Goal: Task Accomplishment & Management: Use online tool/utility

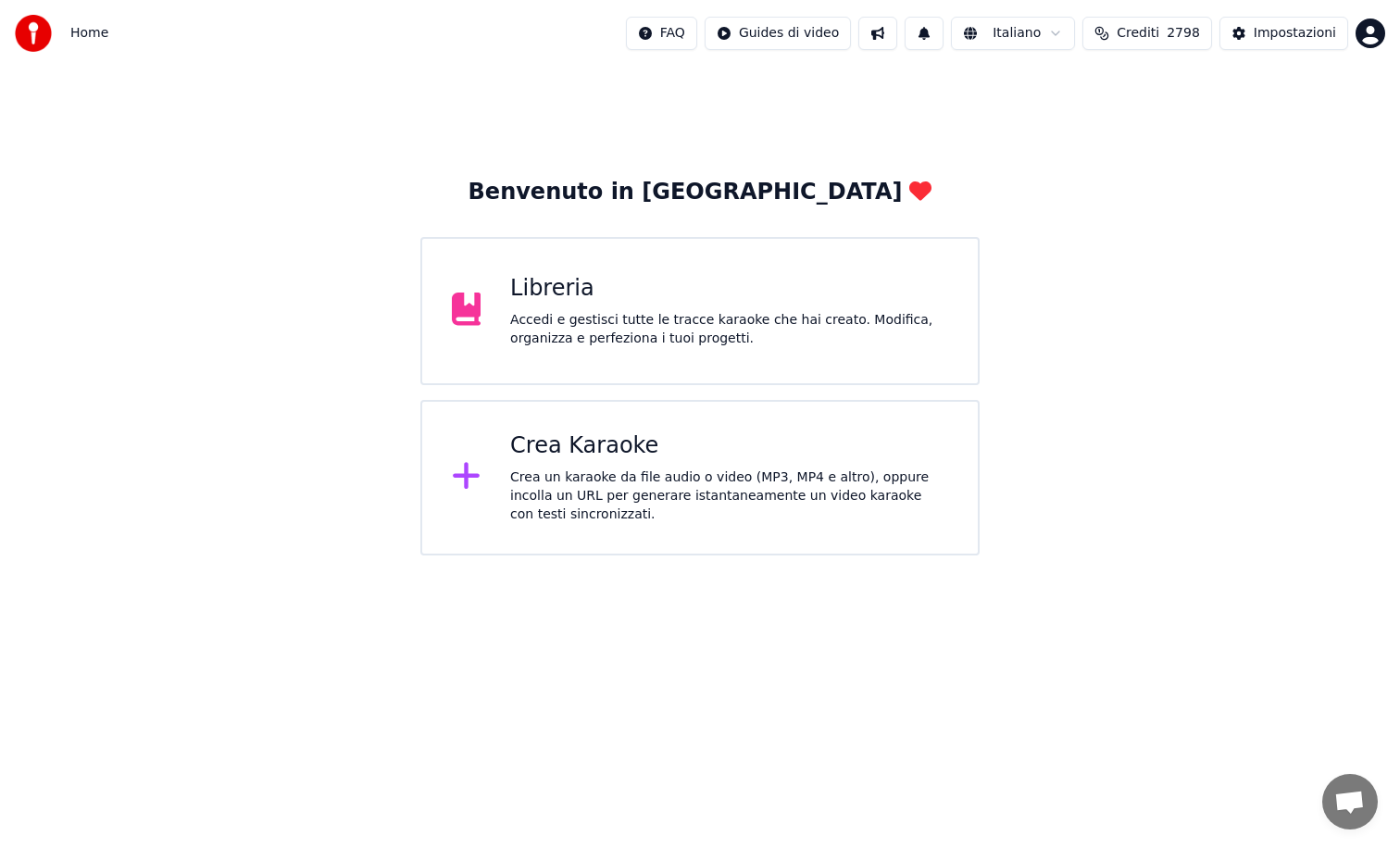
click at [543, 310] on div "Libreria Accedi e gestisci tutte le tracce karaoke che hai creato. Modifica, or…" at bounding box center [729, 311] width 438 height 74
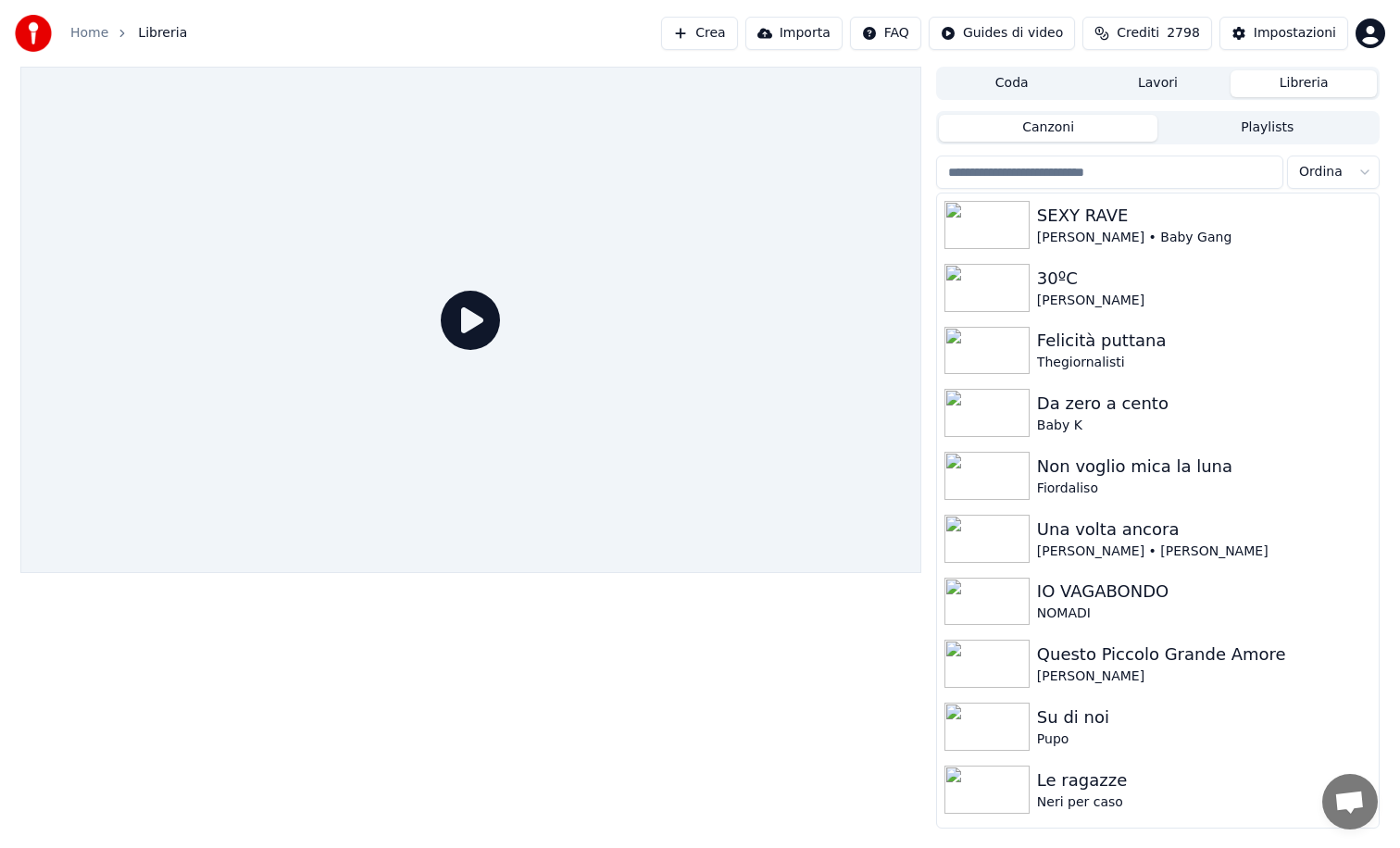
click at [734, 25] on button "Crea" at bounding box center [699, 33] width 76 height 33
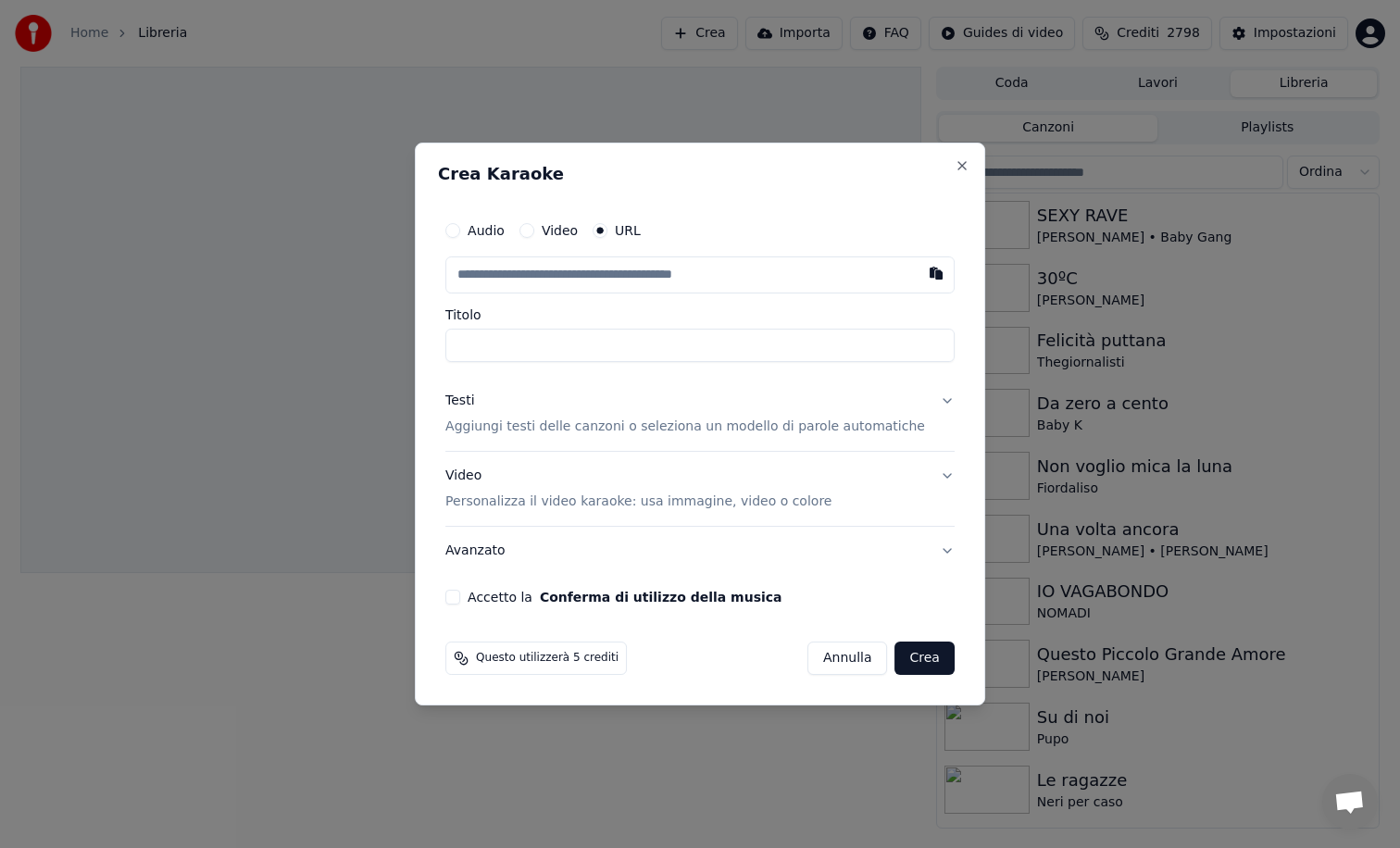
click at [577, 279] on input "text" at bounding box center [700, 275] width 509 height 37
type input "**********"
click at [460, 595] on button "Accetto la Conferma di utilizzo della musica" at bounding box center [453, 597] width 15 height 15
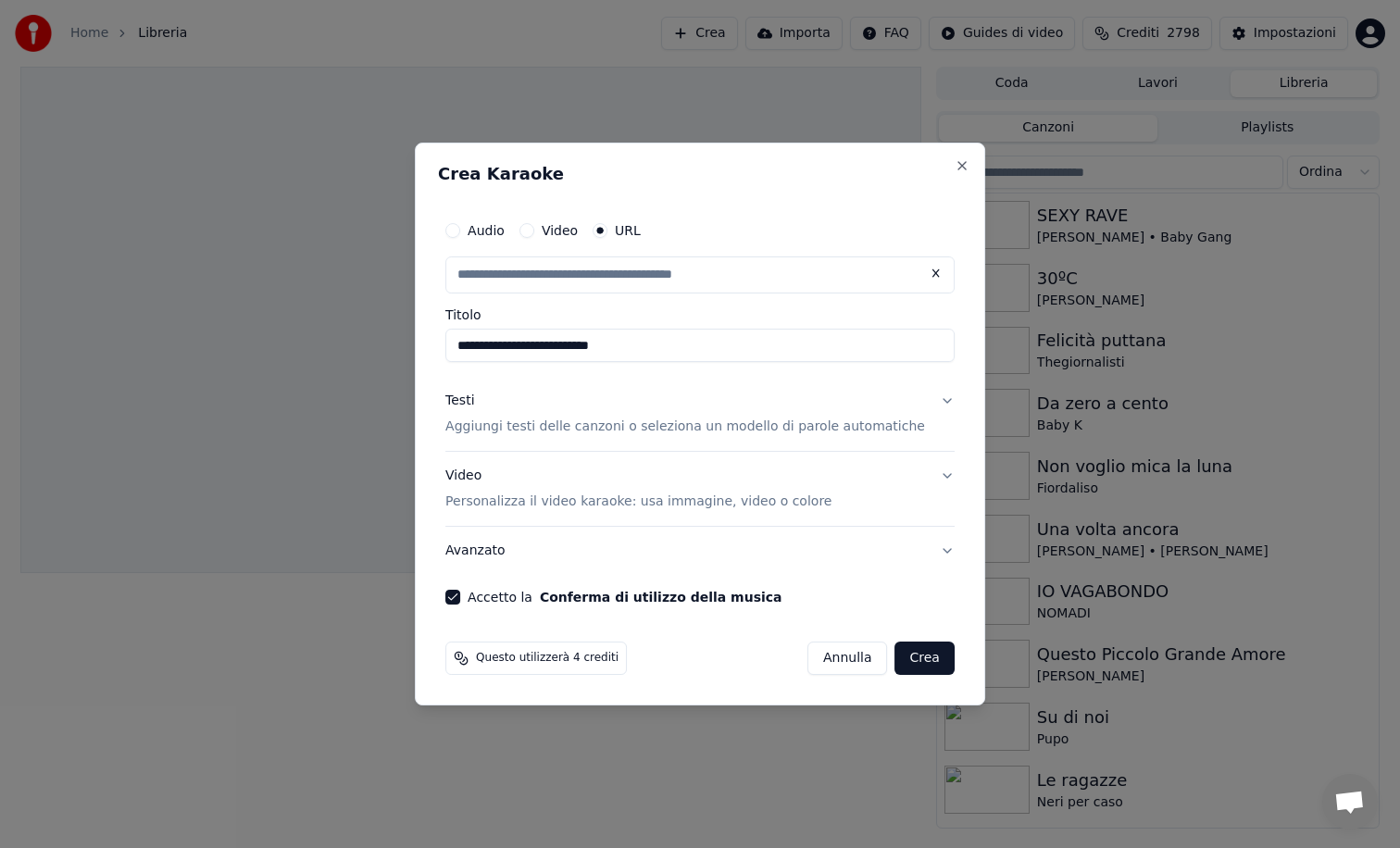
click at [913, 661] on button "Crea" at bounding box center [925, 658] width 59 height 33
type input "**********"
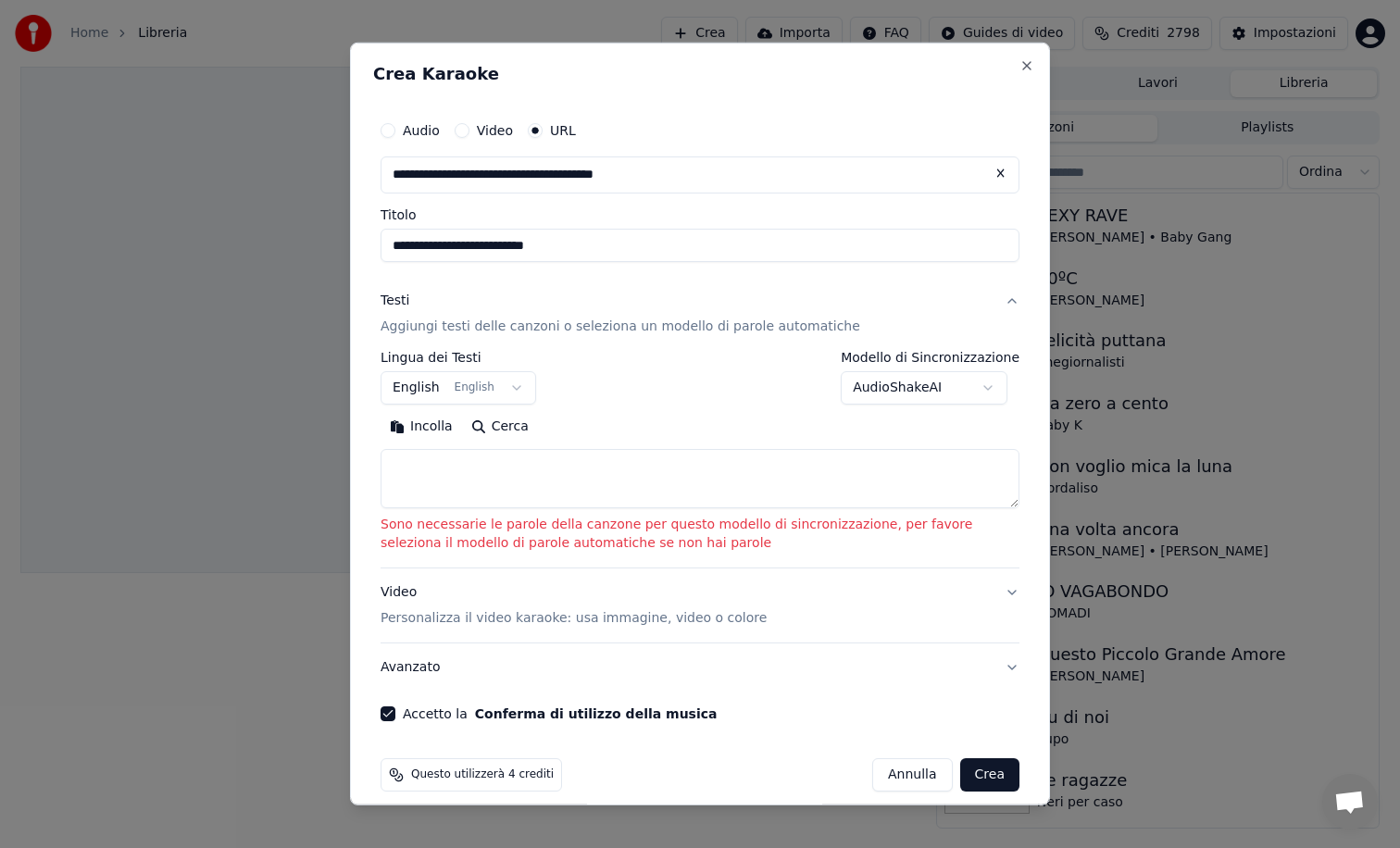
click at [496, 388] on body "**********" at bounding box center [700, 424] width 1400 height 848
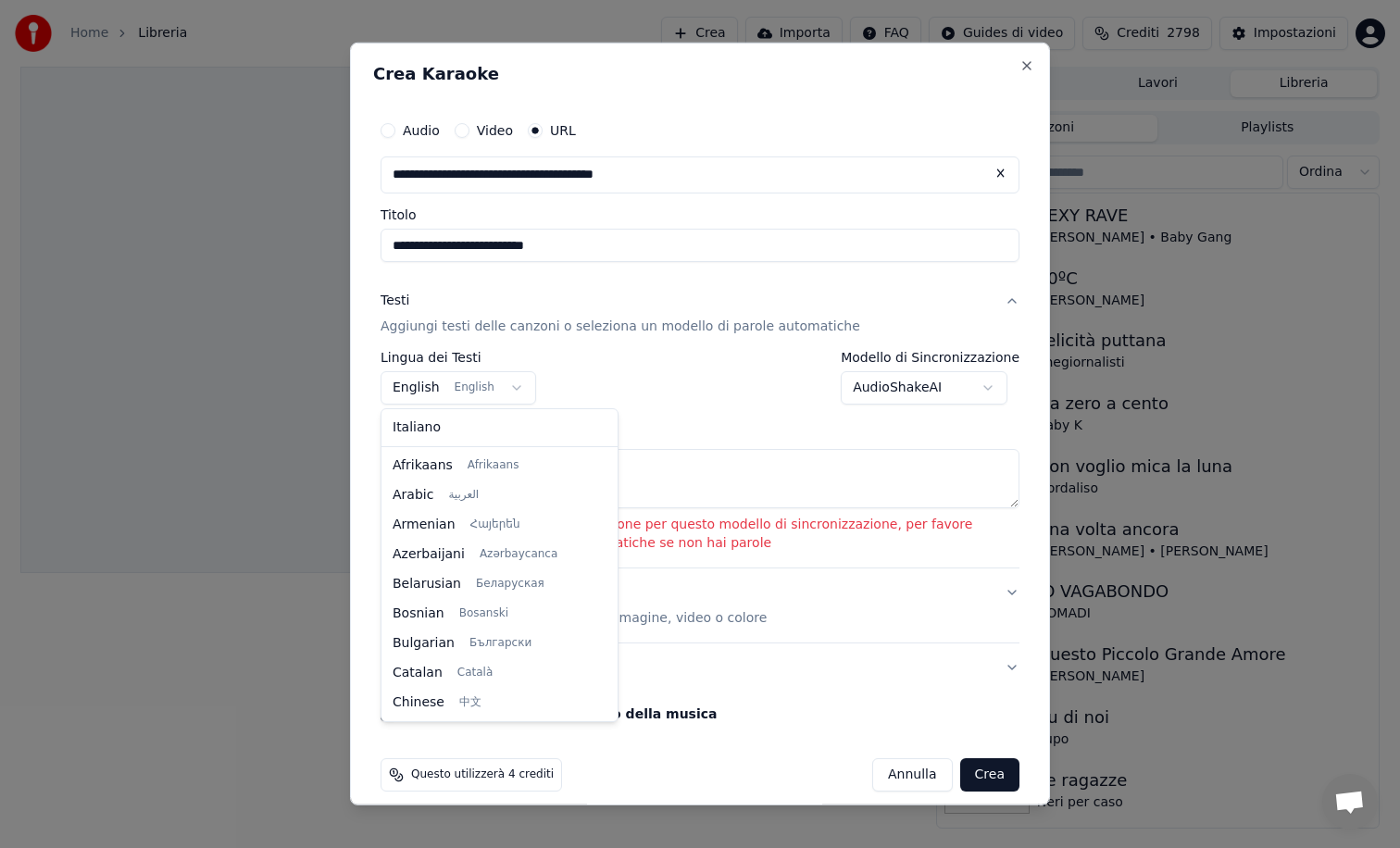
scroll to position [148, 0]
select select "**"
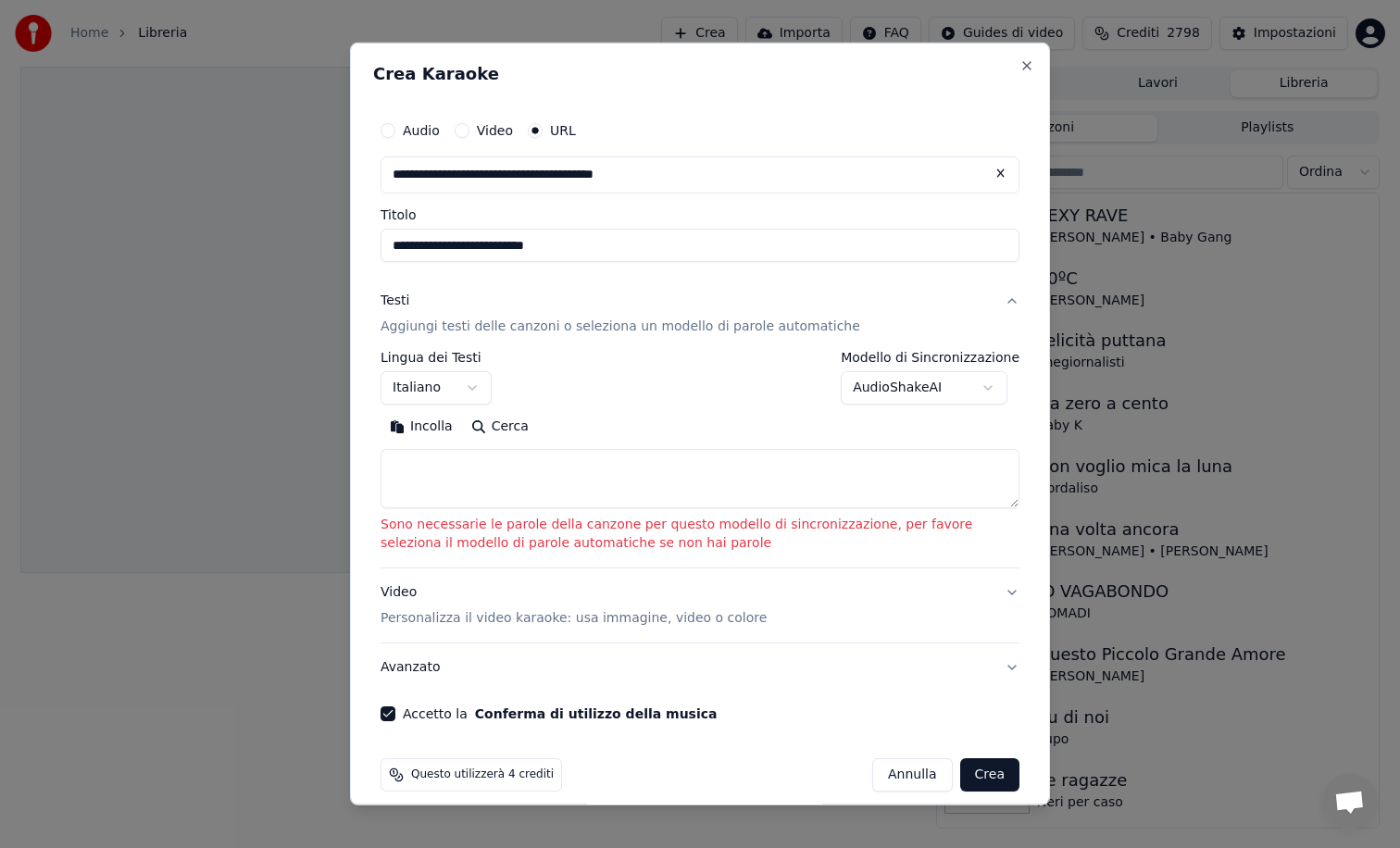
click at [706, 494] on textarea at bounding box center [700, 479] width 639 height 59
click at [688, 334] on p "Aggiungi testi delle canzoni o seleziona un modello di parole automatiche" at bounding box center [620, 327] width 480 height 19
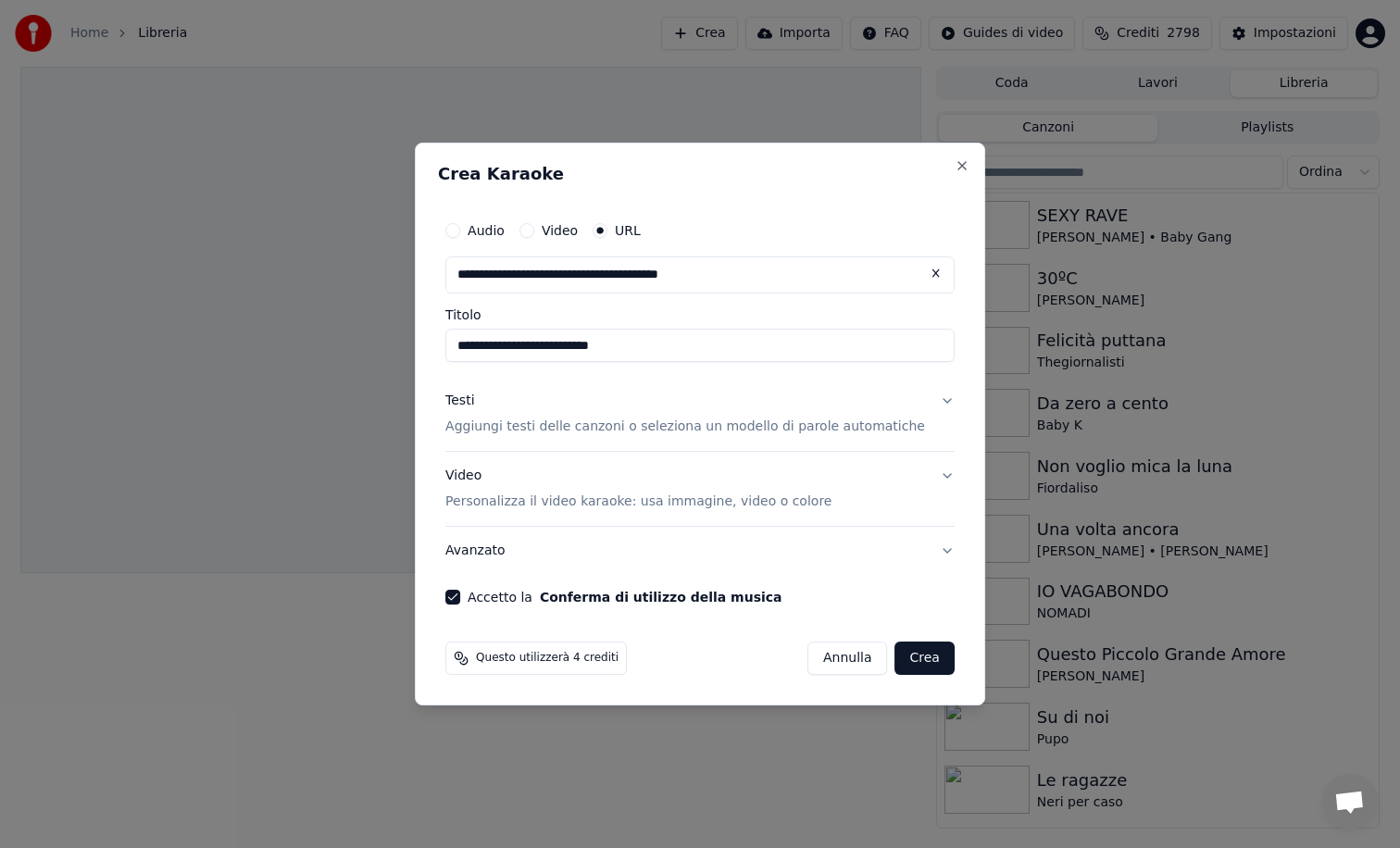
click at [925, 662] on button "Crea" at bounding box center [925, 658] width 59 height 33
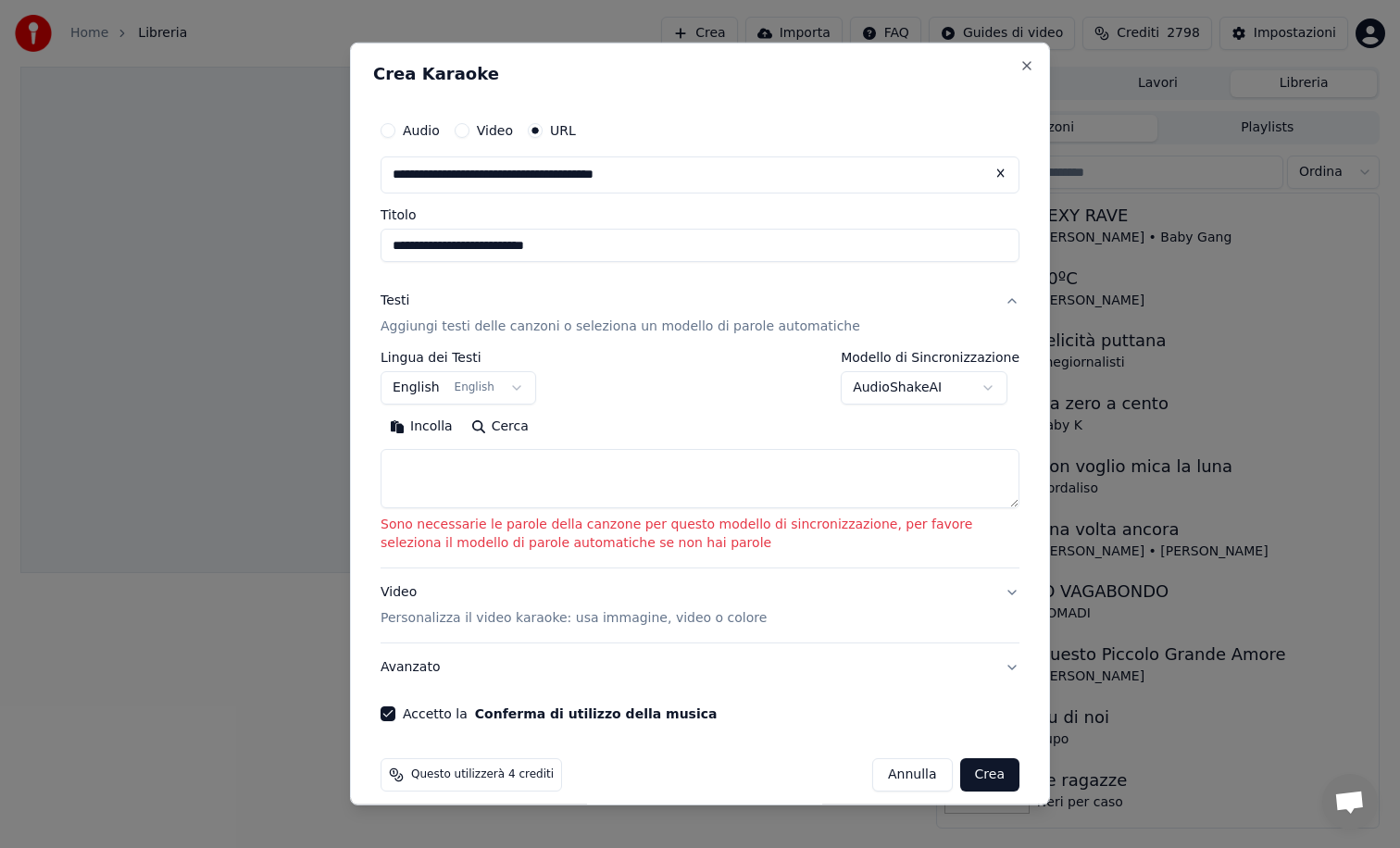
click at [481, 480] on textarea at bounding box center [700, 479] width 639 height 59
paste textarea "**********"
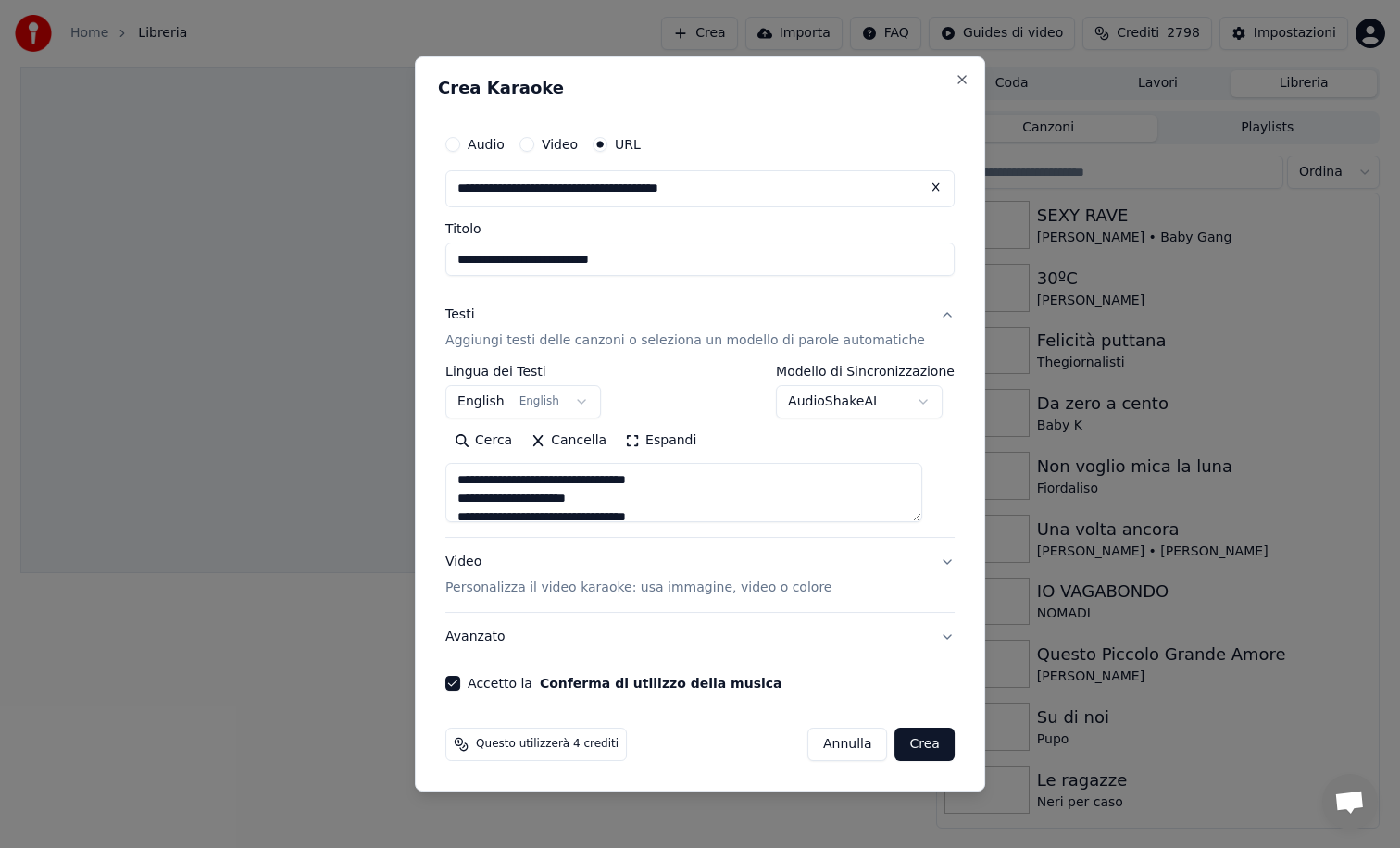
scroll to position [763, 0]
type textarea "**********"
click at [901, 745] on button "Crea" at bounding box center [925, 744] width 59 height 33
select select "**"
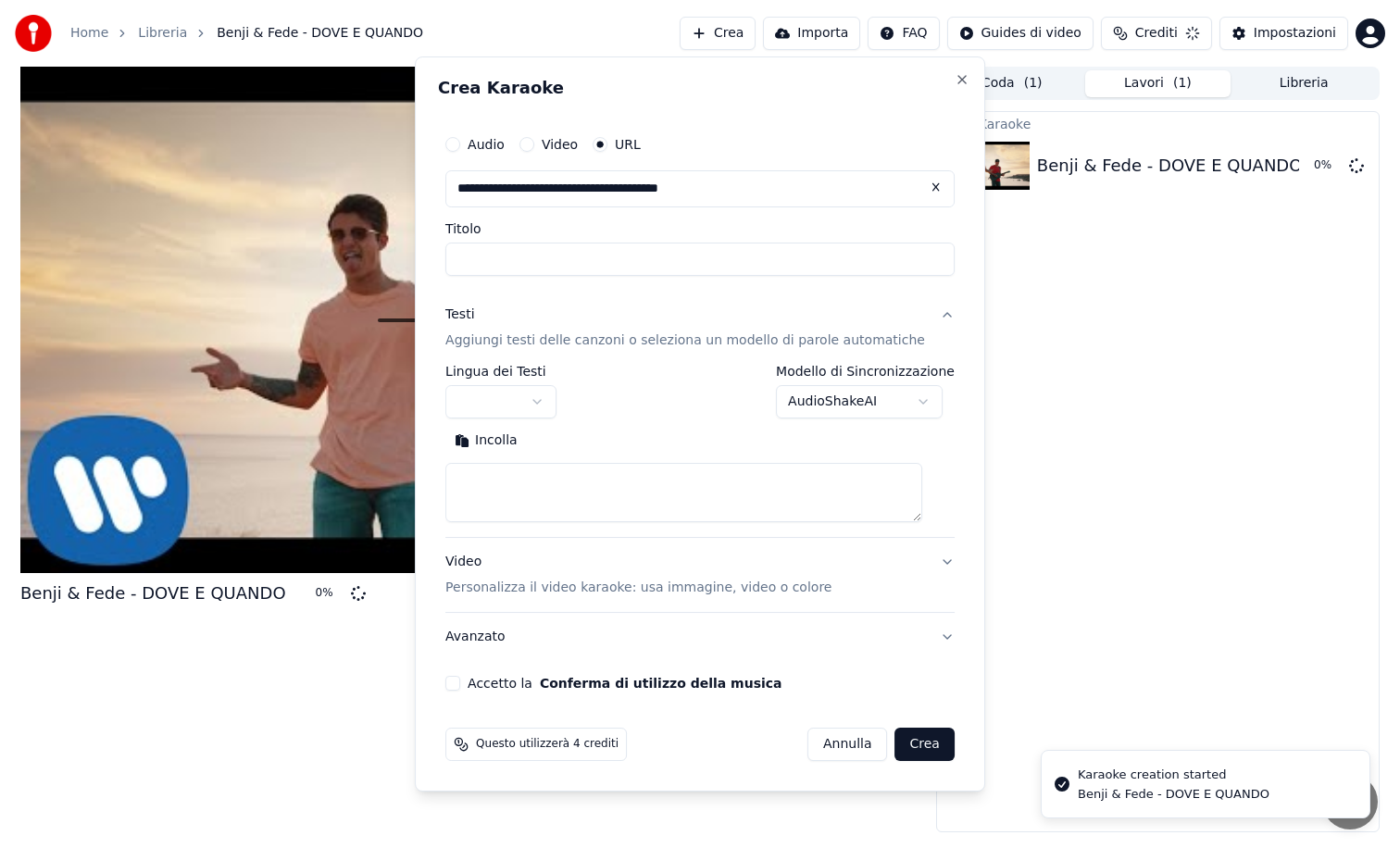
scroll to position [0, 0]
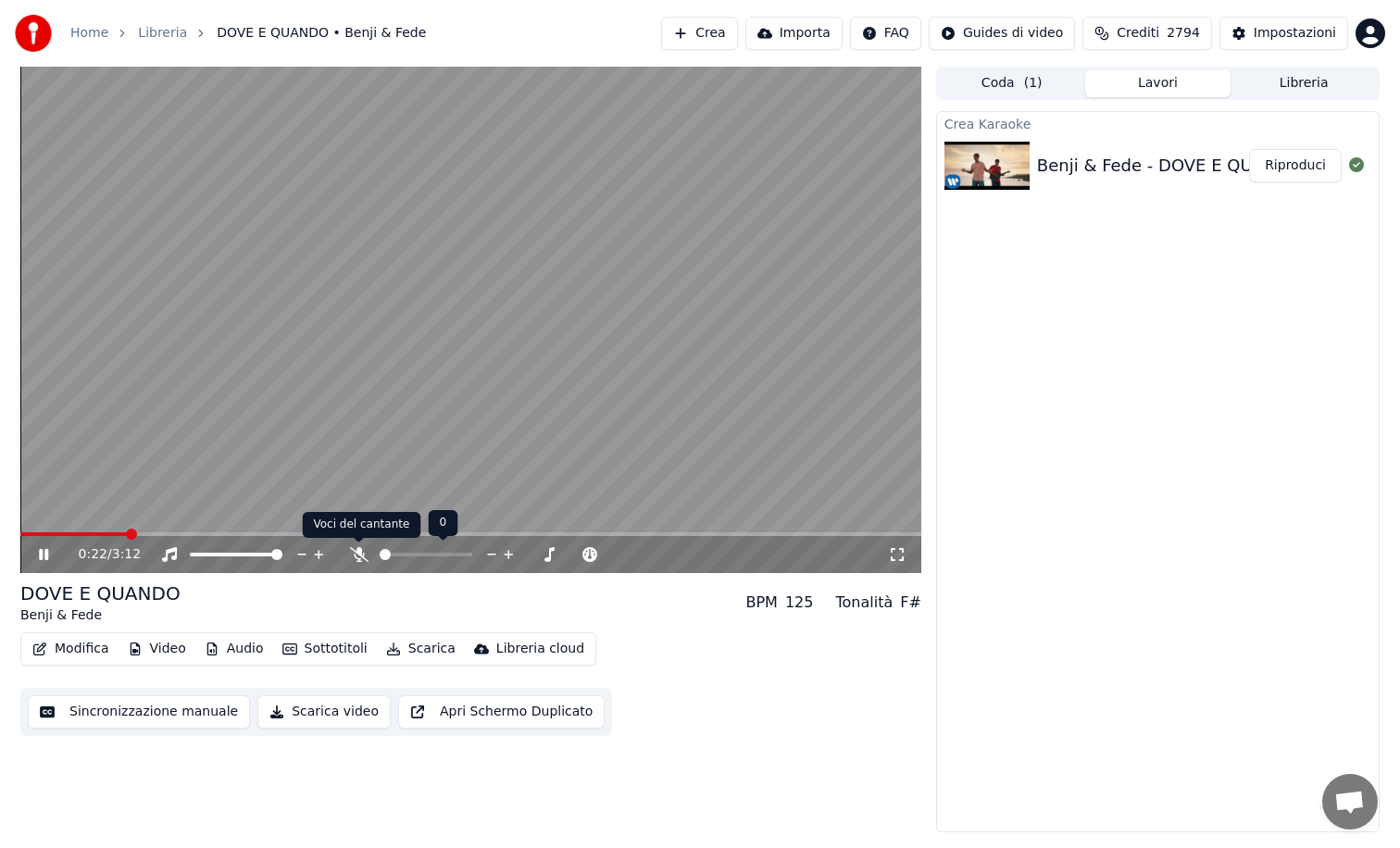
click at [360, 557] on icon at bounding box center [359, 555] width 19 height 15
click at [759, 532] on span at bounding box center [470, 534] width 901 height 4
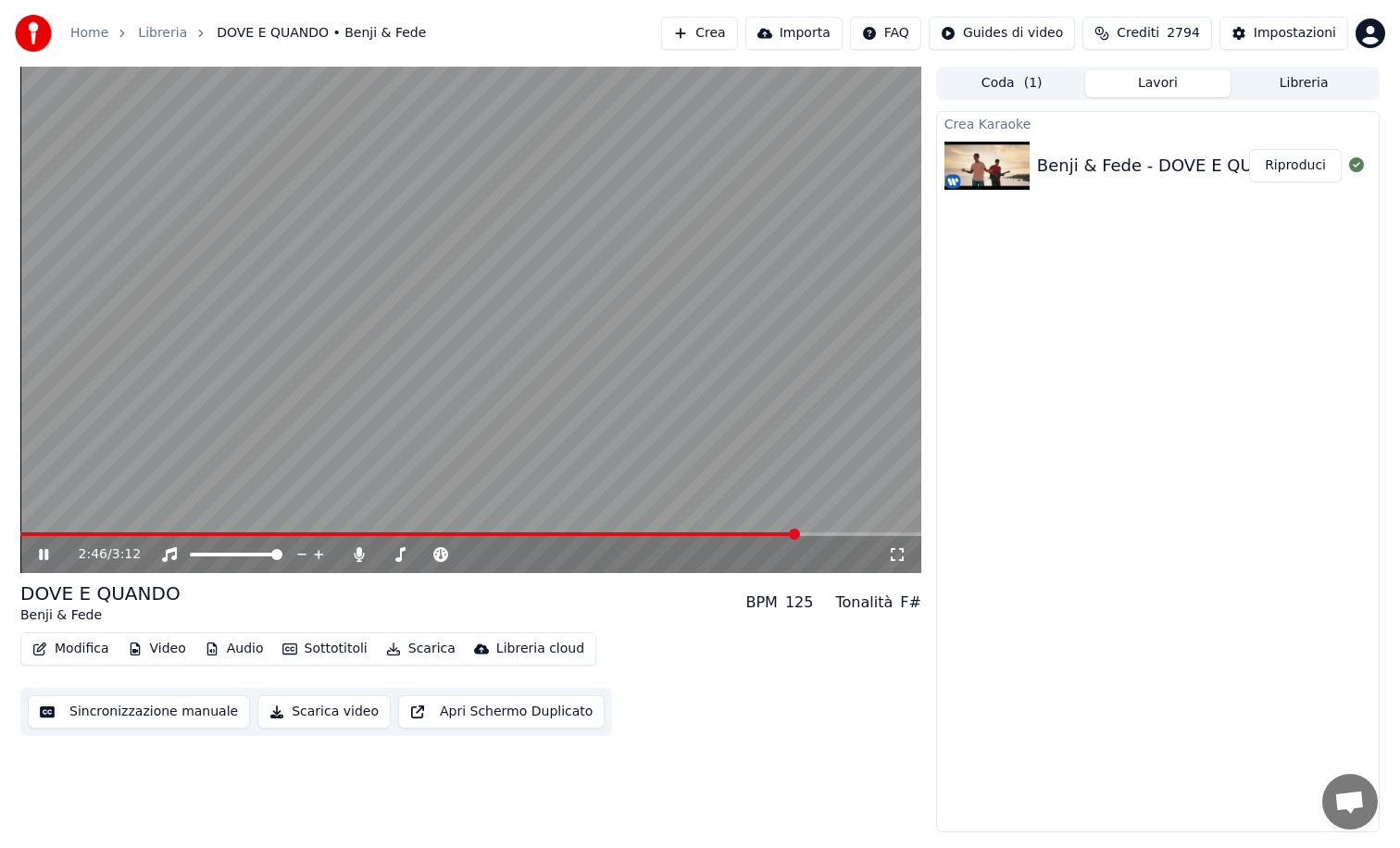
click at [845, 533] on span at bounding box center [470, 534] width 901 height 4
click at [887, 532] on span at bounding box center [470, 534] width 901 height 4
click at [43, 558] on icon at bounding box center [56, 555] width 44 height 15
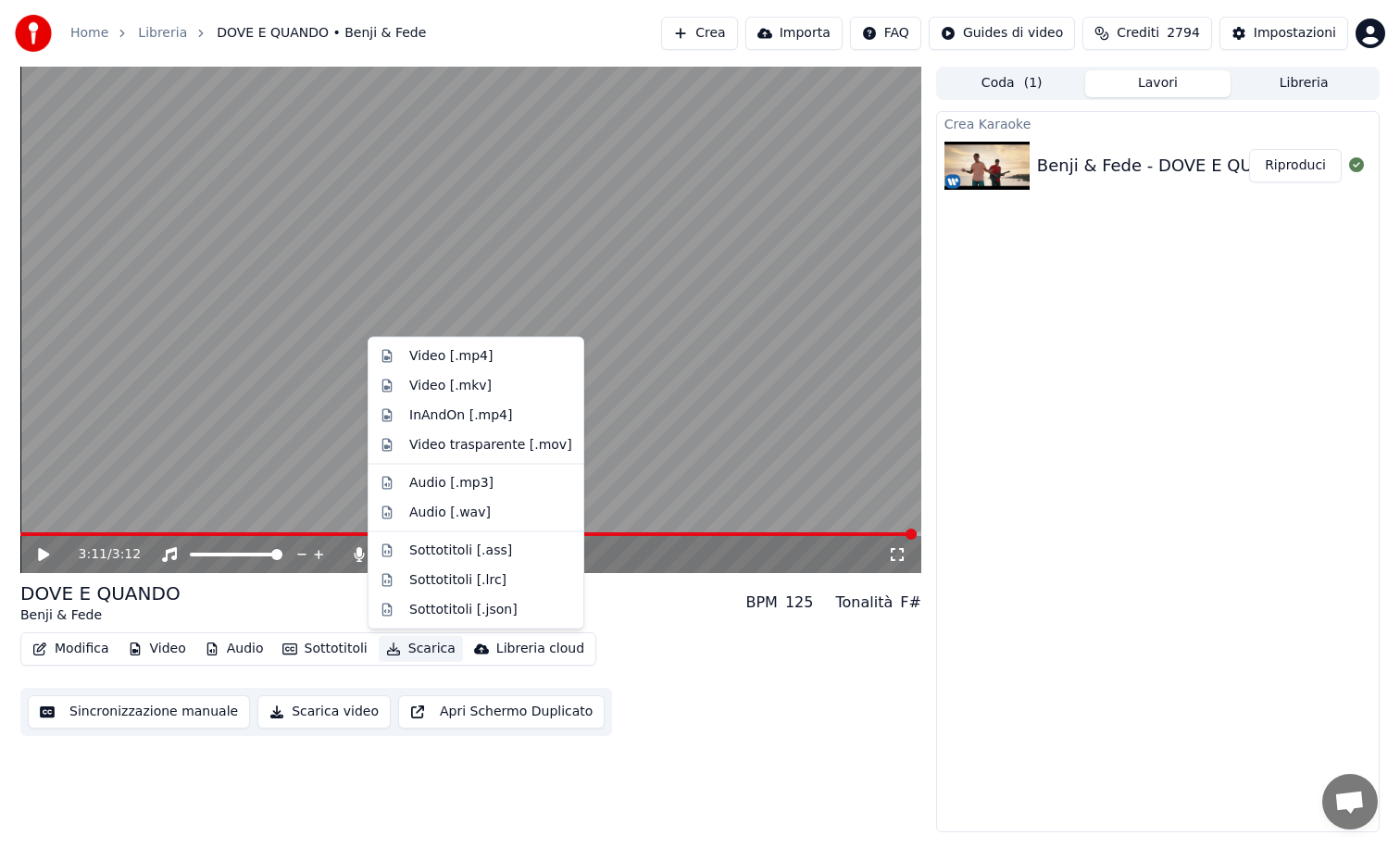
click at [424, 649] on button "Scarica" at bounding box center [420, 649] width 84 height 26
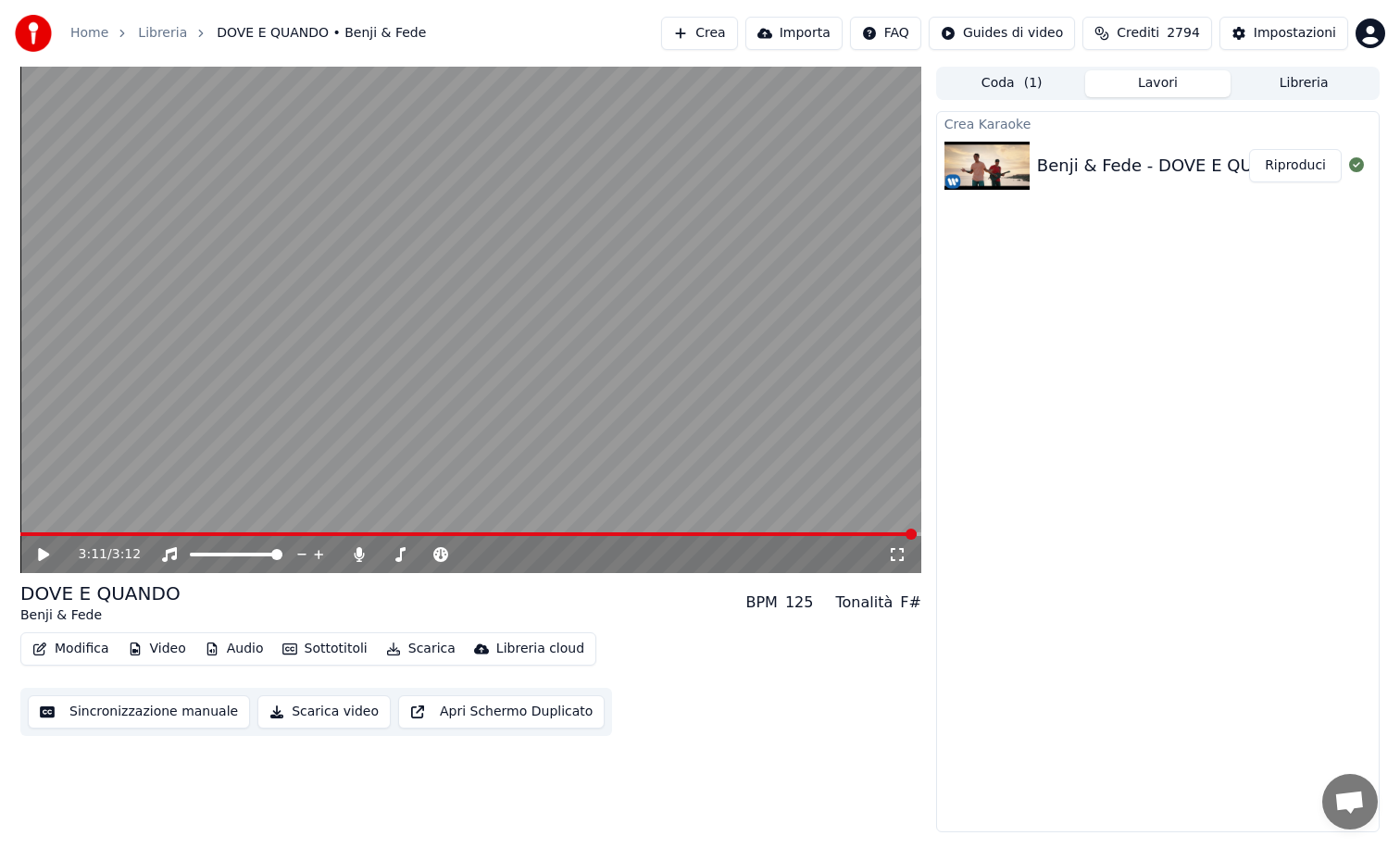
click at [310, 708] on button "Scarica video" at bounding box center [324, 712] width 133 height 33
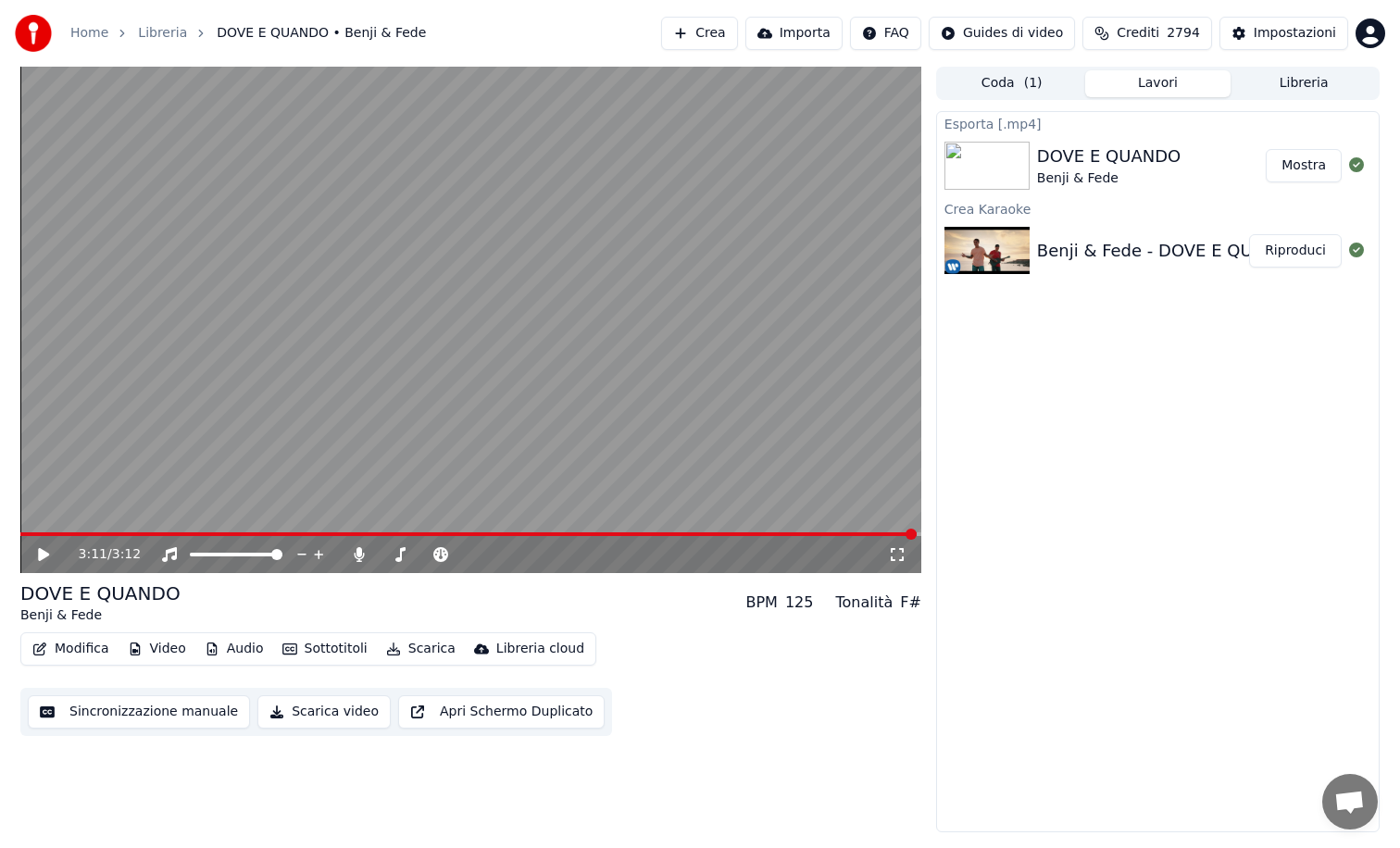
click at [1306, 168] on button "Mostra" at bounding box center [1304, 166] width 76 height 33
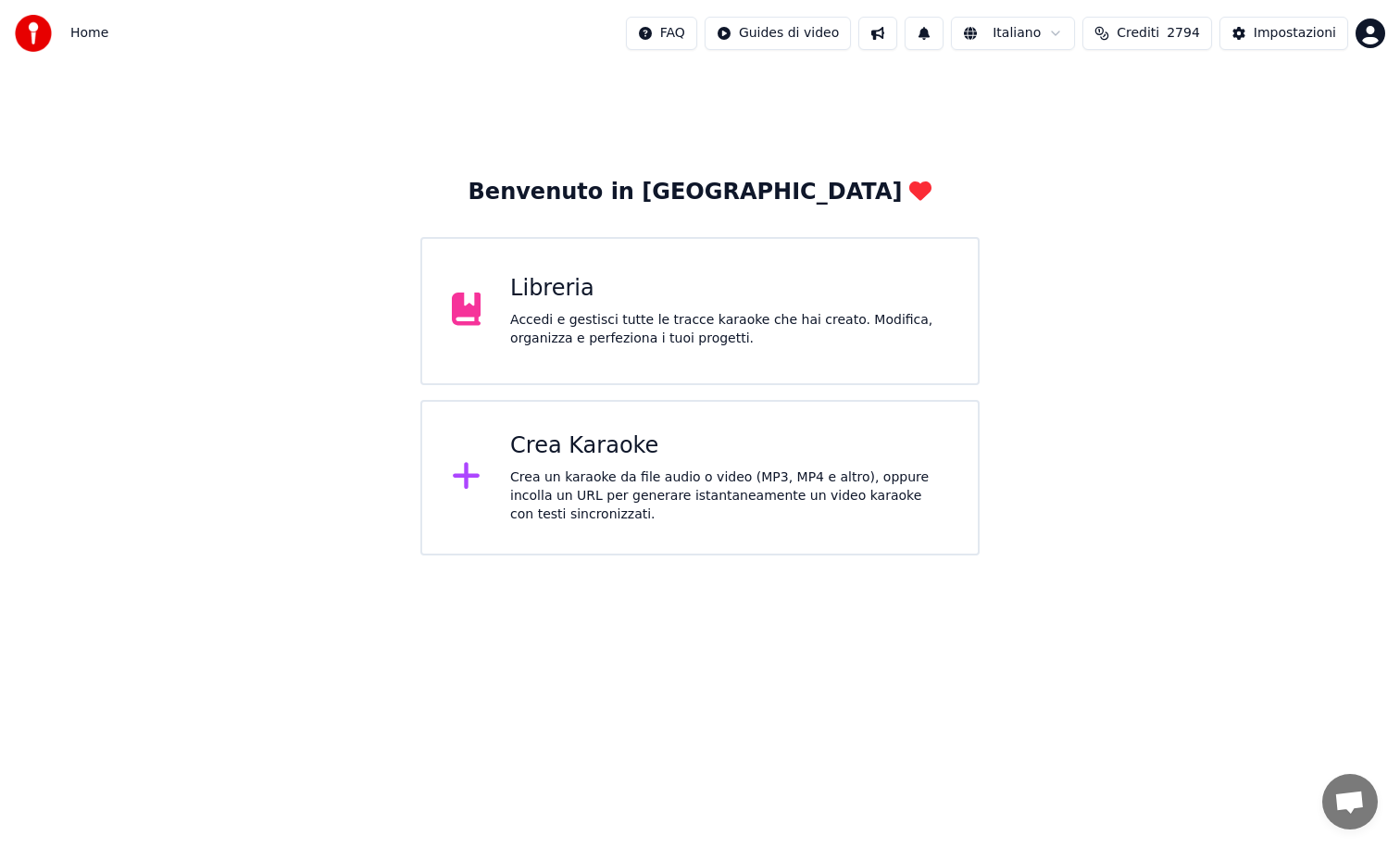
click at [639, 320] on div "Accedi e gestisci tutte le tracce karaoke che hai creato. Modifica, organizza e…" at bounding box center [729, 330] width 438 height 37
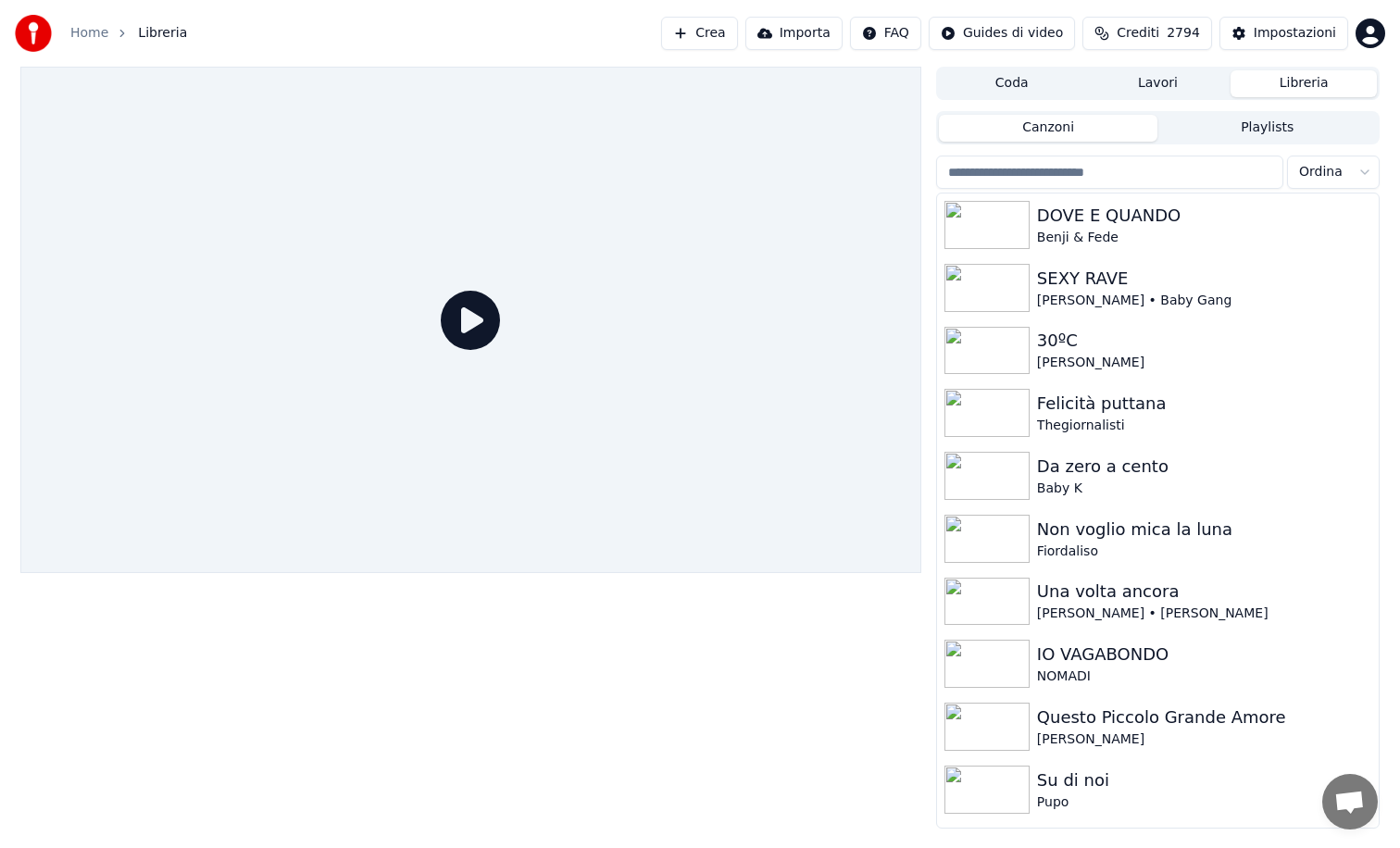
click at [737, 37] on button "Crea" at bounding box center [699, 33] width 76 height 33
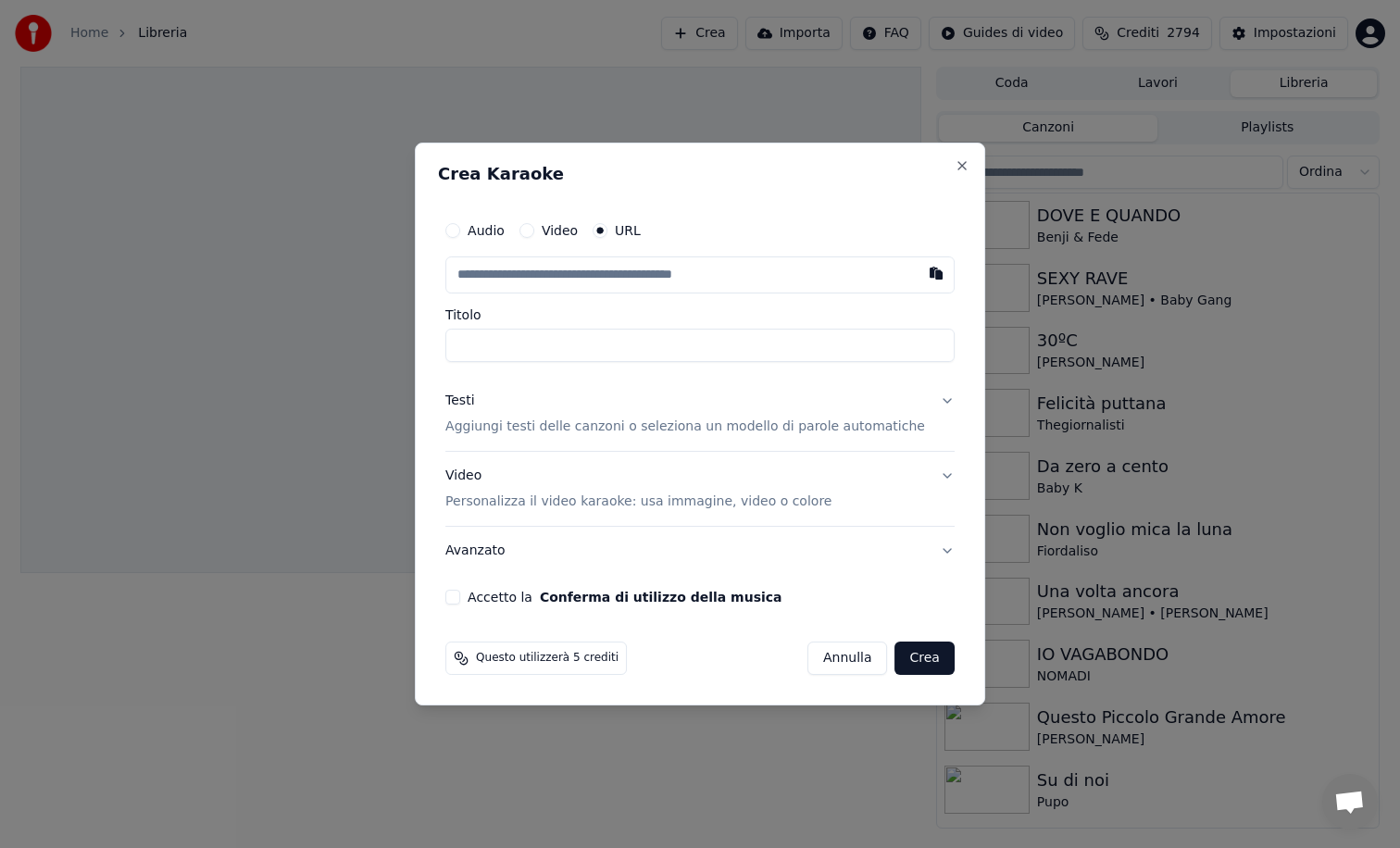
click at [635, 267] on input "text" at bounding box center [700, 275] width 509 height 37
type input "**********"
click at [933, 402] on button "Testi Aggiungi testi delle canzoni o seleziona un modello di parole automatiche" at bounding box center [700, 414] width 509 height 74
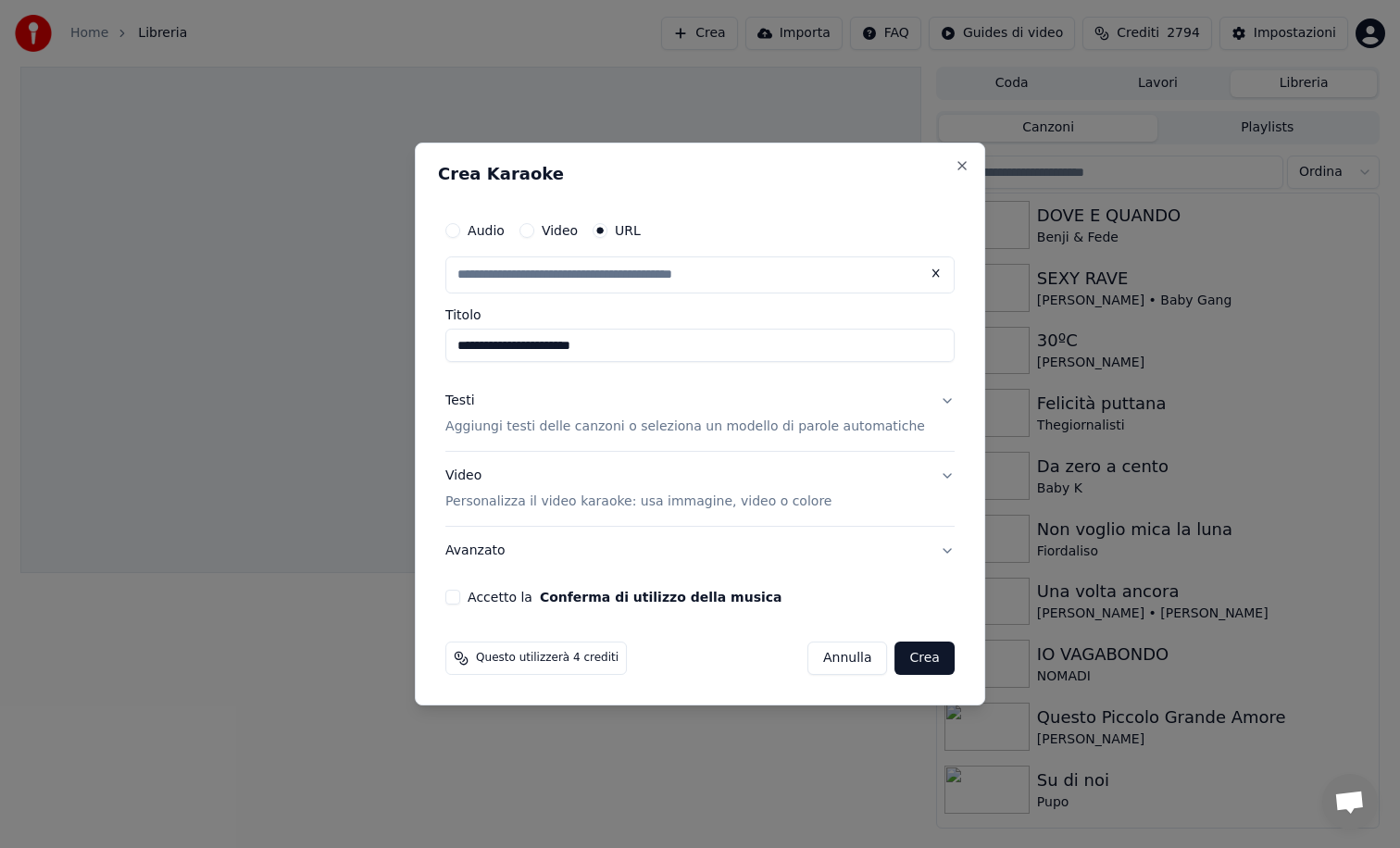
type input "**********"
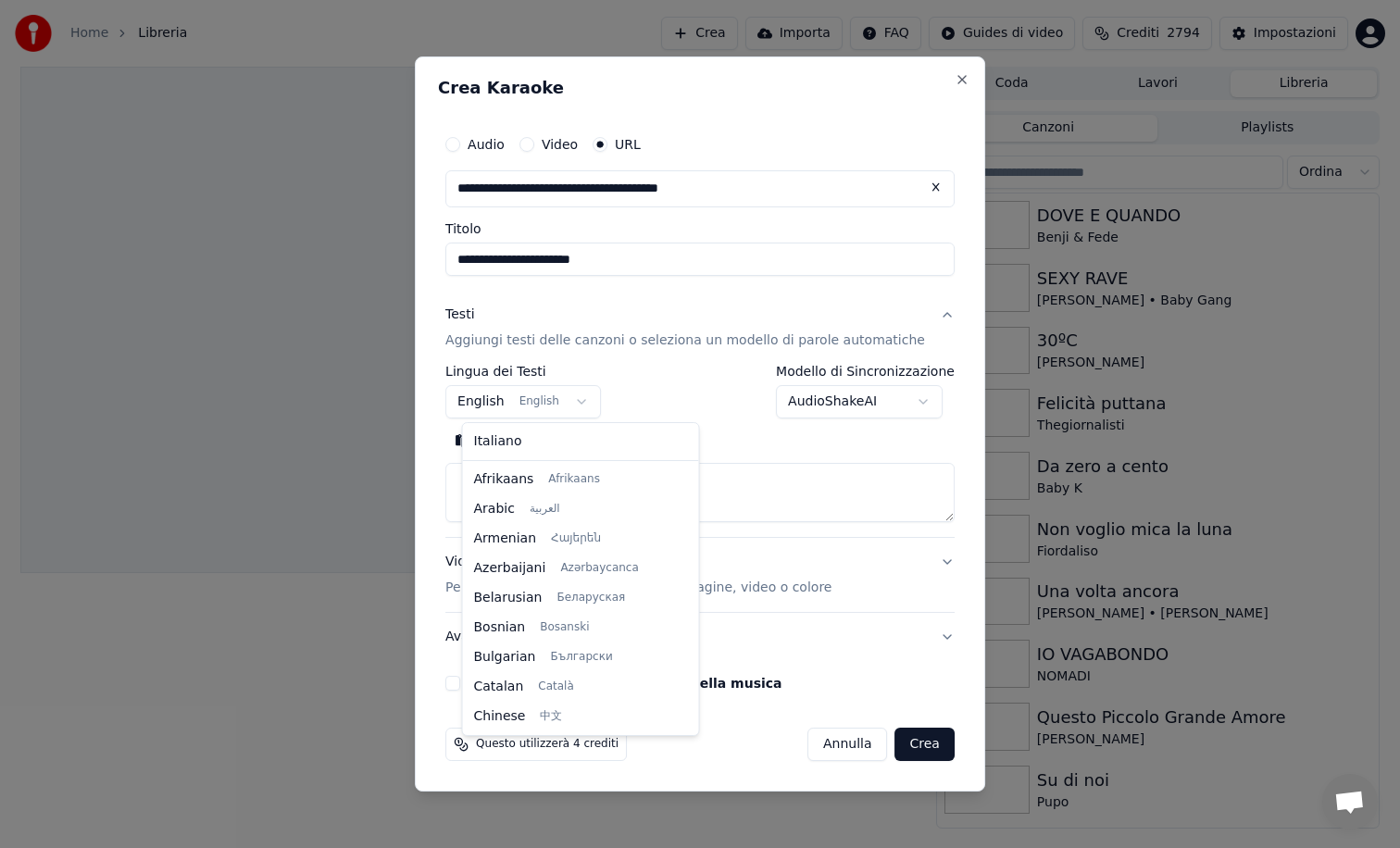
click at [577, 395] on body "**********" at bounding box center [700, 424] width 1400 height 848
select select "**"
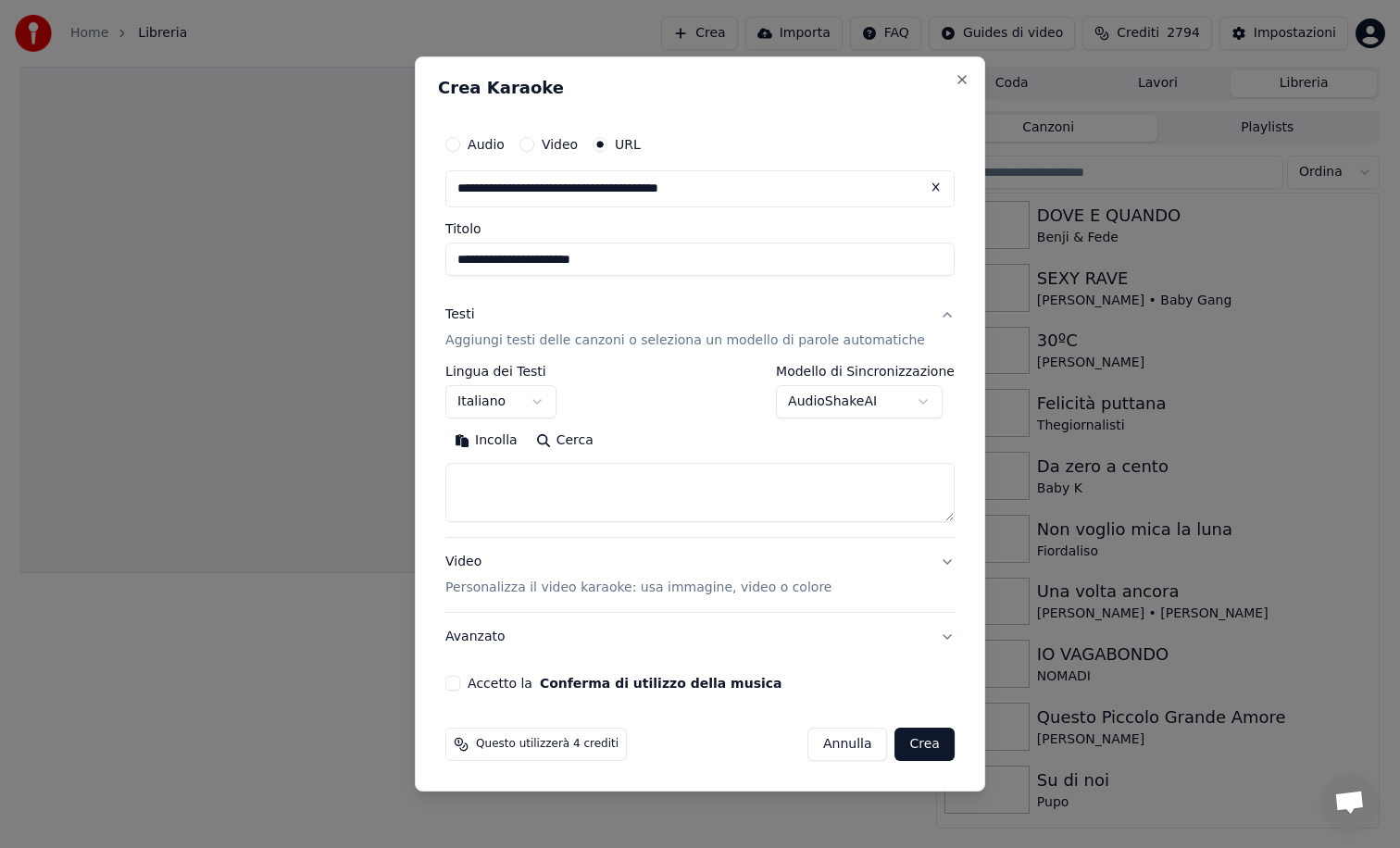
click at [460, 683] on button "Accetto la Conferma di utilizzo della musica" at bounding box center [453, 683] width 15 height 15
click at [547, 484] on textarea at bounding box center [700, 493] width 509 height 59
paste textarea "**********"
type textarea "**********"
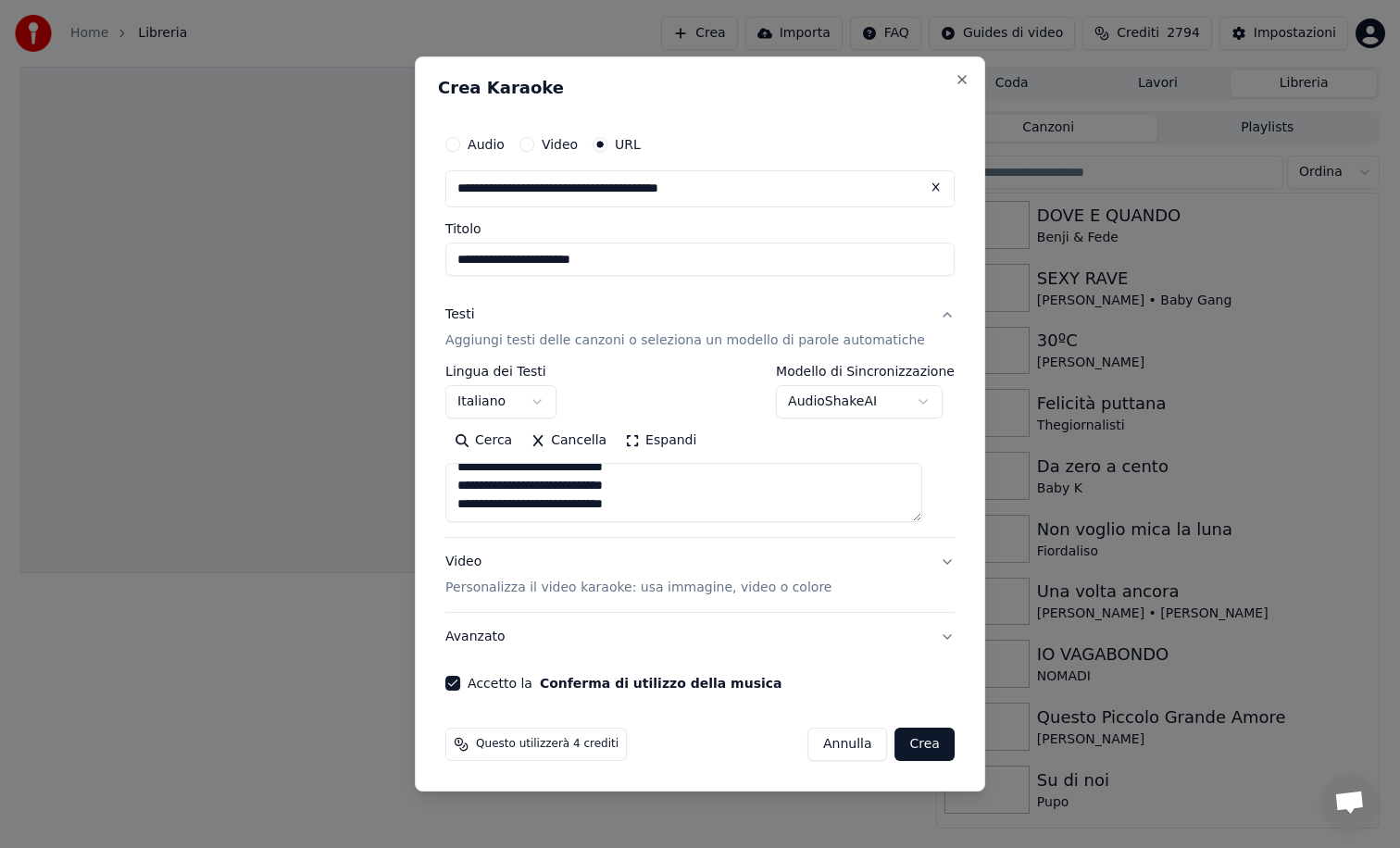
click at [906, 745] on button "Crea" at bounding box center [925, 744] width 59 height 33
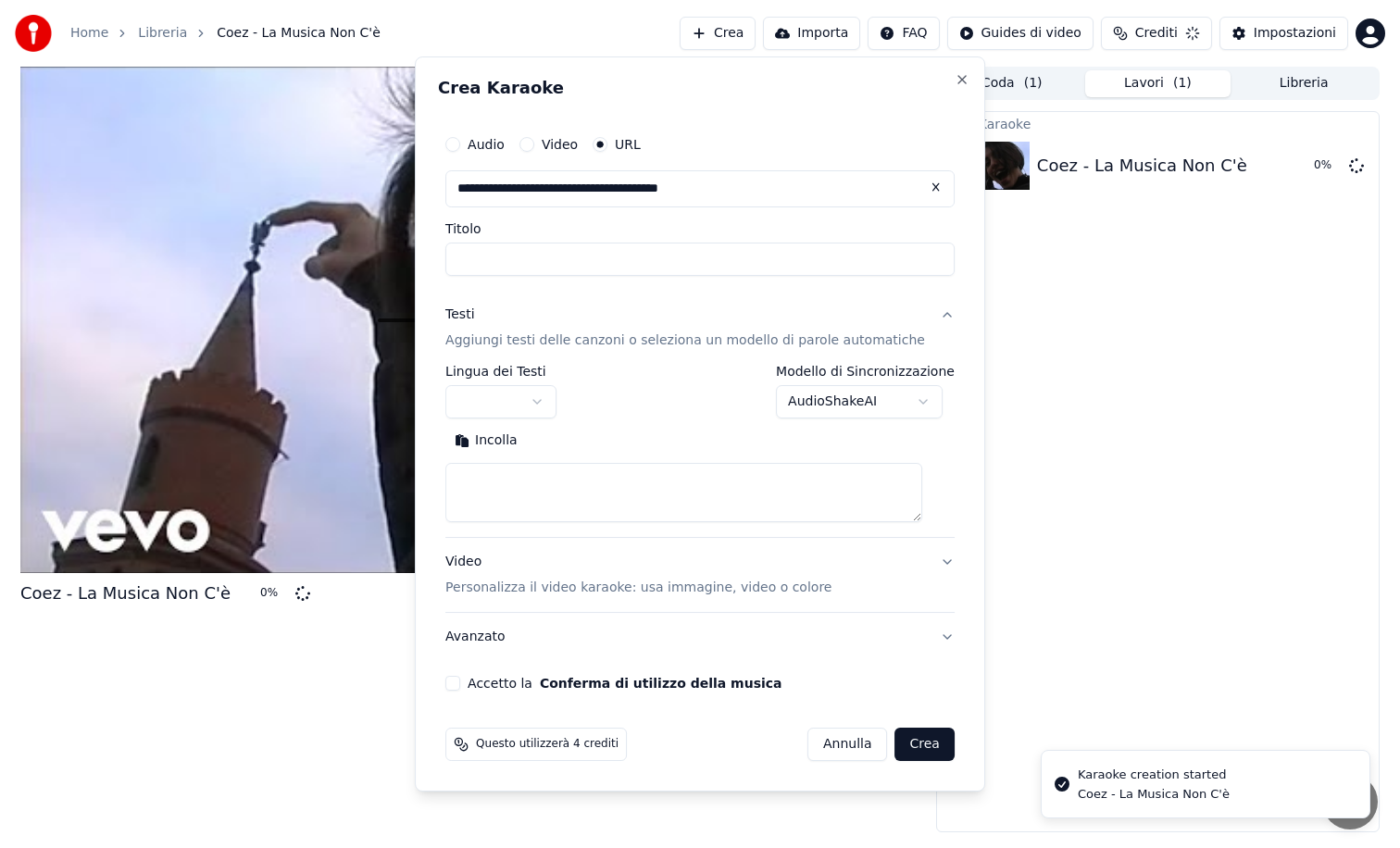
scroll to position [0, 0]
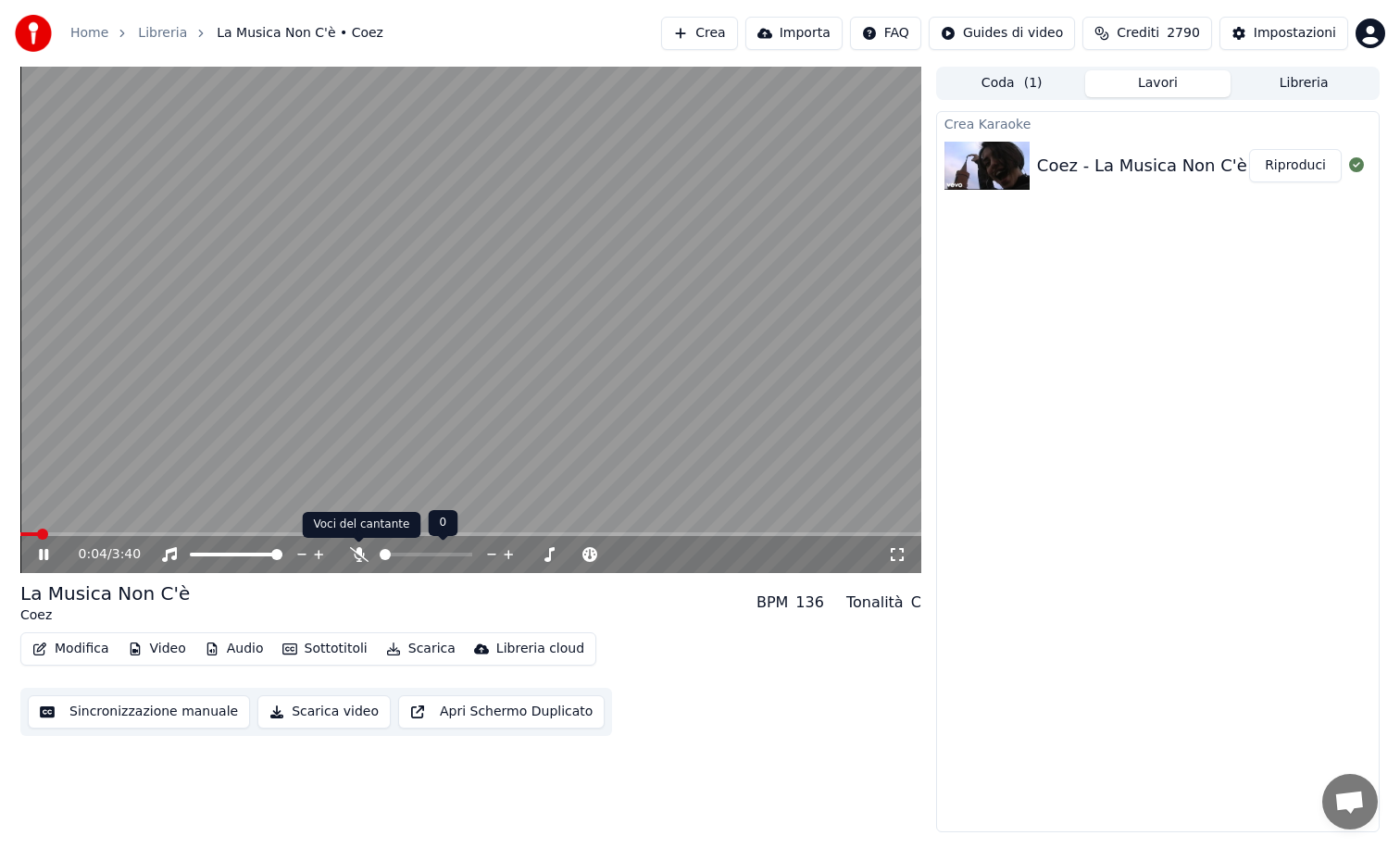
click at [354, 554] on icon at bounding box center [359, 555] width 19 height 15
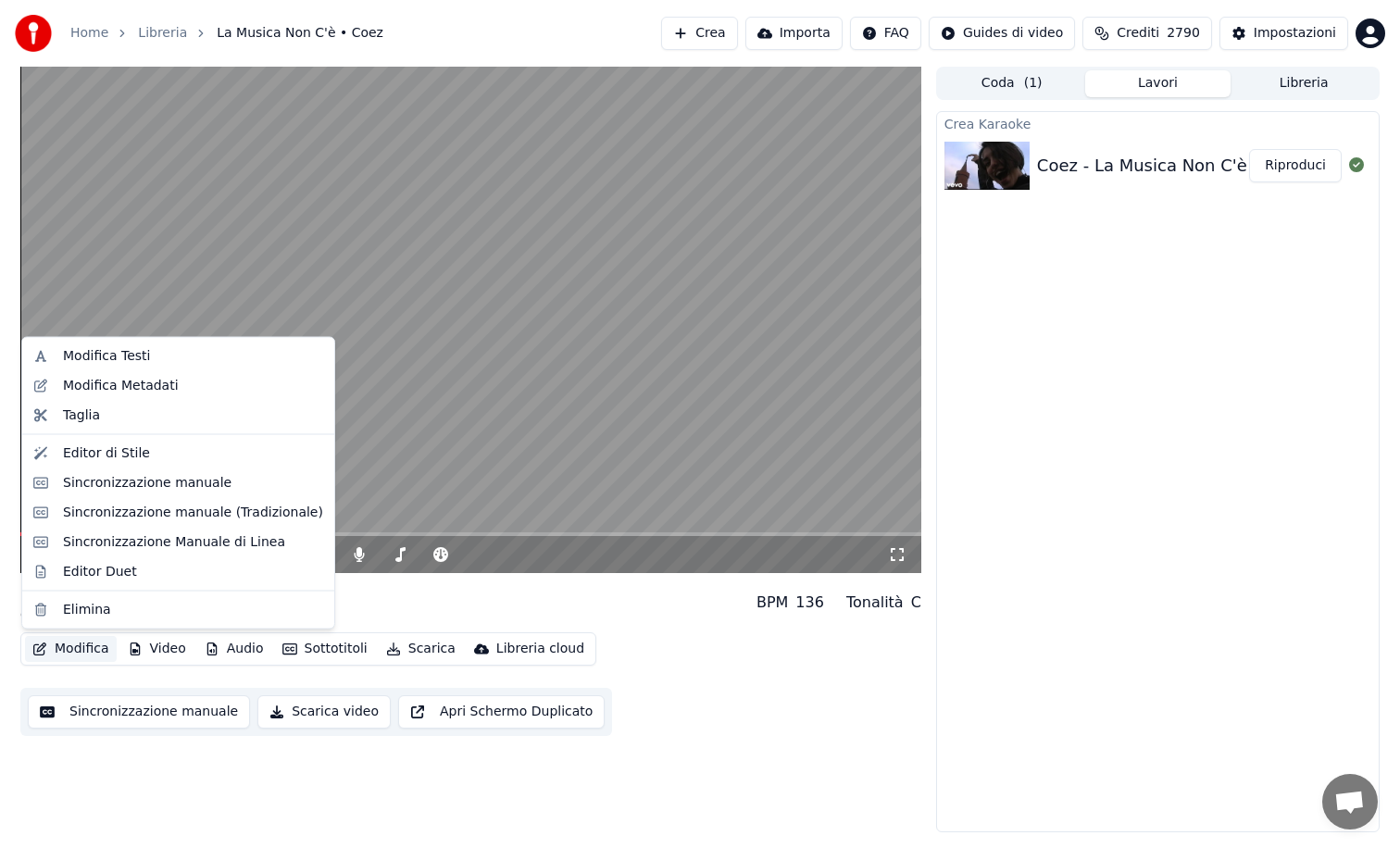
click at [72, 647] on button "Modifica" at bounding box center [70, 649] width 92 height 26
click at [114, 359] on div "Modifica Testi" at bounding box center [106, 356] width 87 height 19
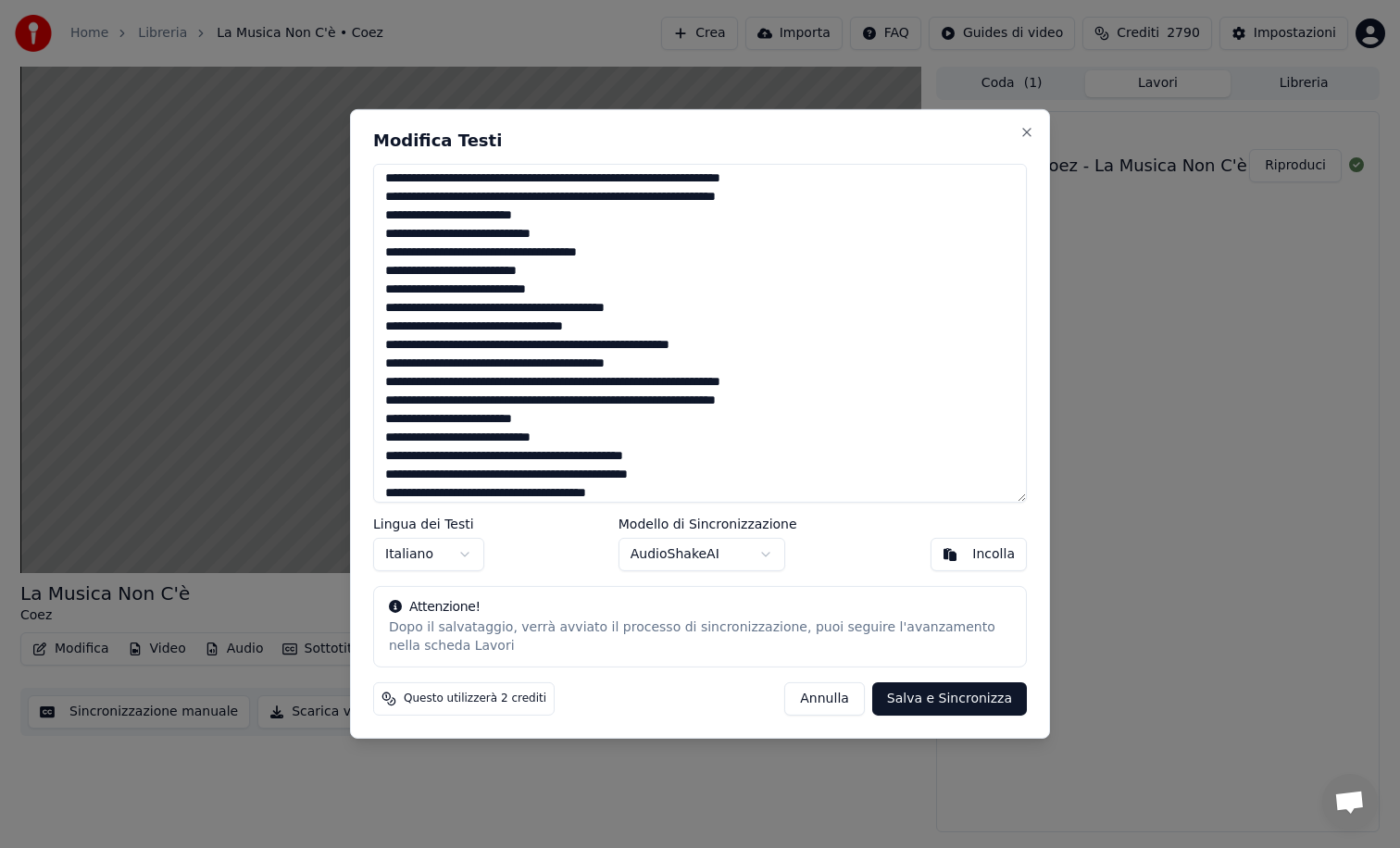
scroll to position [157, 0]
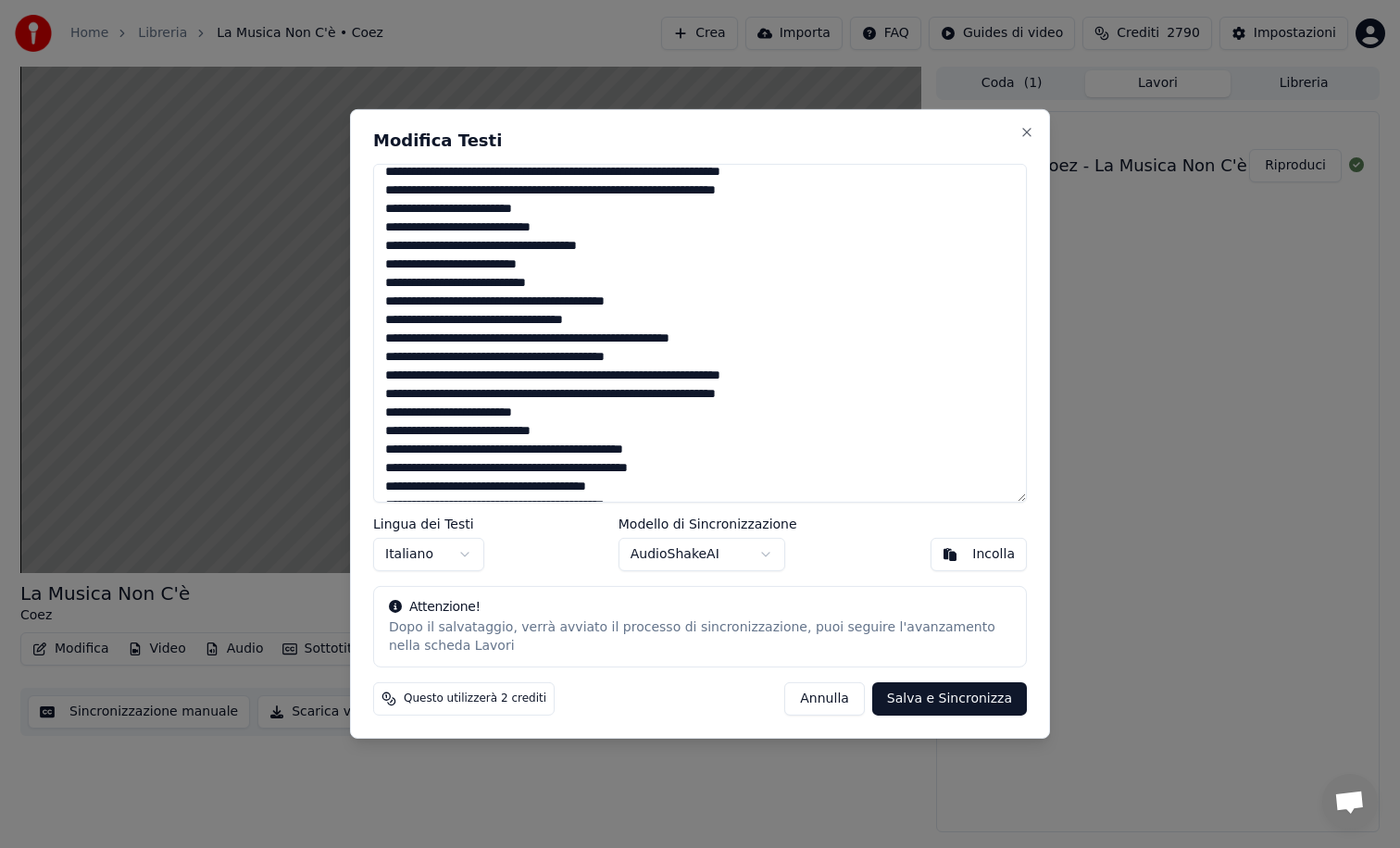
click at [582, 376] on textarea at bounding box center [700, 333] width 654 height 339
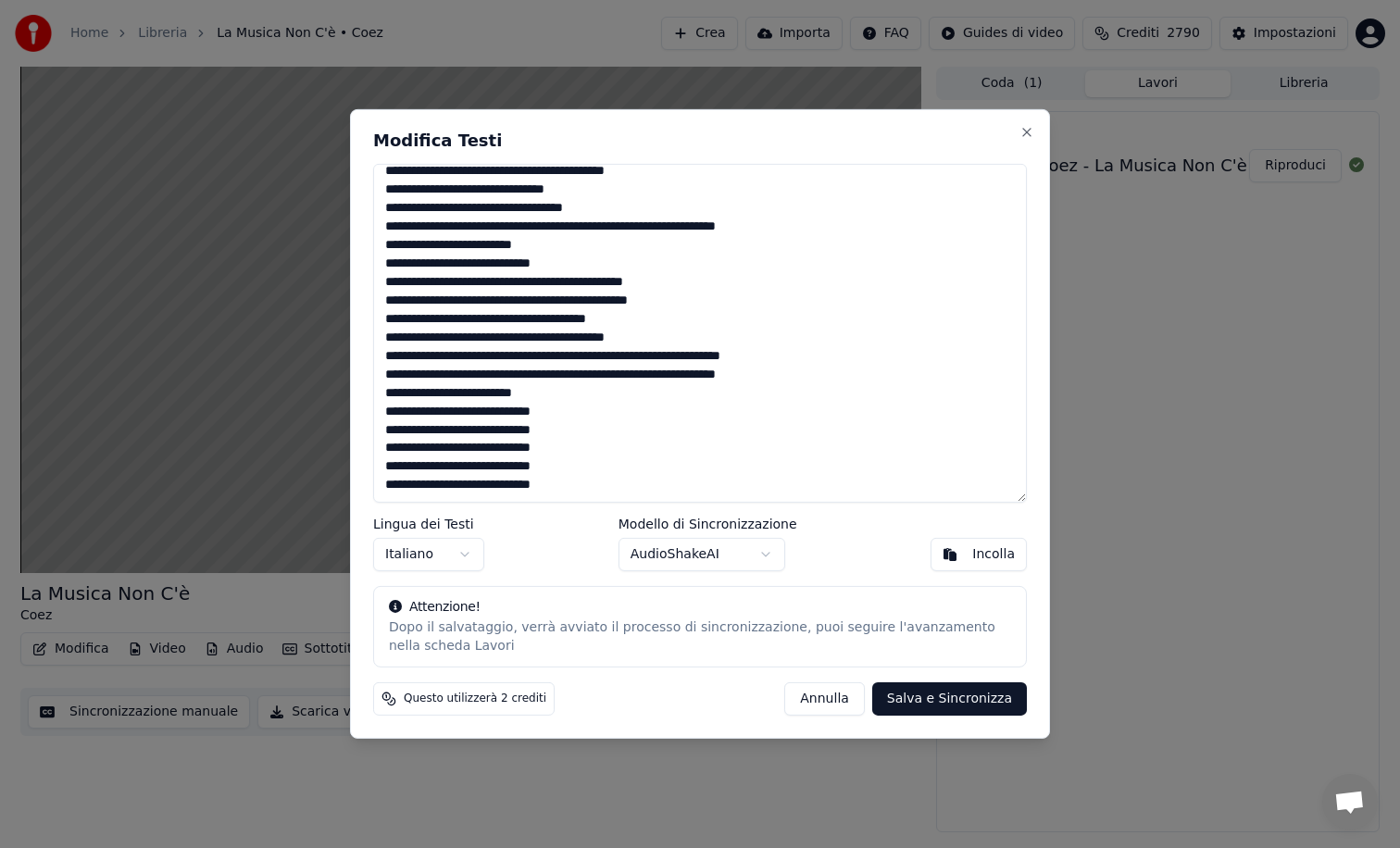
click at [583, 359] on textarea at bounding box center [700, 333] width 654 height 339
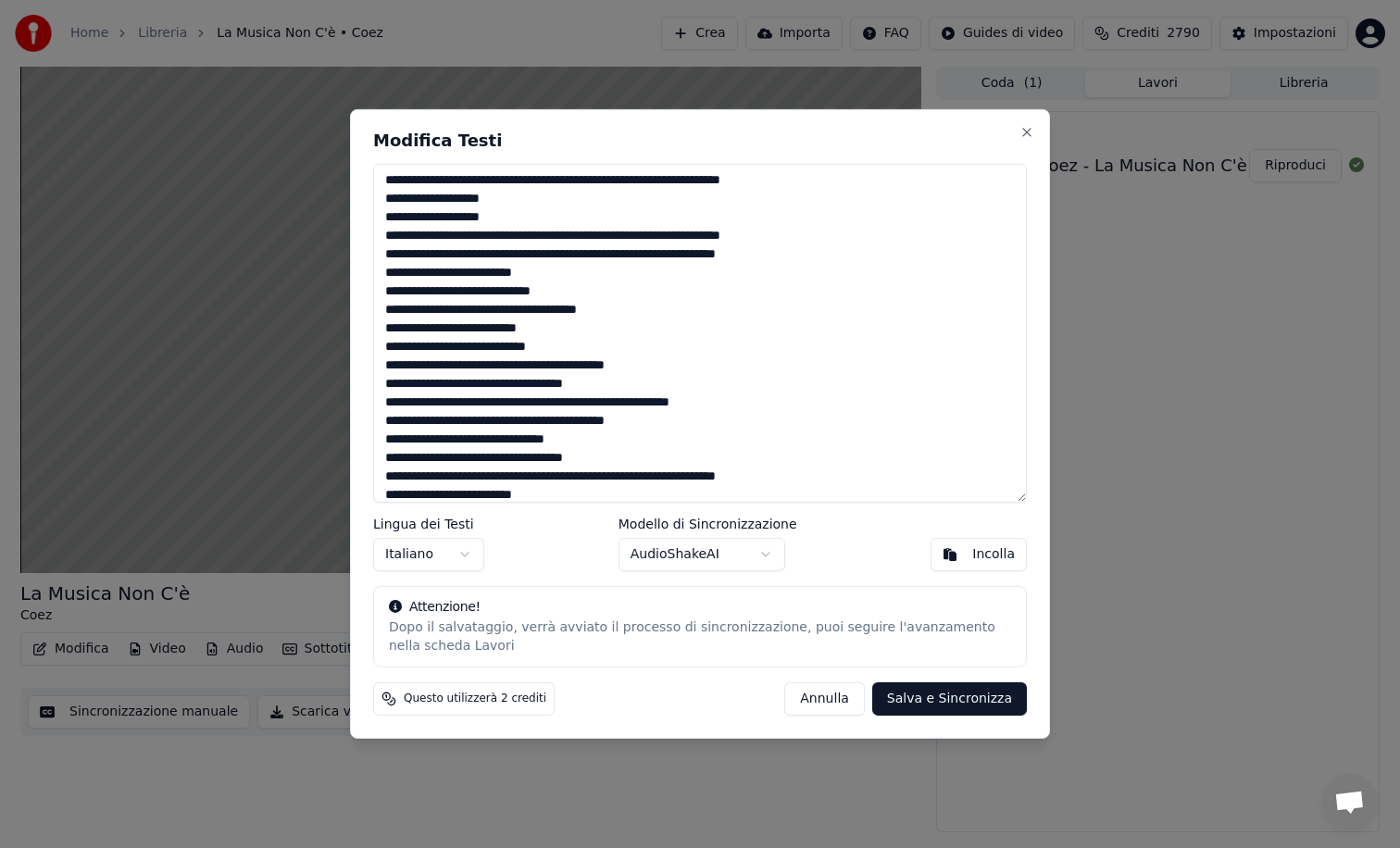
scroll to position [105, 0]
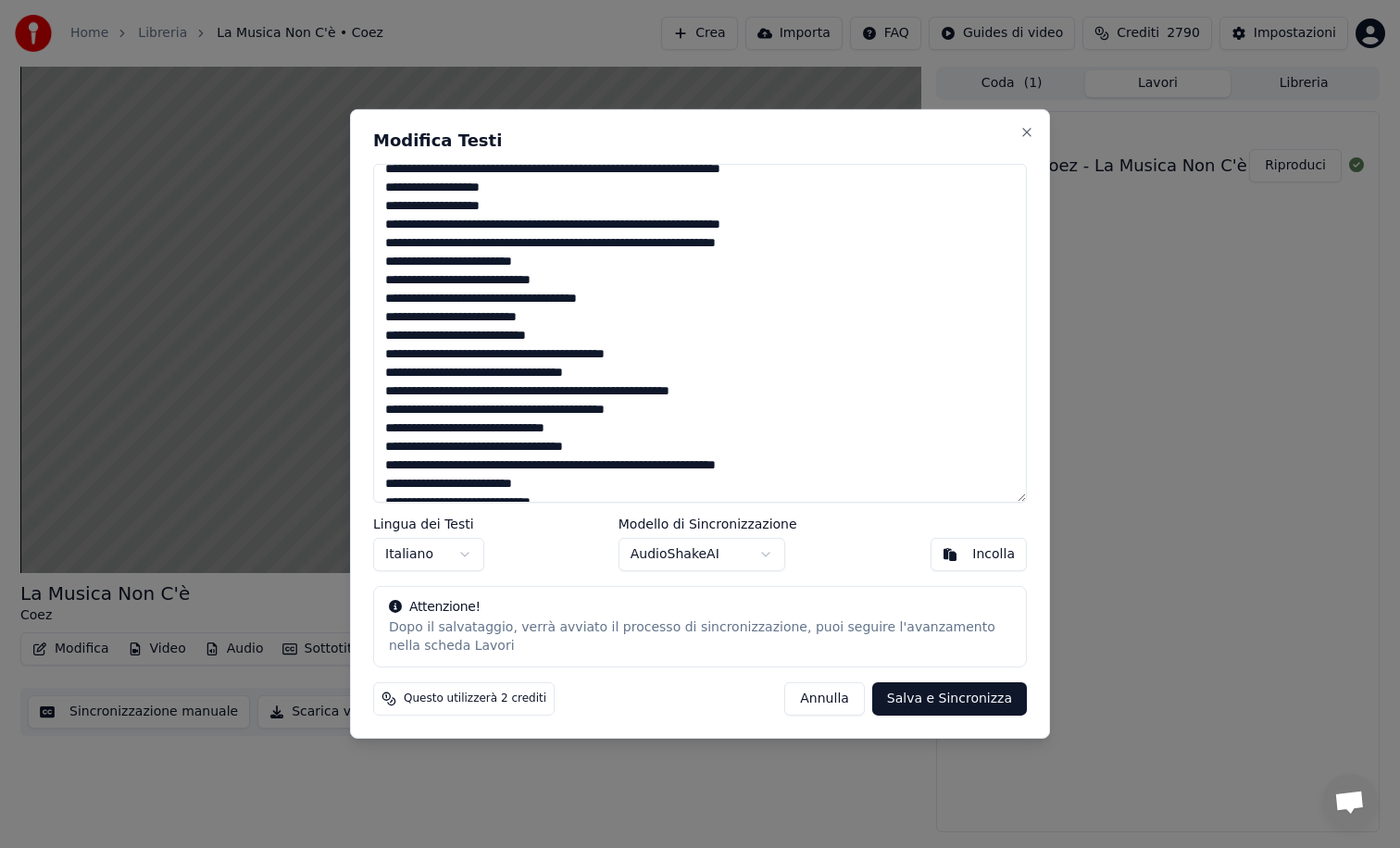
click at [584, 221] on textarea at bounding box center [700, 333] width 654 height 339
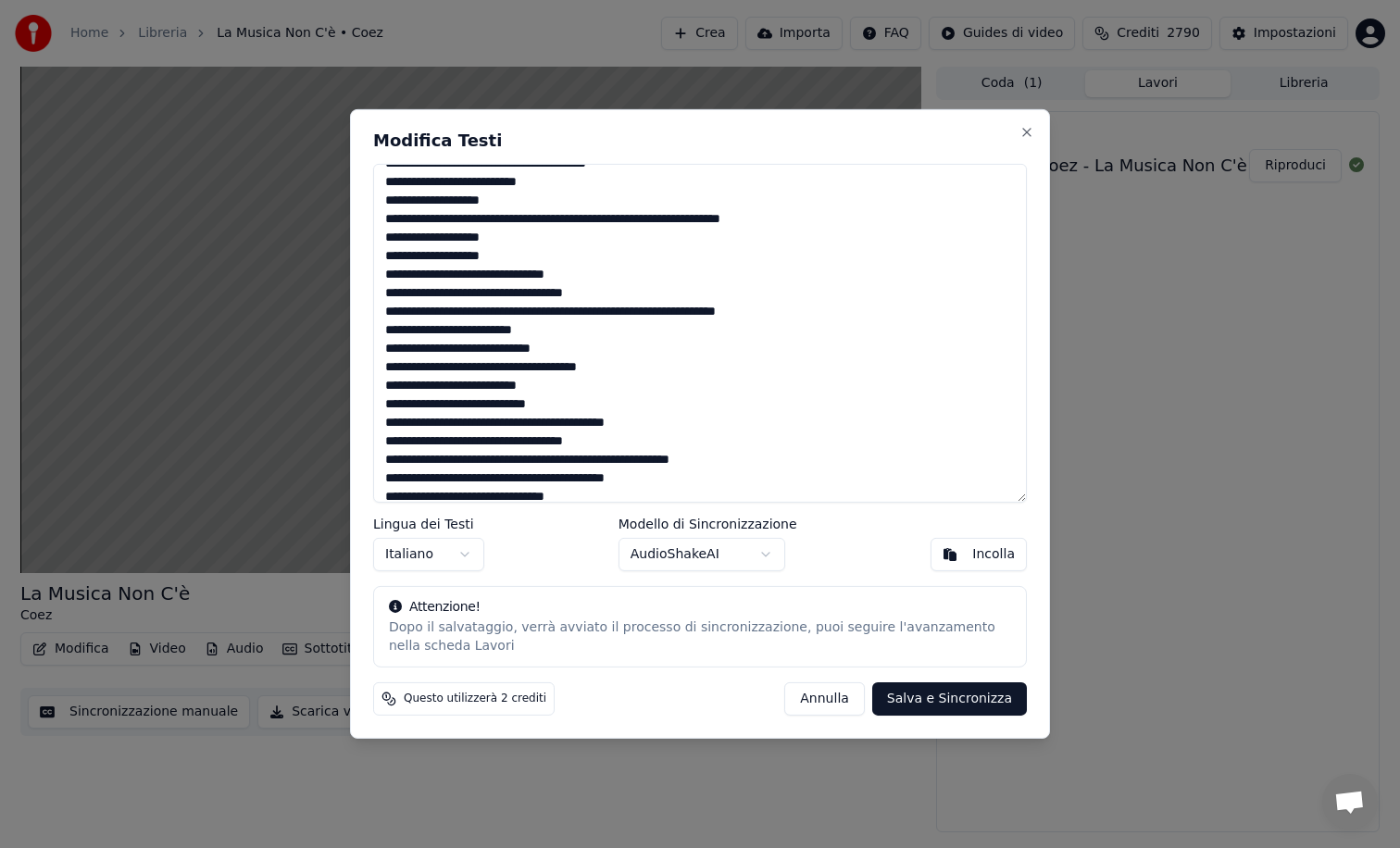
scroll to position [0, 0]
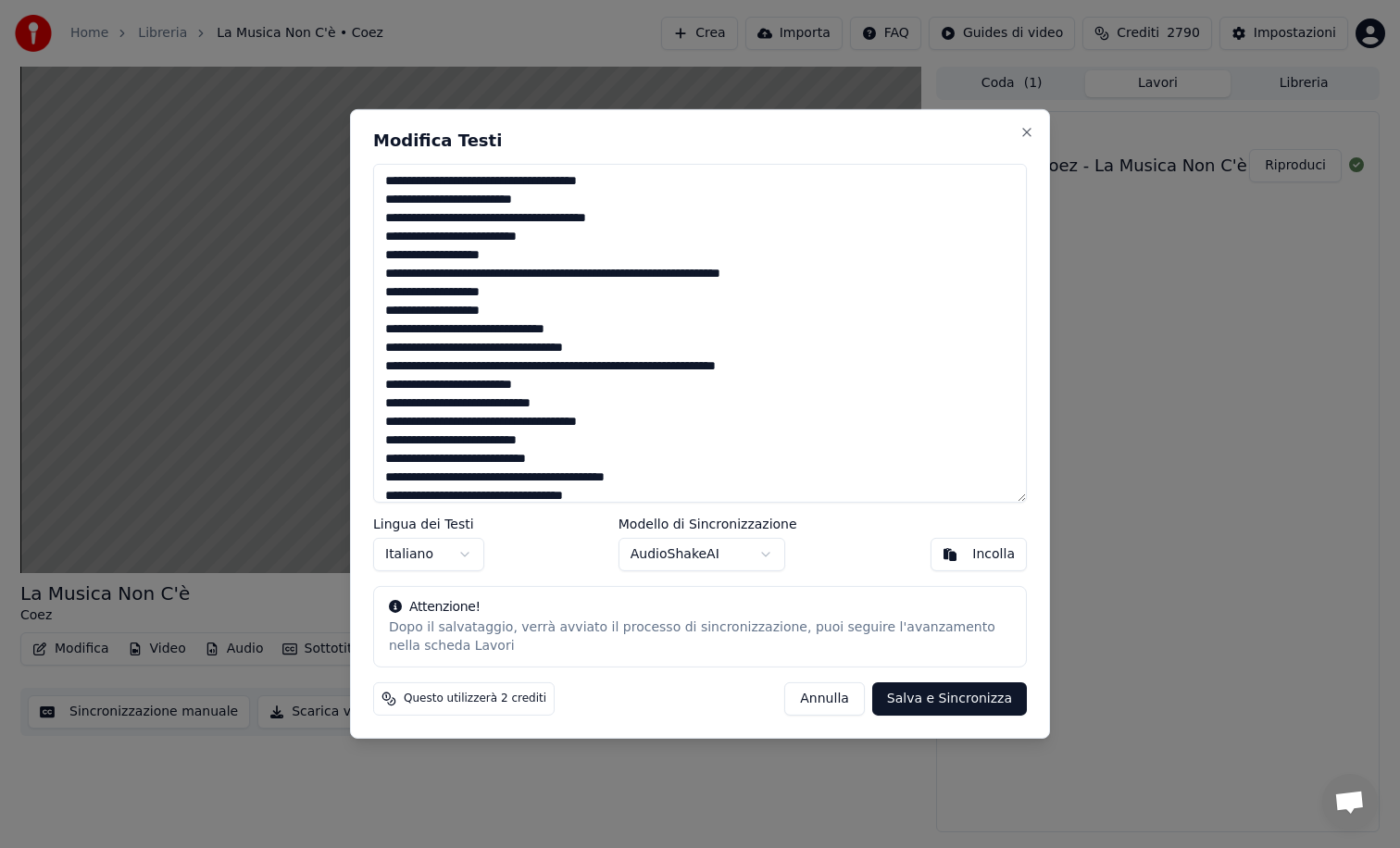
click at [587, 367] on textarea at bounding box center [700, 333] width 654 height 339
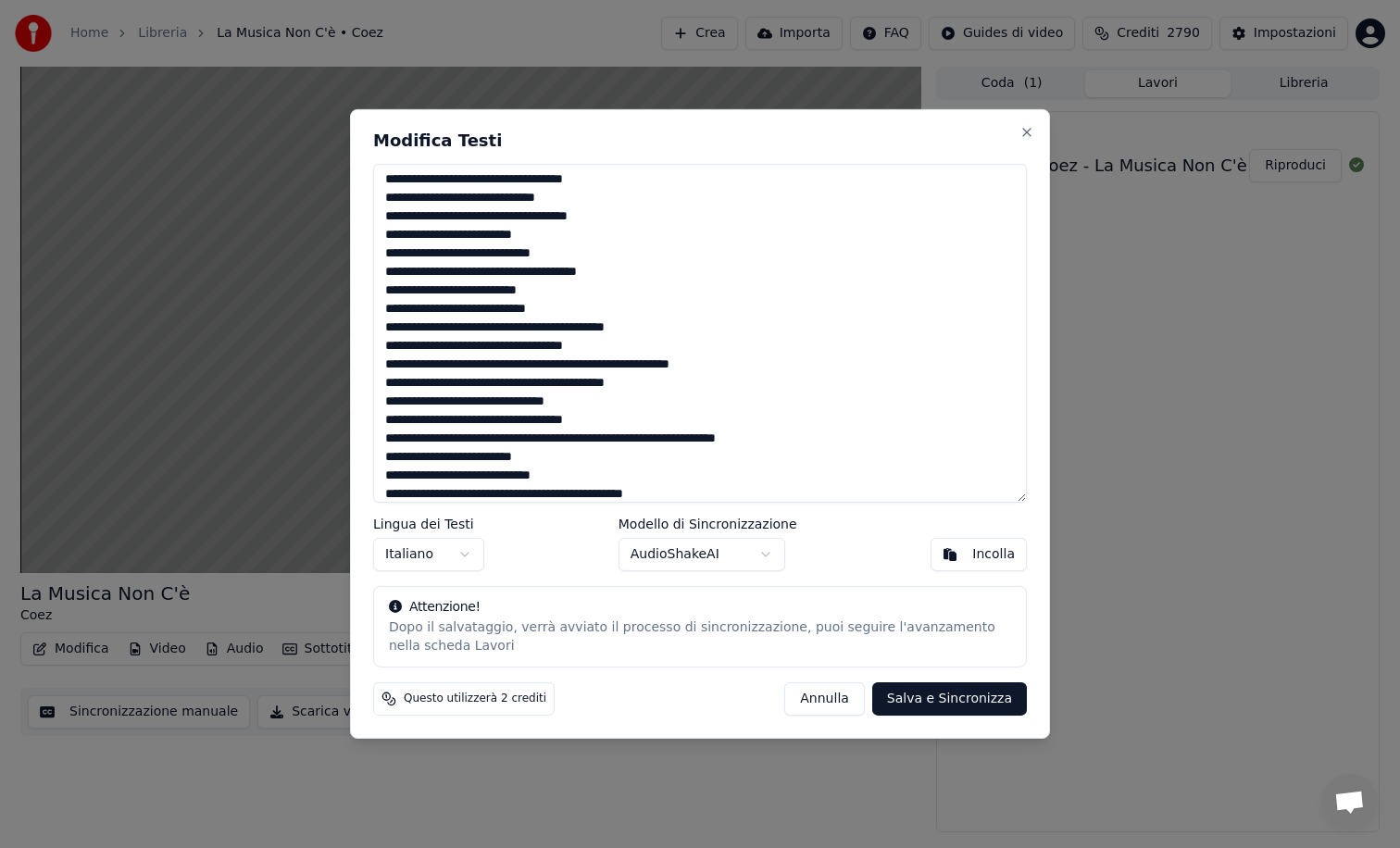
scroll to position [218, 0]
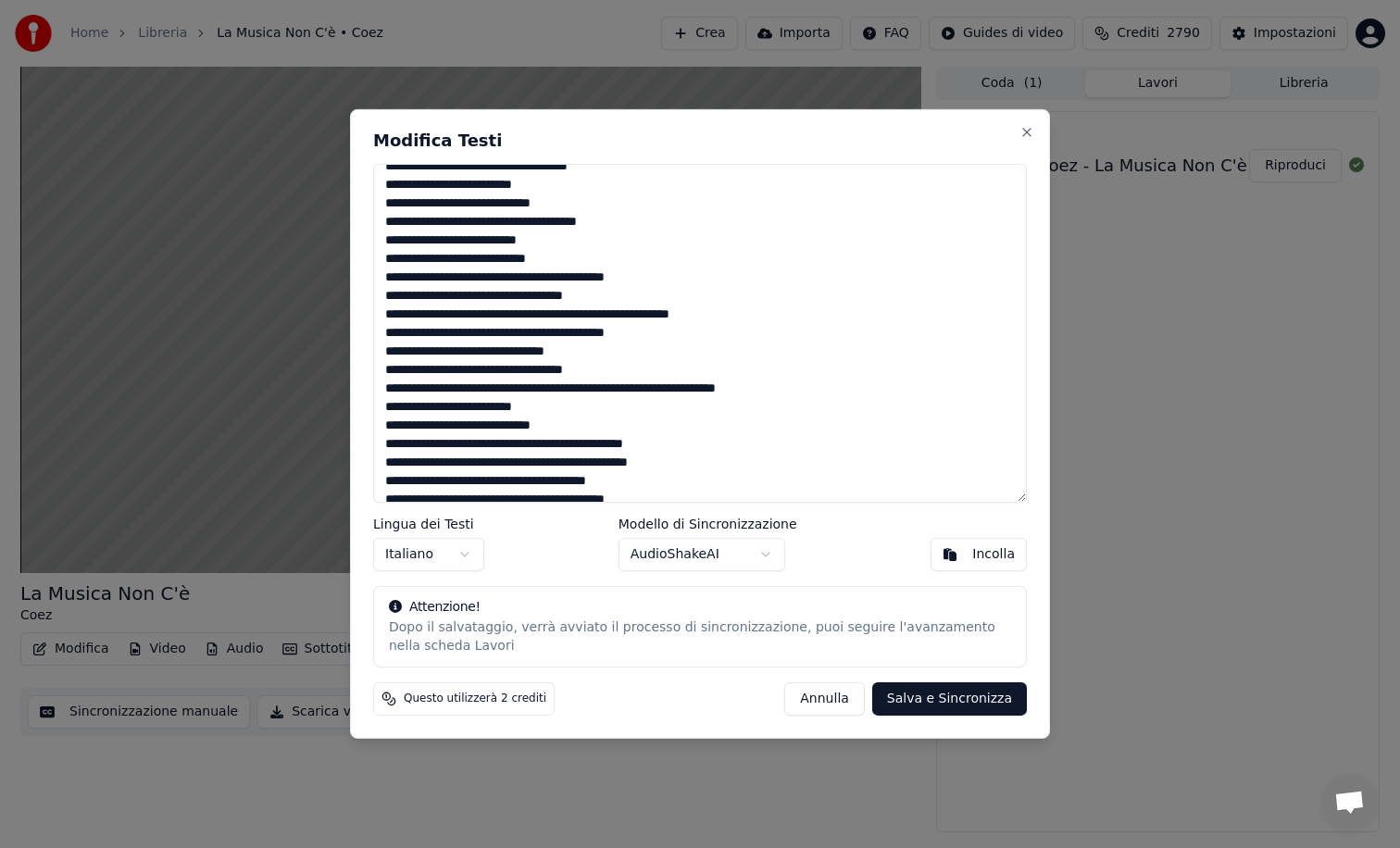
click at [583, 392] on textarea at bounding box center [700, 333] width 654 height 339
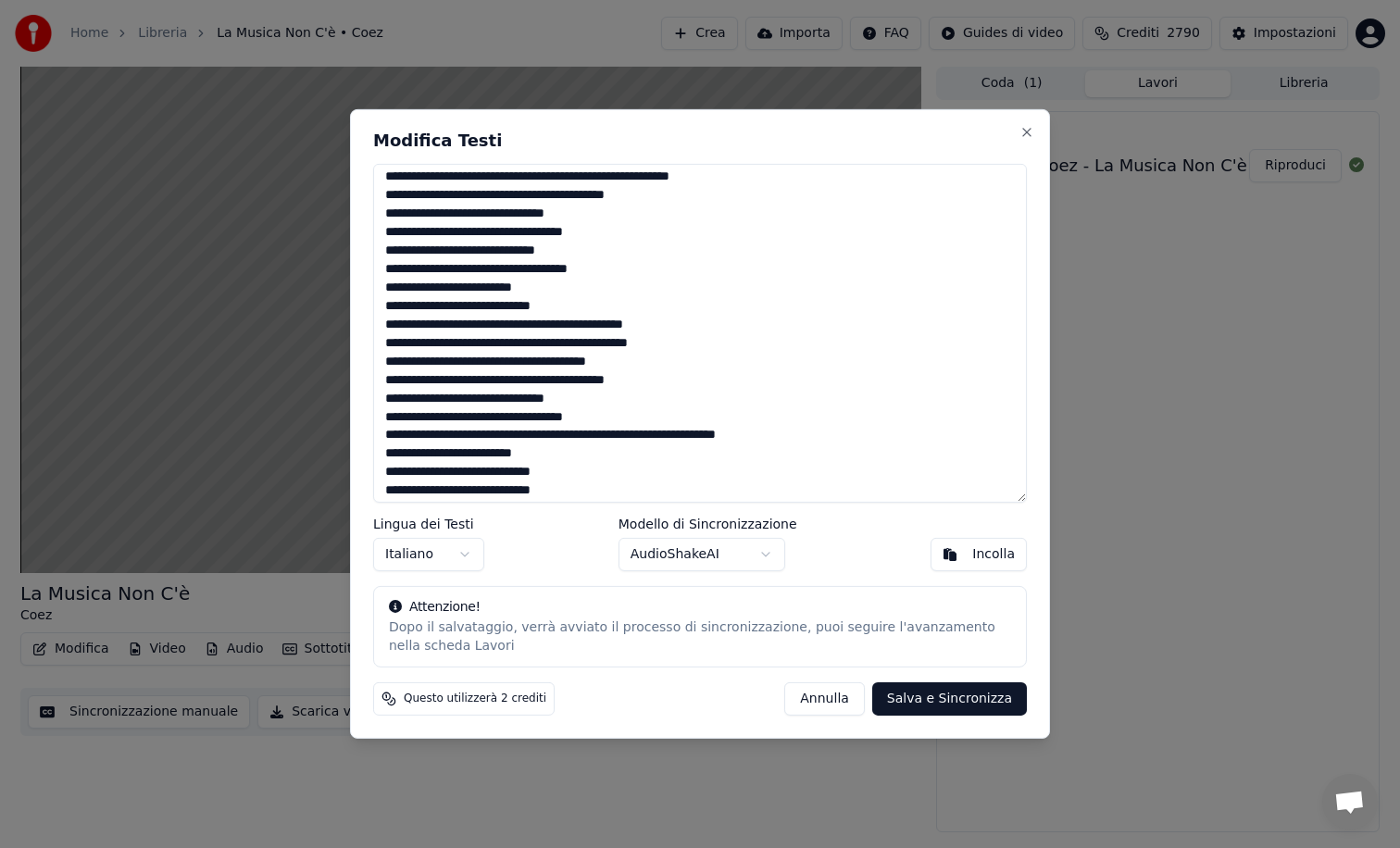
scroll to position [418, 0]
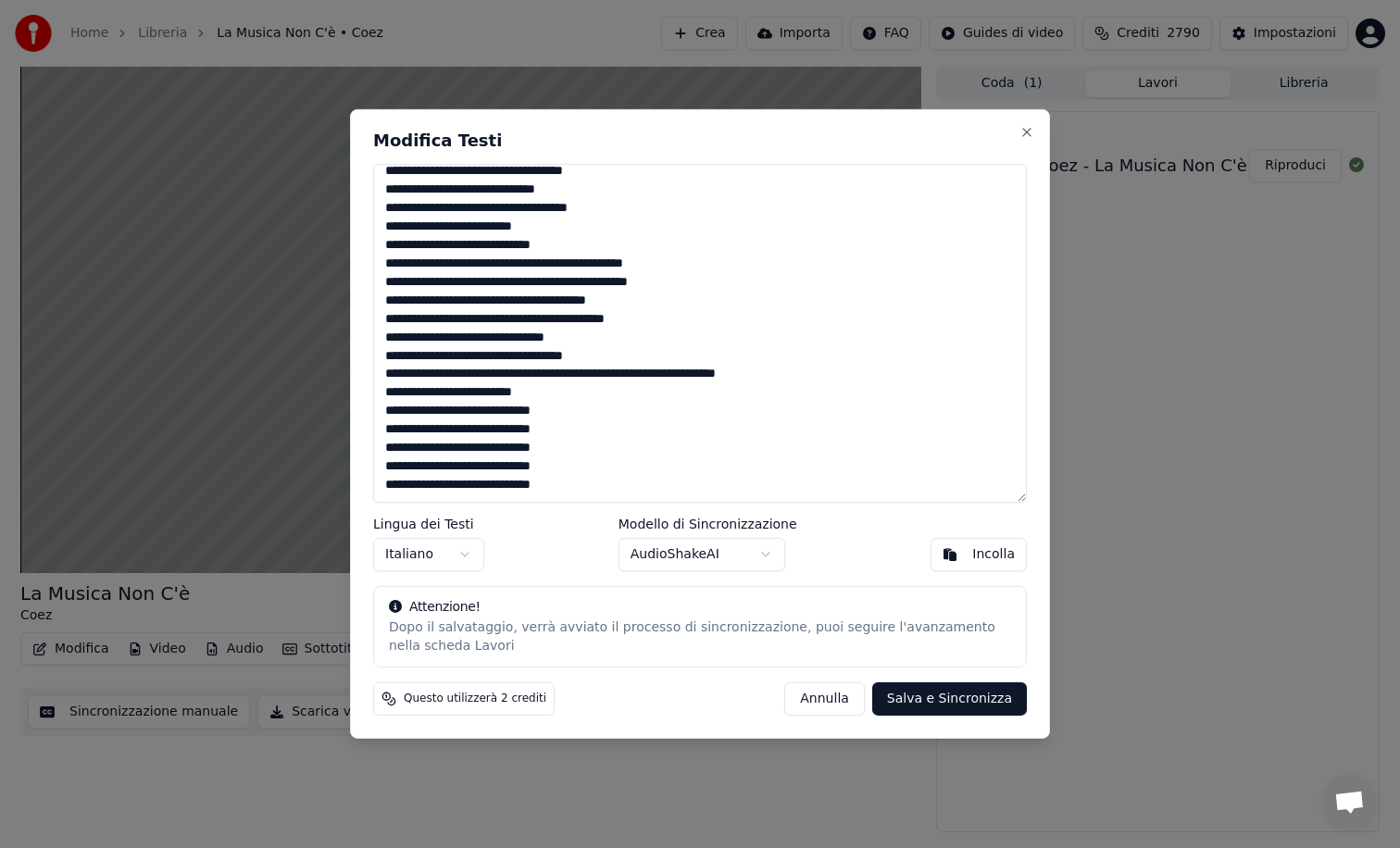
click at [586, 378] on textarea at bounding box center [700, 333] width 654 height 339
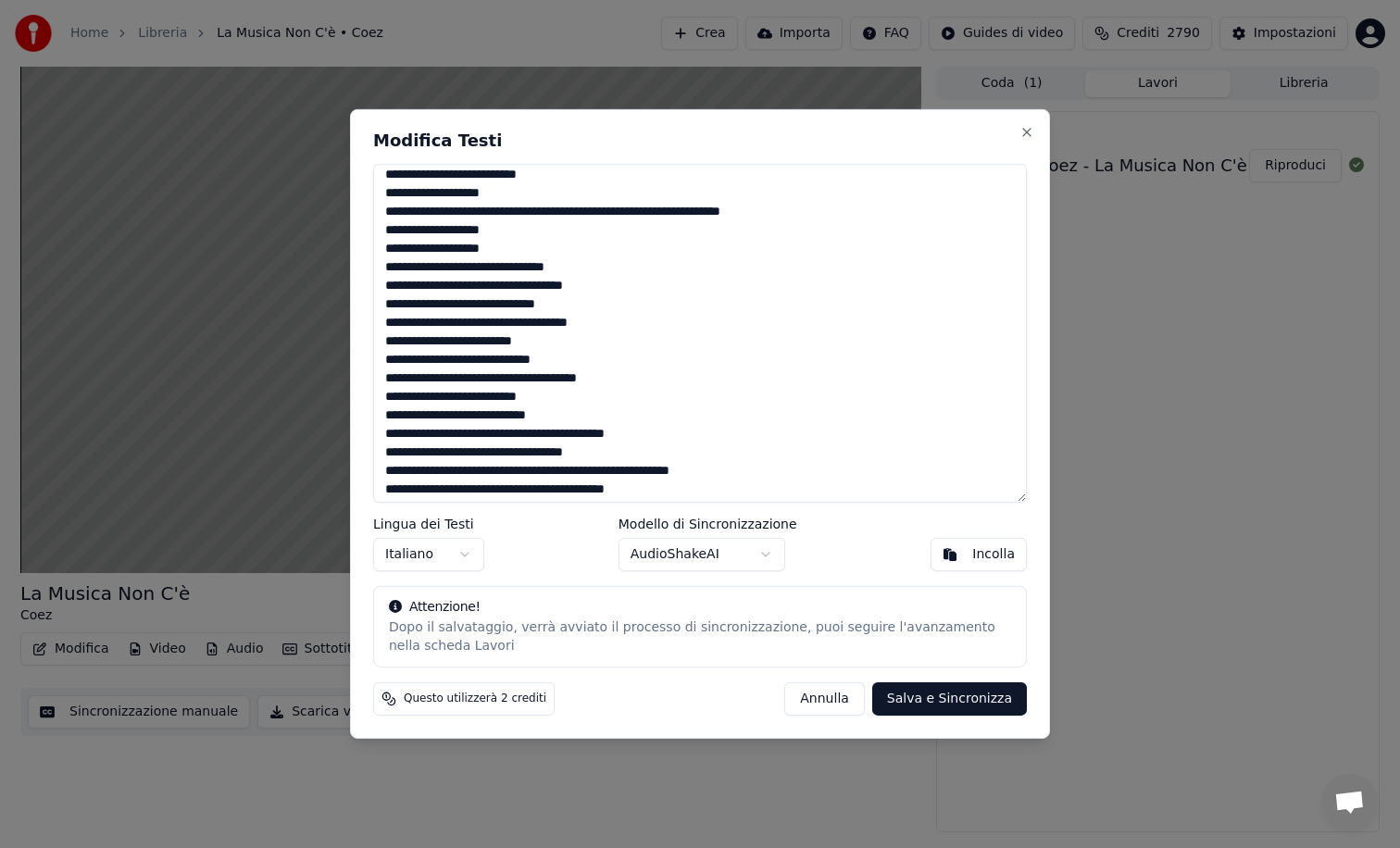
scroll to position [0, 0]
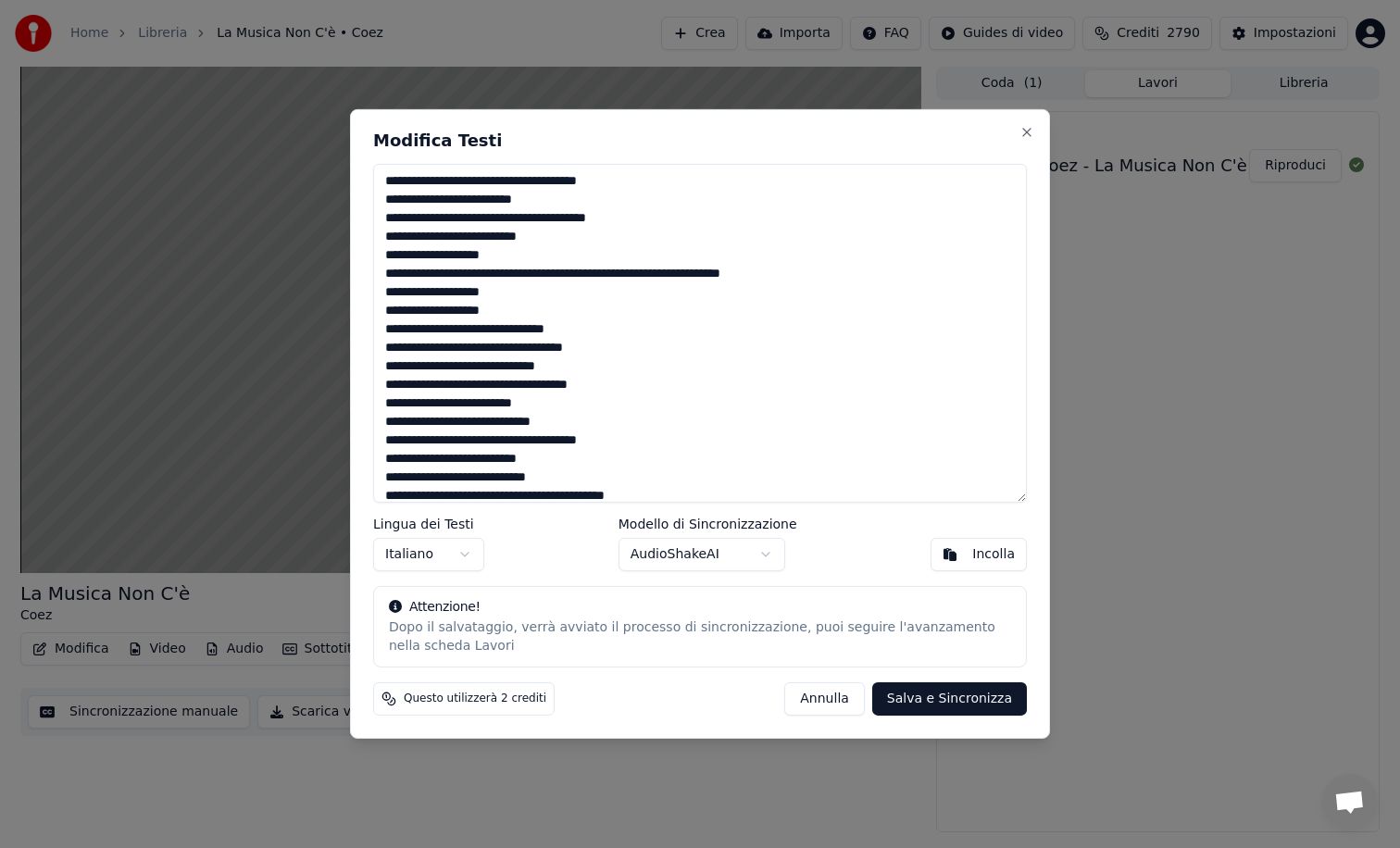
click at [677, 273] on textarea at bounding box center [700, 333] width 654 height 339
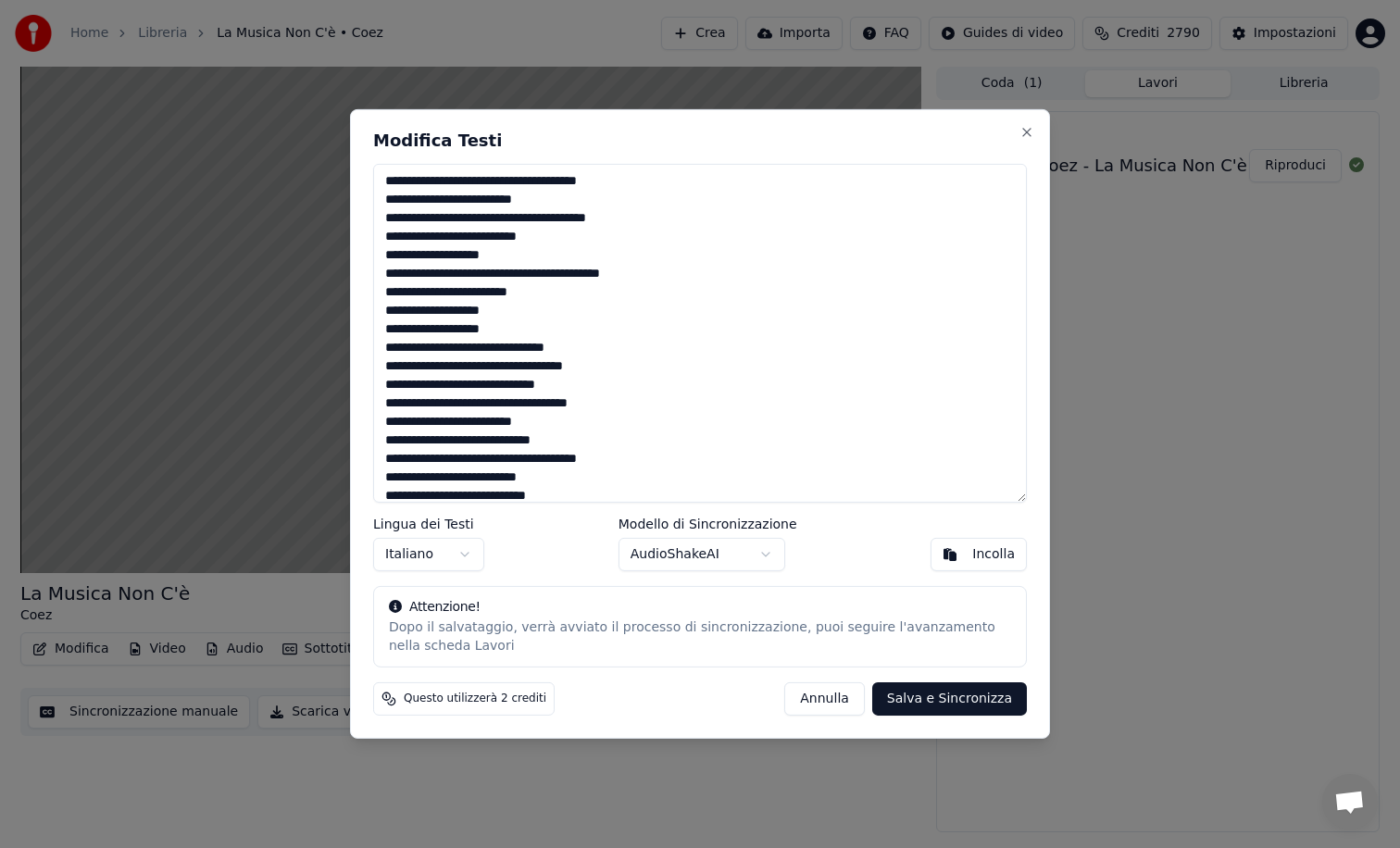
type textarea "**********"
click at [916, 702] on button "Salva e Sincronizza" at bounding box center [949, 699] width 155 height 33
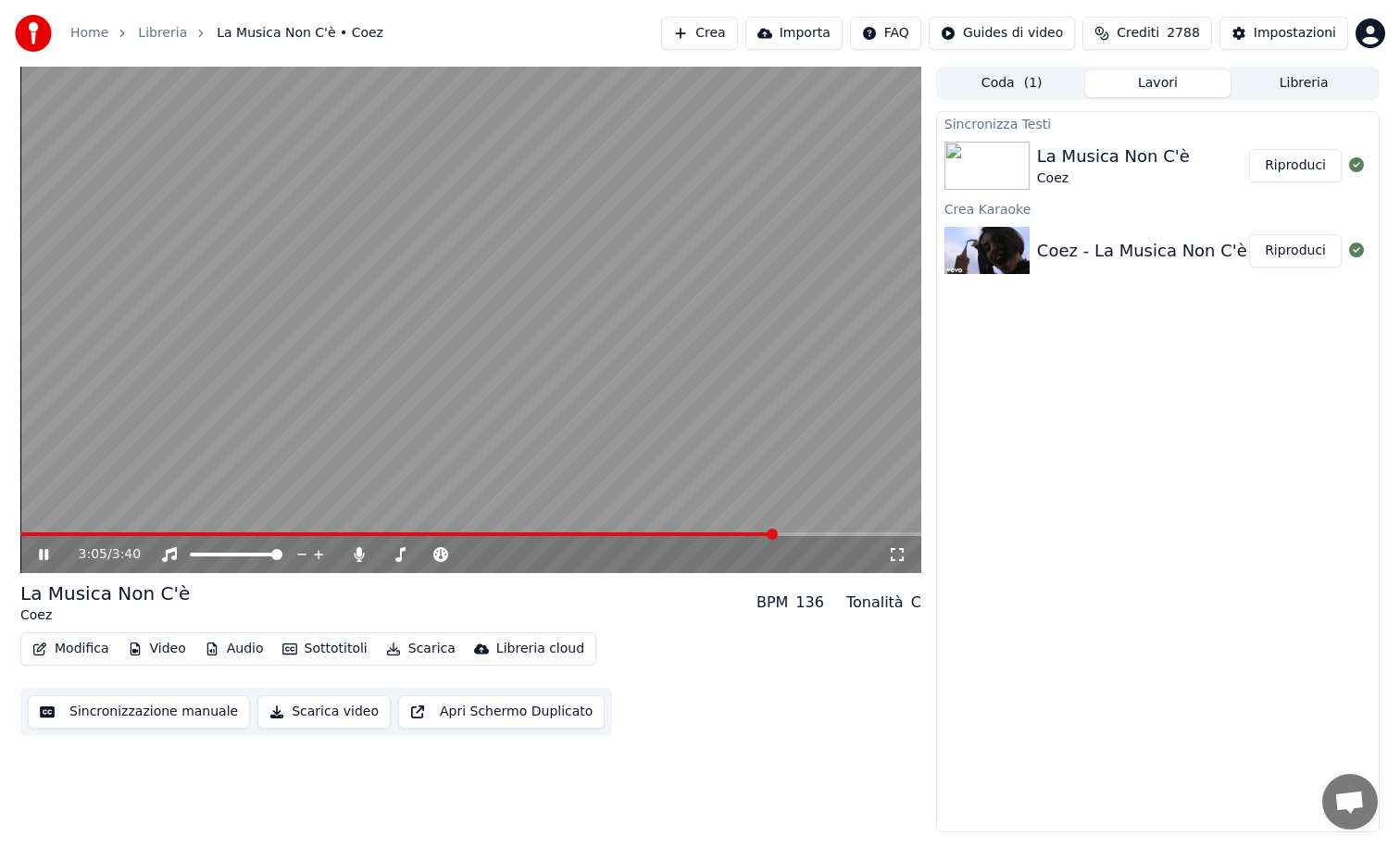
click at [1279, 176] on button "Riproduci" at bounding box center [1295, 166] width 93 height 33
click at [84, 531] on video at bounding box center [470, 319] width 901 height 506
click at [106, 535] on span at bounding box center [470, 534] width 901 height 4
click at [44, 555] on icon at bounding box center [44, 555] width 11 height 13
click at [44, 554] on icon at bounding box center [56, 555] width 44 height 15
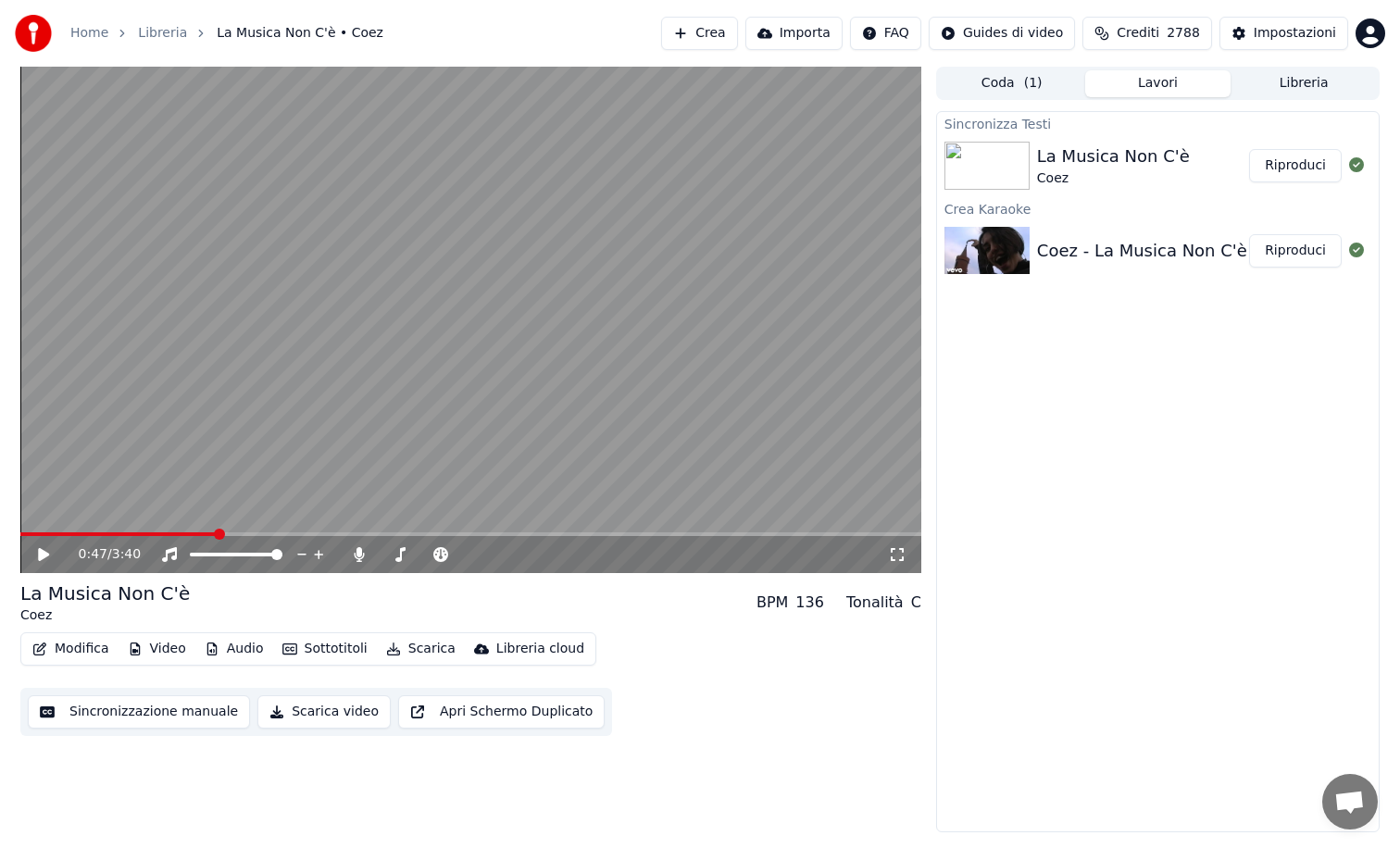
click at [301, 717] on button "Scarica video" at bounding box center [324, 712] width 133 height 33
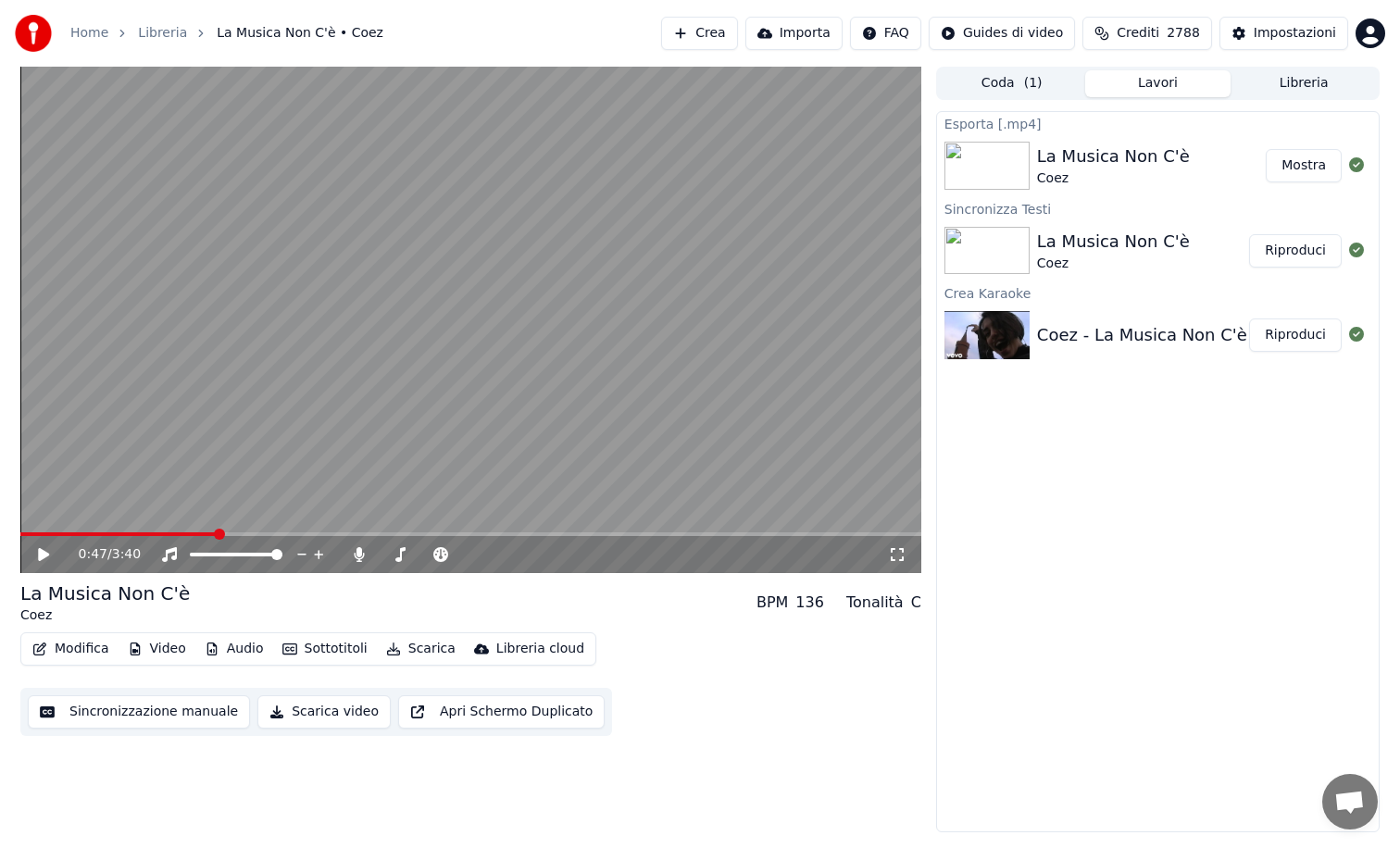
click at [309, 711] on button "Scarica video" at bounding box center [324, 712] width 133 height 33
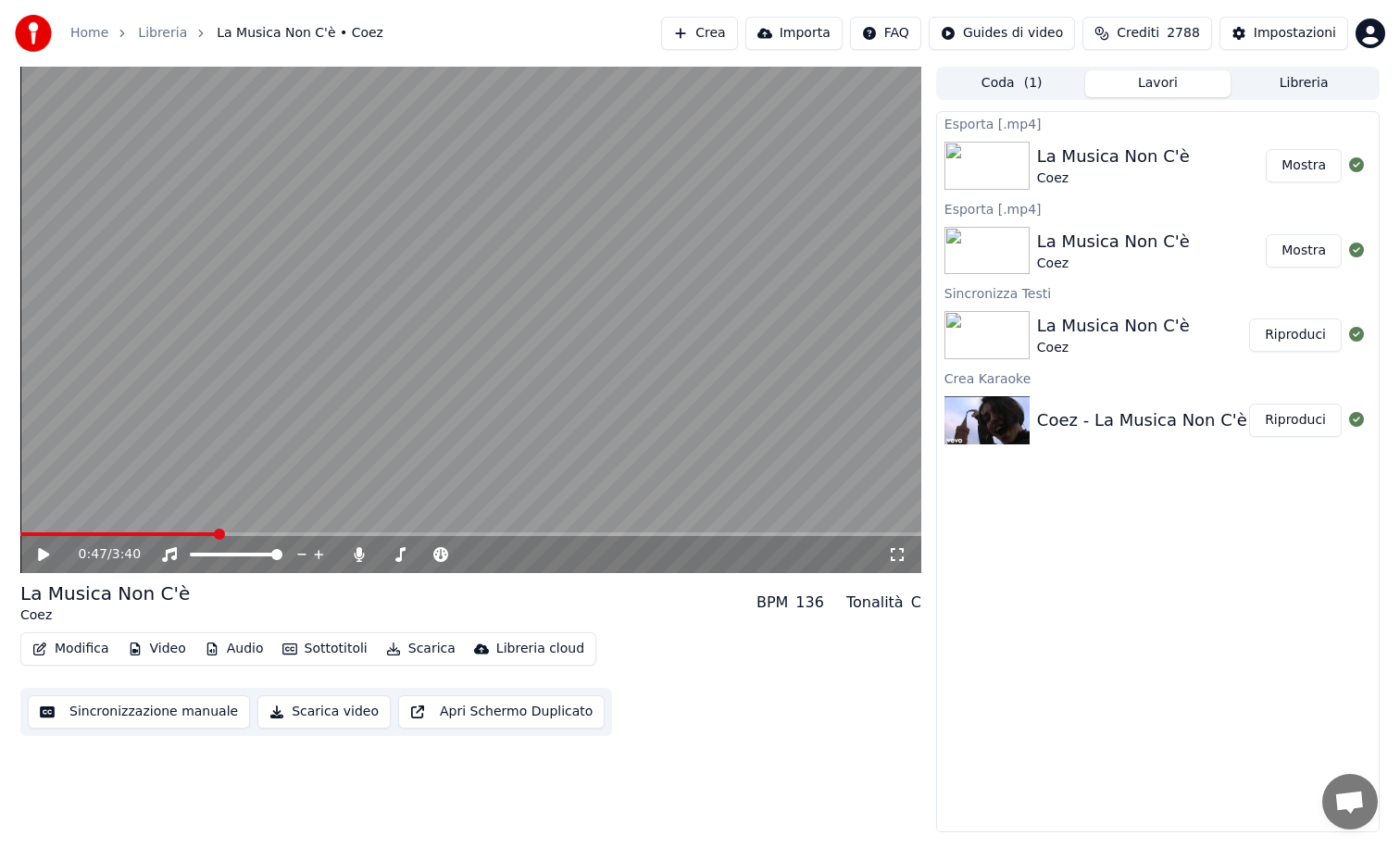
click at [802, 32] on button "Importa" at bounding box center [794, 33] width 97 height 33
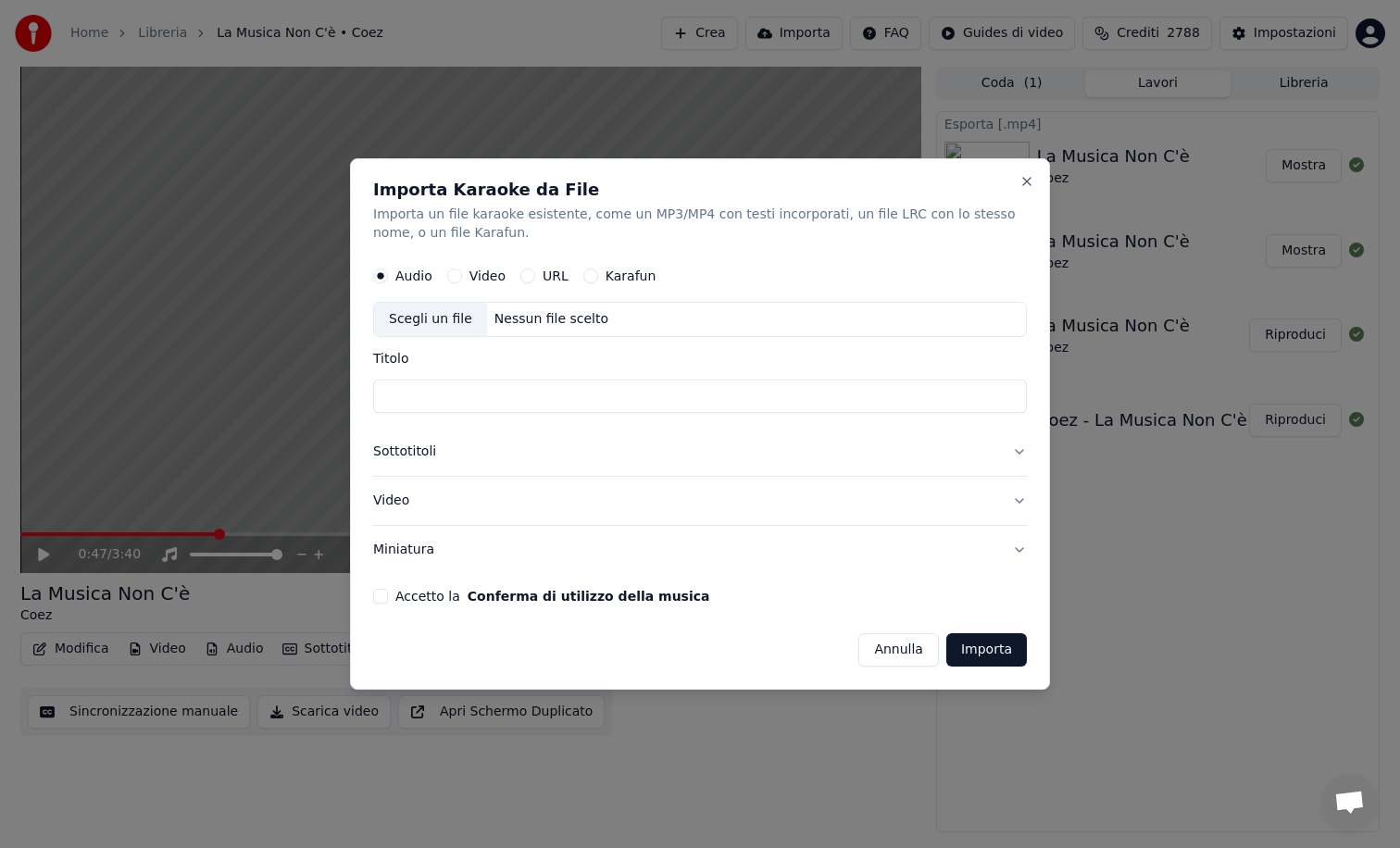
click at [454, 280] on button "Video" at bounding box center [455, 276] width 15 height 15
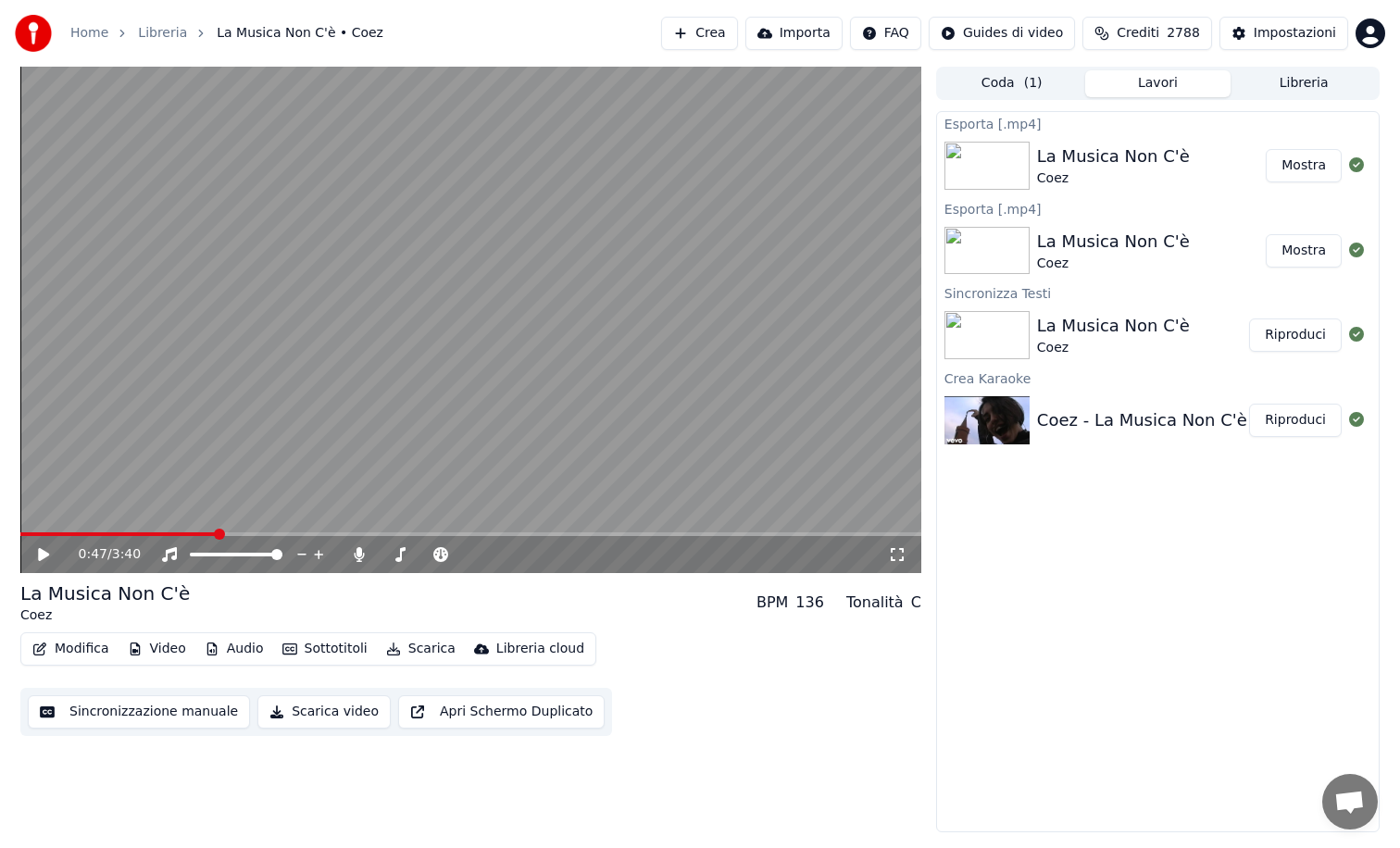
click at [727, 30] on button "Crea" at bounding box center [699, 33] width 76 height 33
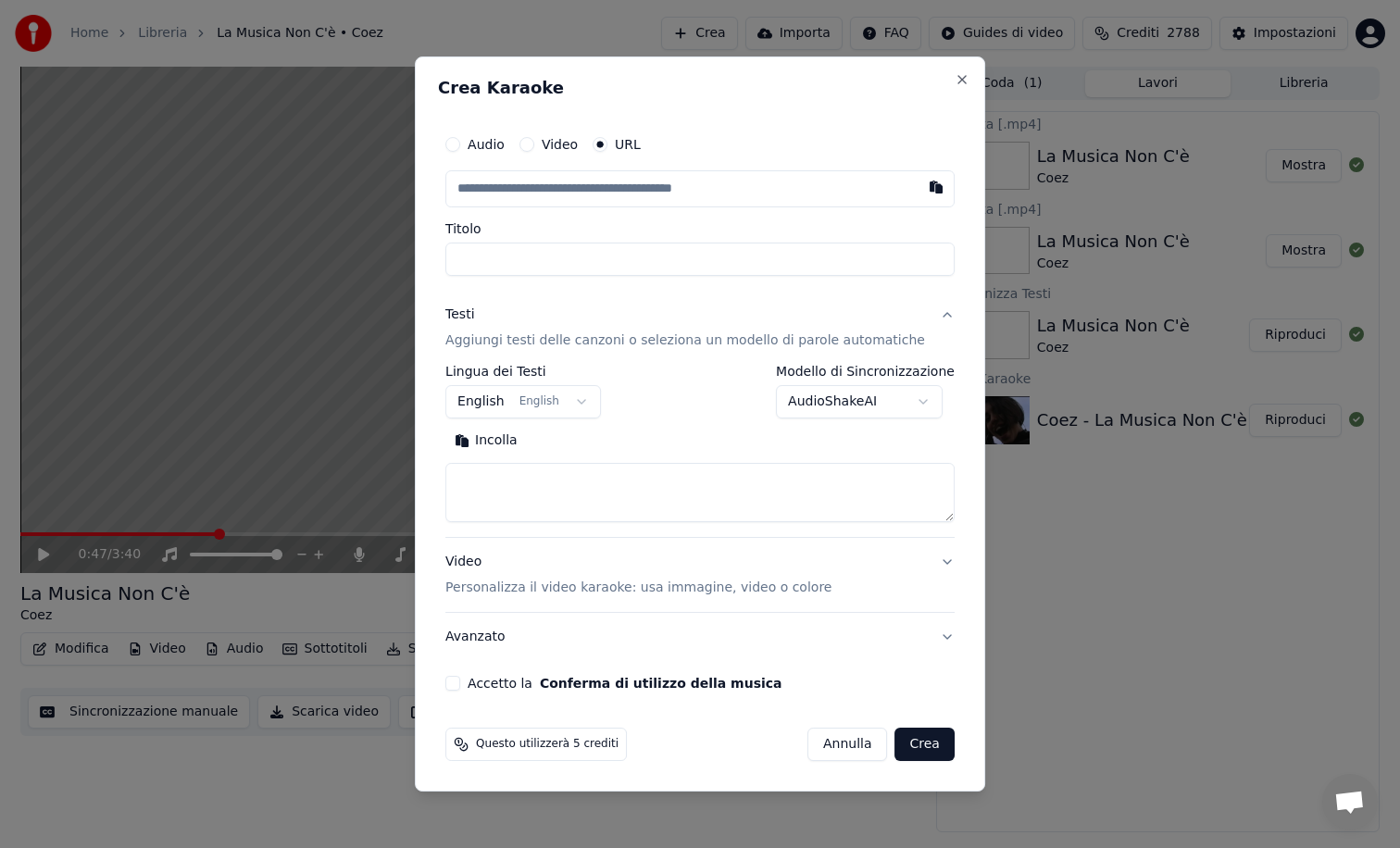
click at [549, 143] on div "Video" at bounding box center [548, 144] width 58 height 15
click at [534, 143] on button "Video" at bounding box center [527, 144] width 15 height 15
click at [624, 192] on div "Nessun file scelto" at bounding box center [623, 189] width 129 height 19
type input "**********"
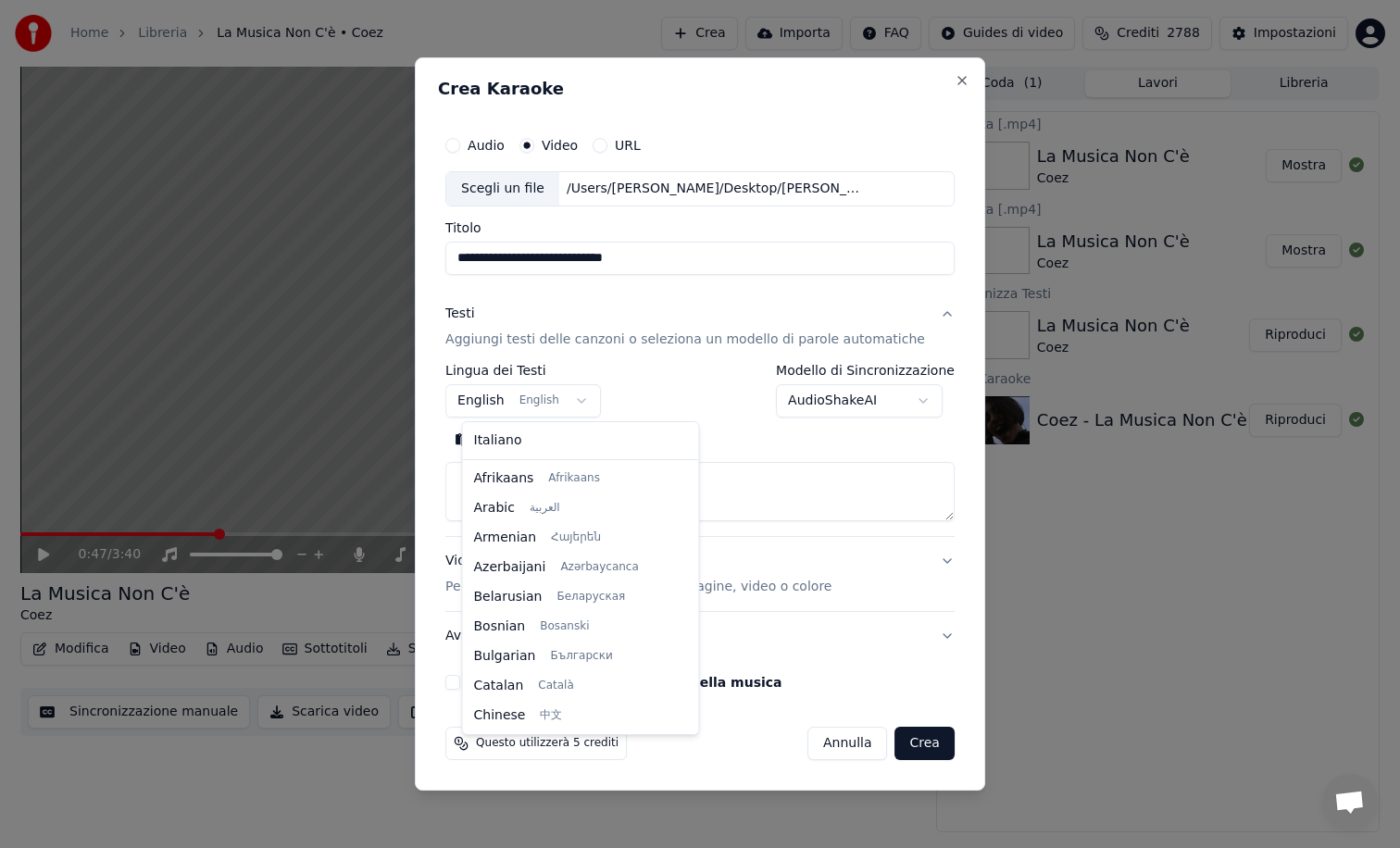
click at [514, 402] on body "**********" at bounding box center [700, 424] width 1400 height 848
select select "**"
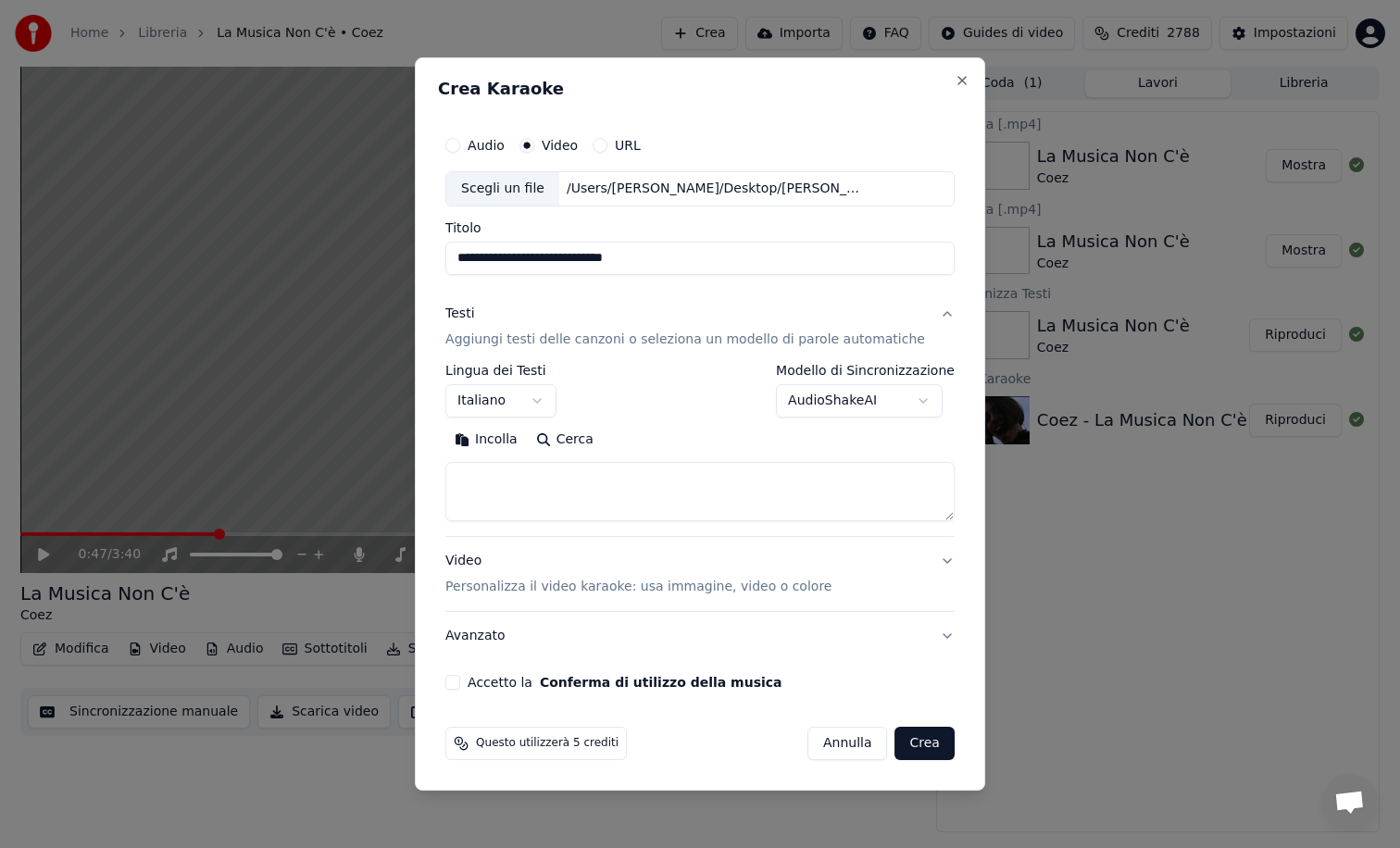
click at [521, 477] on textarea at bounding box center [700, 492] width 509 height 59
paste textarea "**********"
type textarea "**********"
click at [460, 685] on button "Accetto la Conferma di utilizzo della musica" at bounding box center [453, 682] width 15 height 15
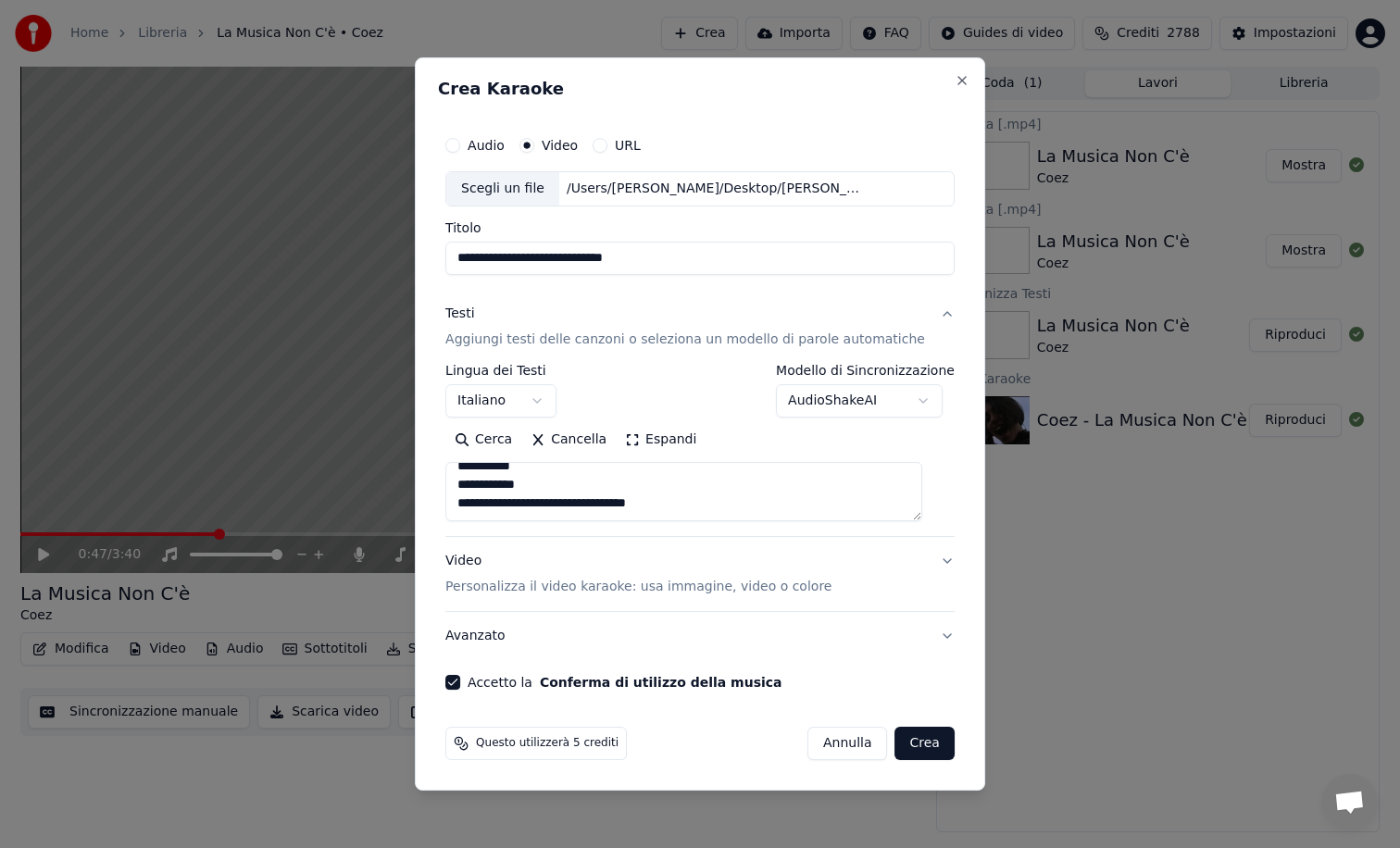
click at [912, 742] on button "Crea" at bounding box center [925, 743] width 59 height 33
select select
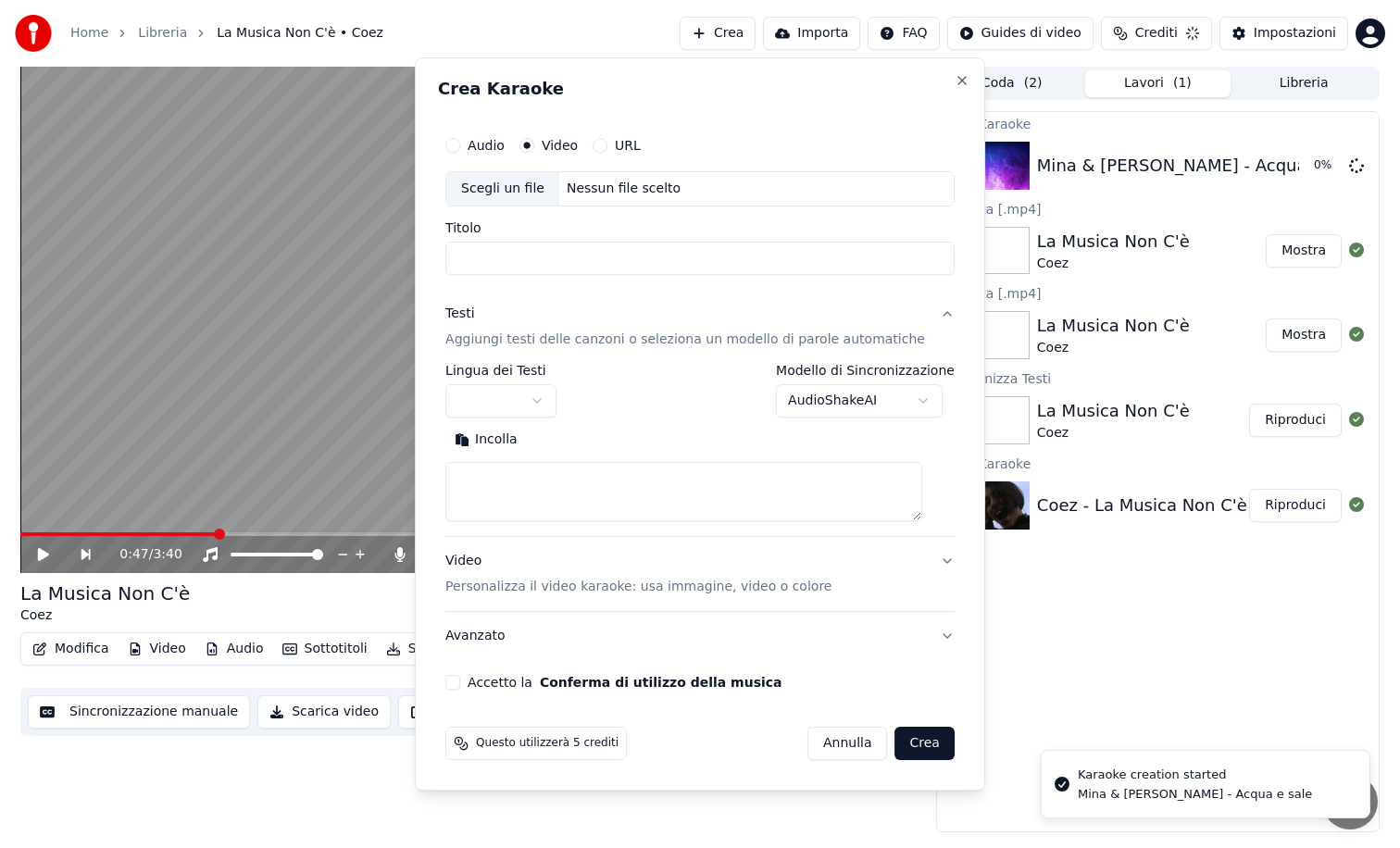
scroll to position [0, 0]
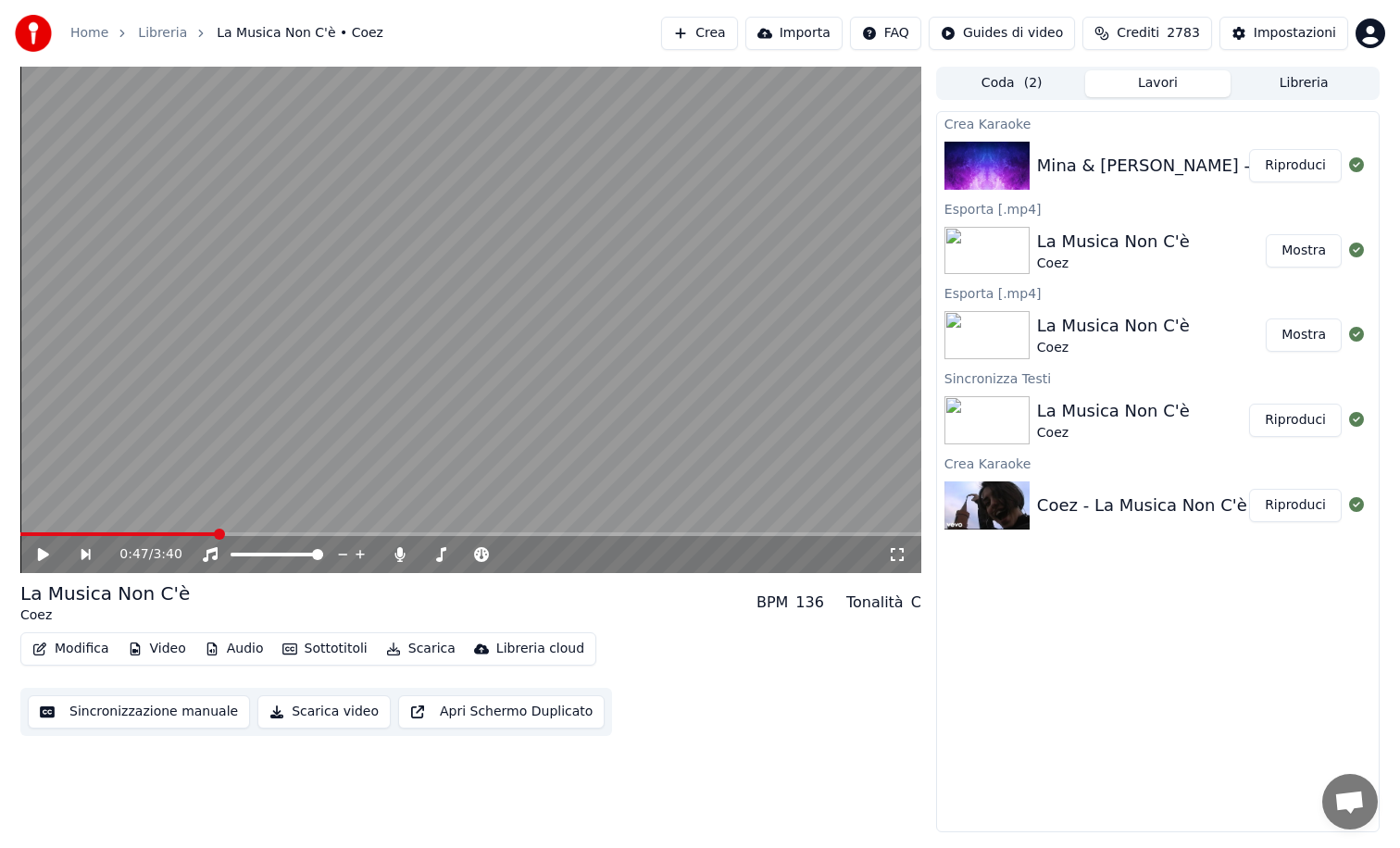
click at [1283, 163] on button "Riproduci" at bounding box center [1295, 166] width 93 height 33
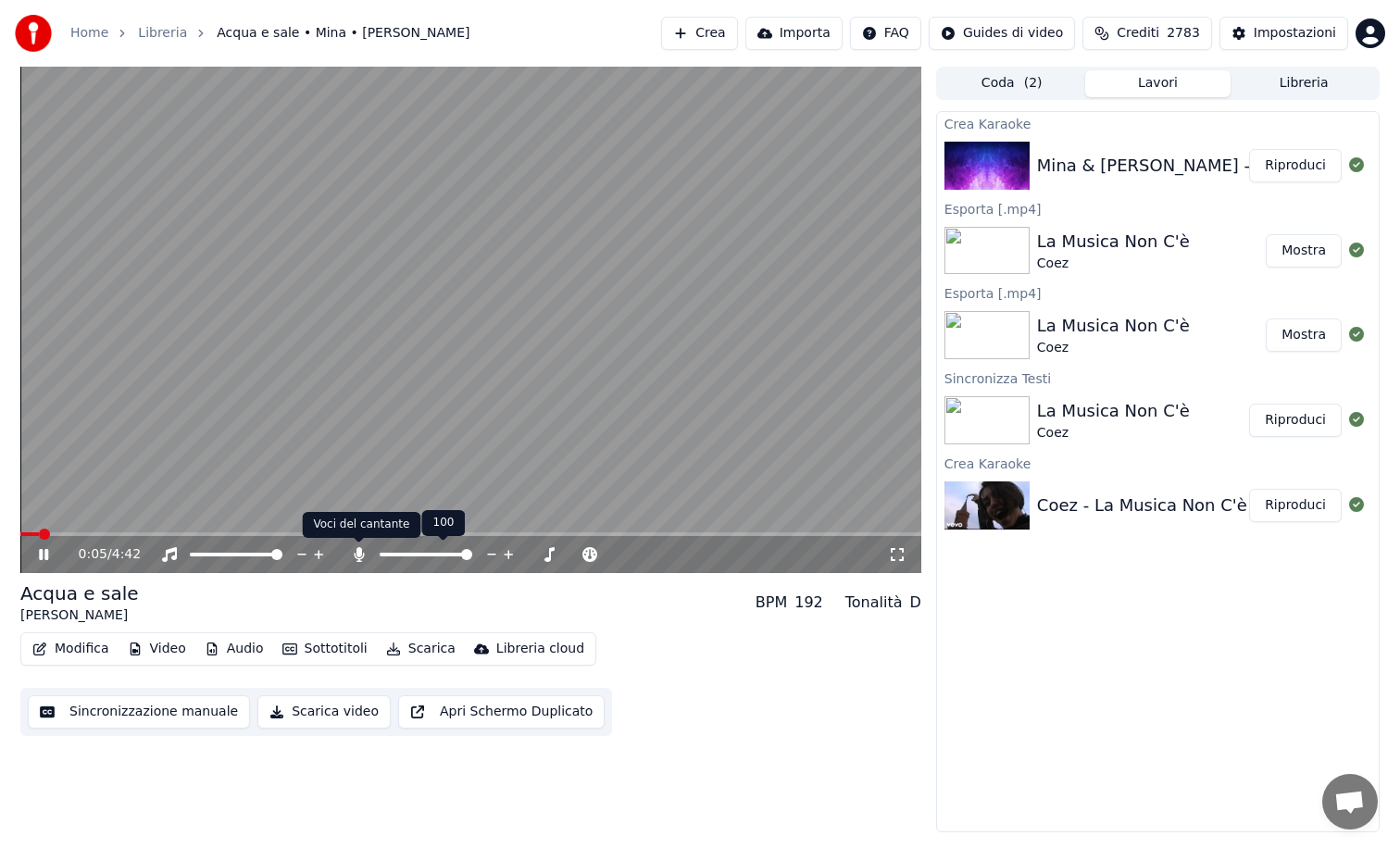
click at [360, 555] on icon at bounding box center [358, 555] width 10 height 15
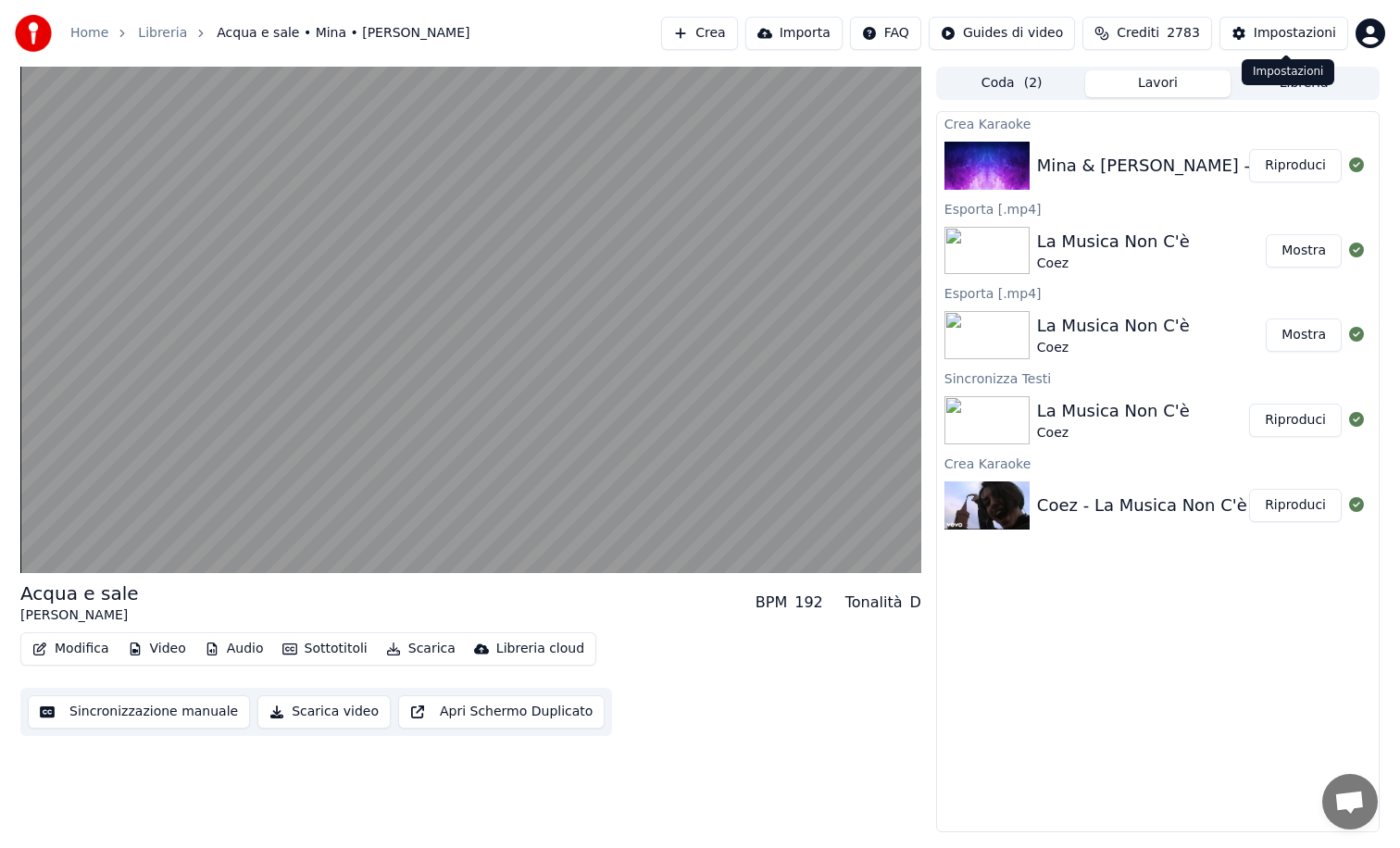
click at [1271, 32] on div "Impostazioni" at bounding box center [1294, 33] width 82 height 19
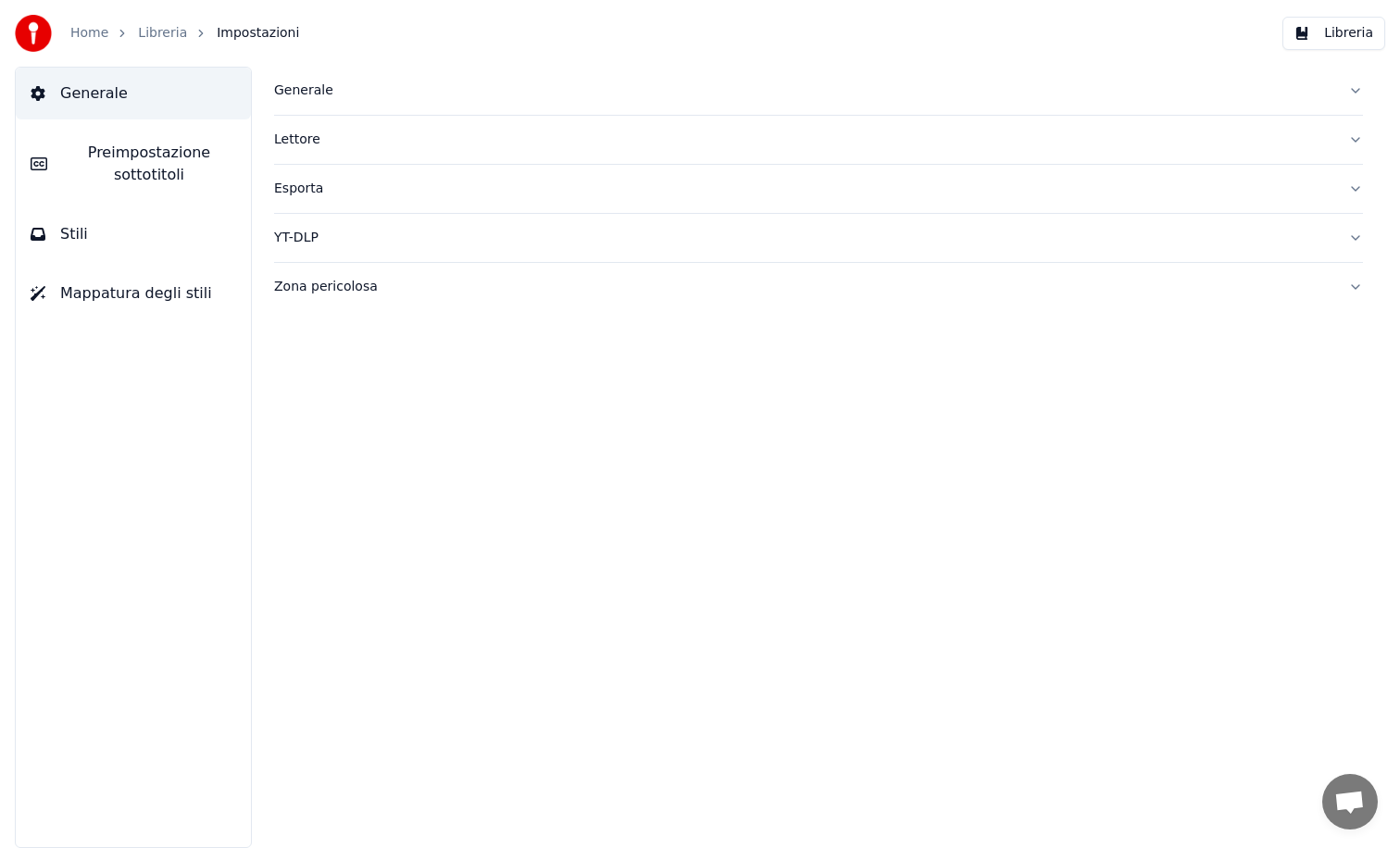
click at [314, 144] on div "Lettore" at bounding box center [804, 140] width 1059 height 19
click at [112, 237] on button "Stili" at bounding box center [133, 234] width 235 height 52
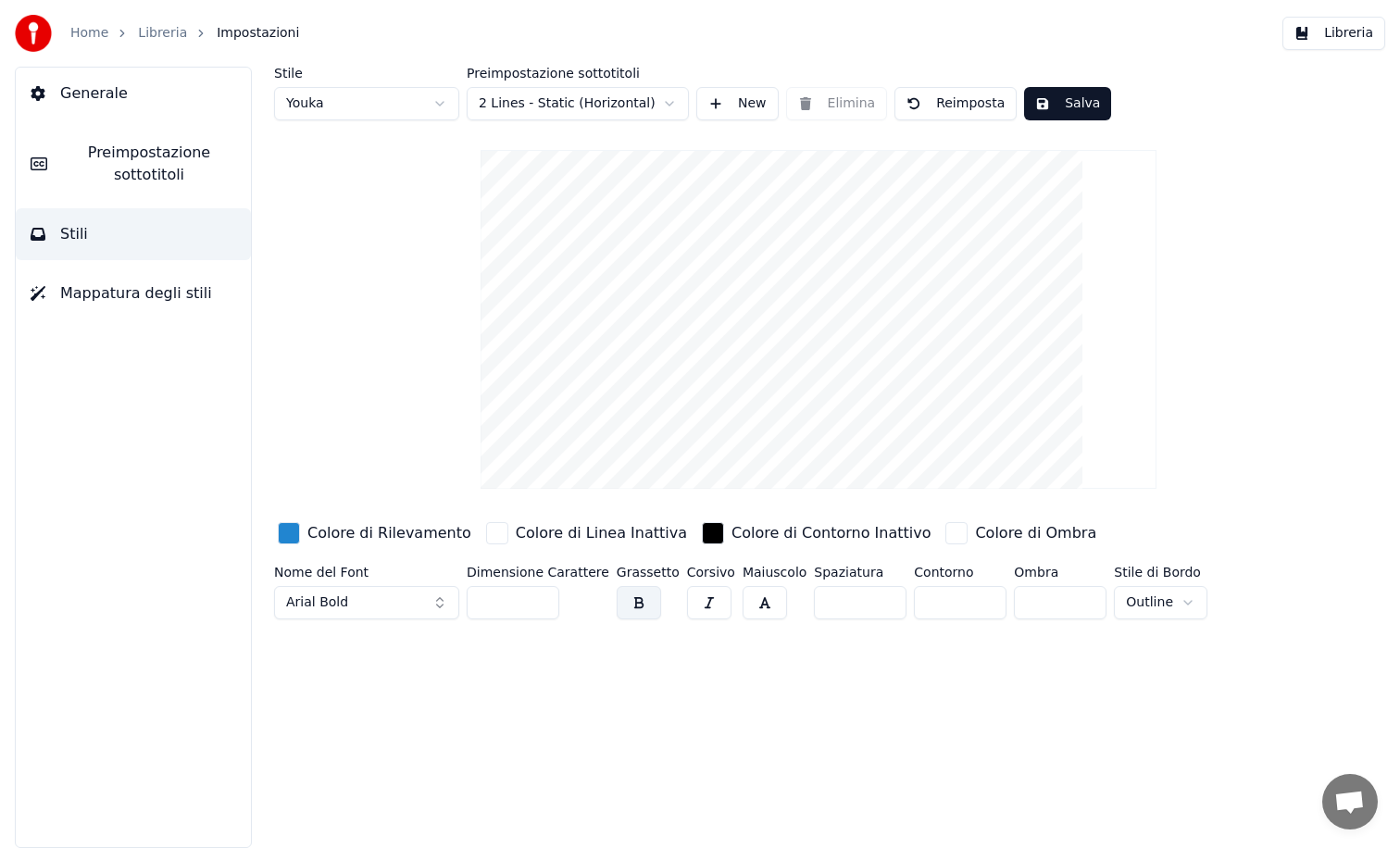
click at [122, 149] on span "Preimpostazione sottotitoli" at bounding box center [149, 164] width 174 height 44
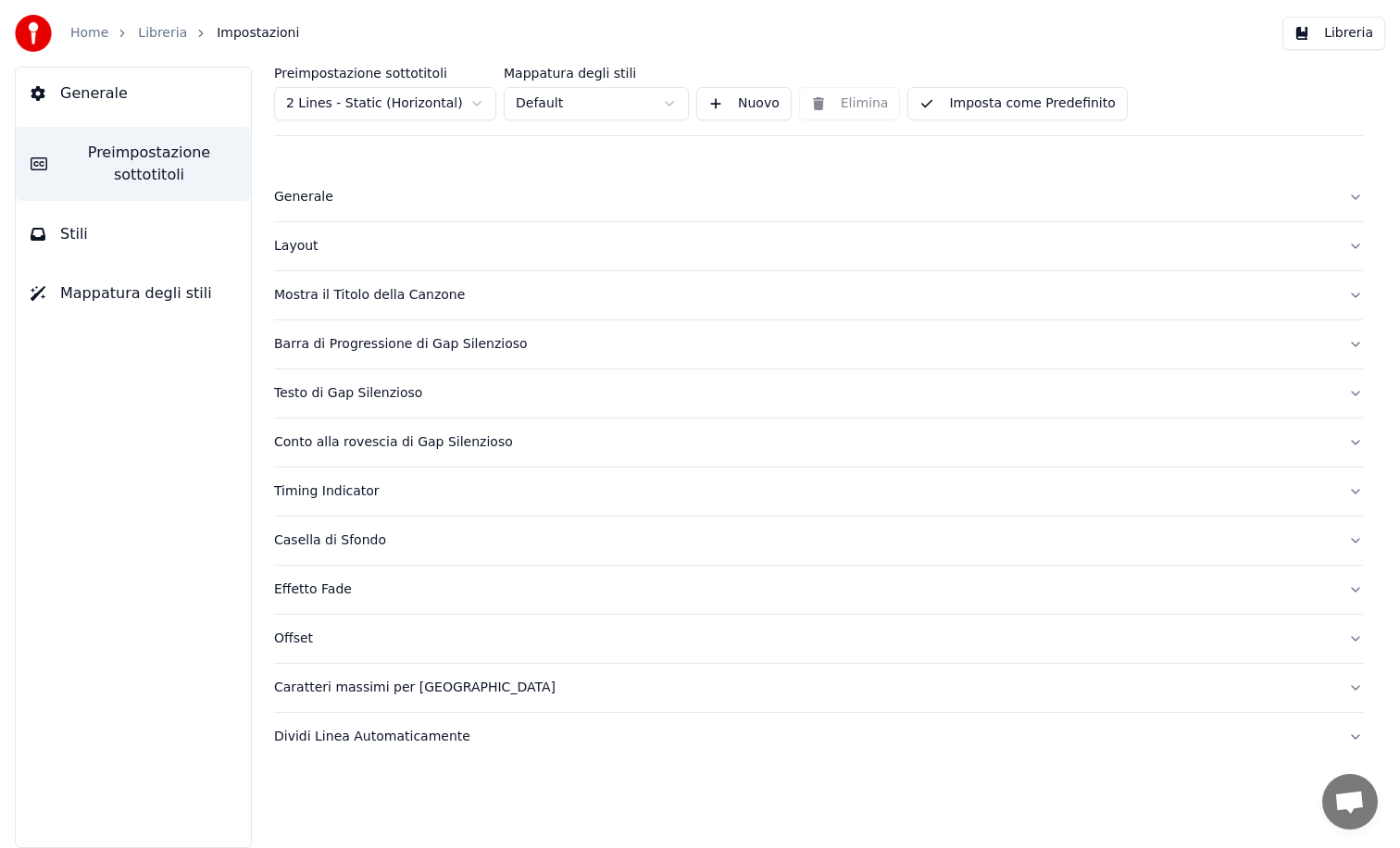
click at [396, 342] on div "Barra di Progressione di Gap Silenzioso" at bounding box center [804, 344] width 1059 height 19
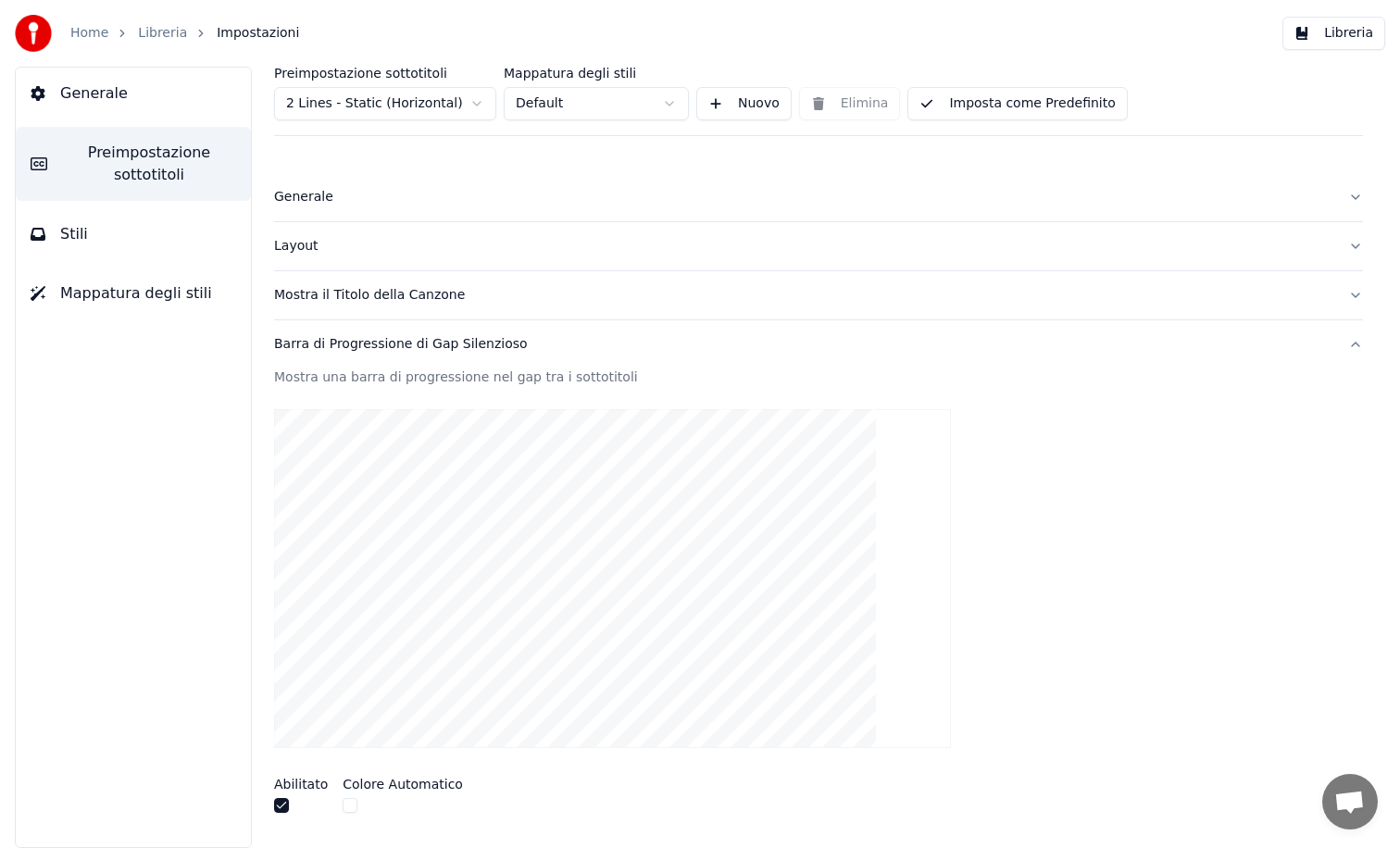
click at [285, 804] on button "button" at bounding box center [281, 805] width 15 height 15
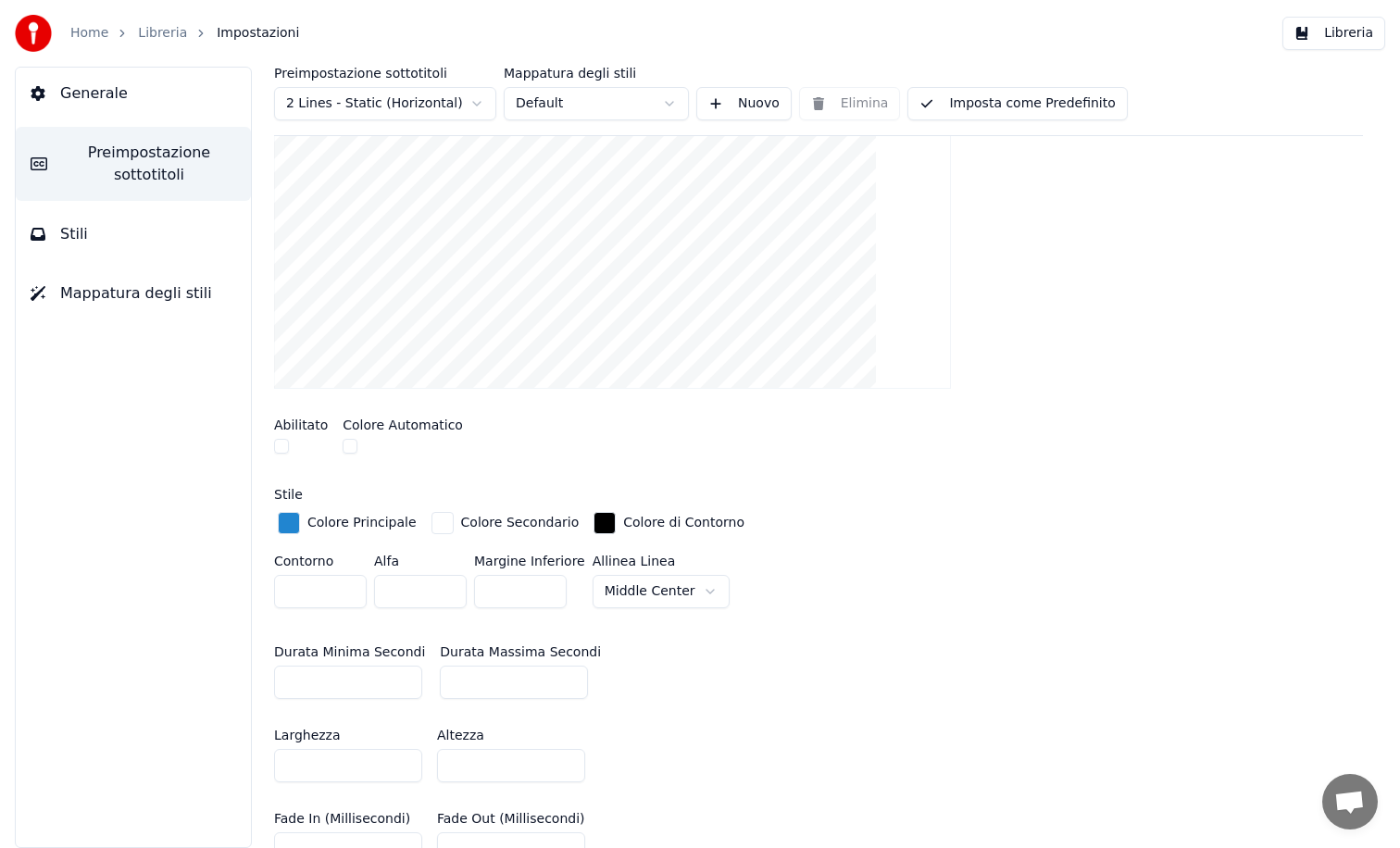
scroll to position [349, 0]
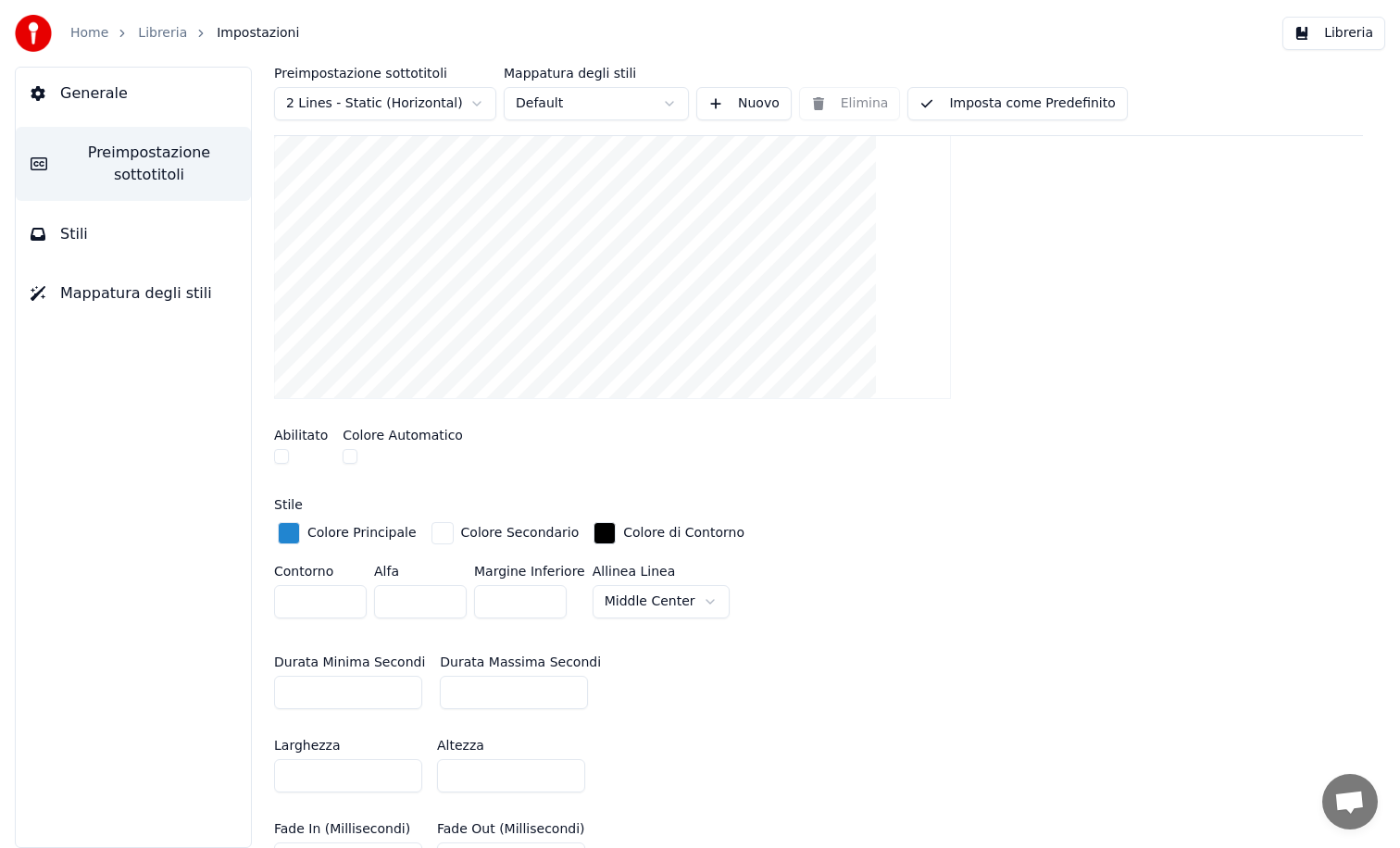
click at [1036, 104] on button "Imposta come Predefinito" at bounding box center [1017, 104] width 219 height 33
click at [1336, 34] on button "Libreria" at bounding box center [1333, 33] width 103 height 33
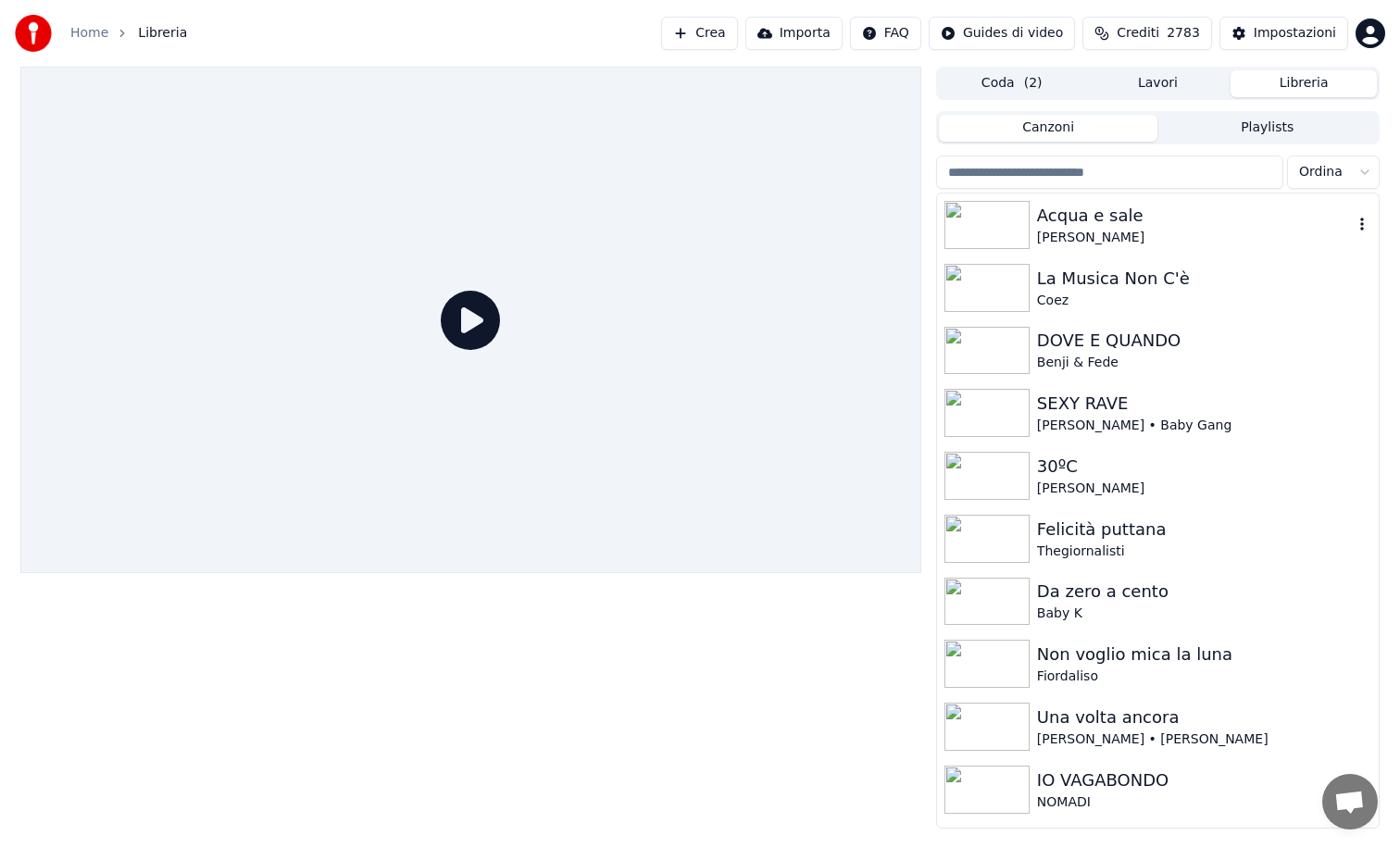
click at [976, 227] on img at bounding box center [987, 225] width 85 height 48
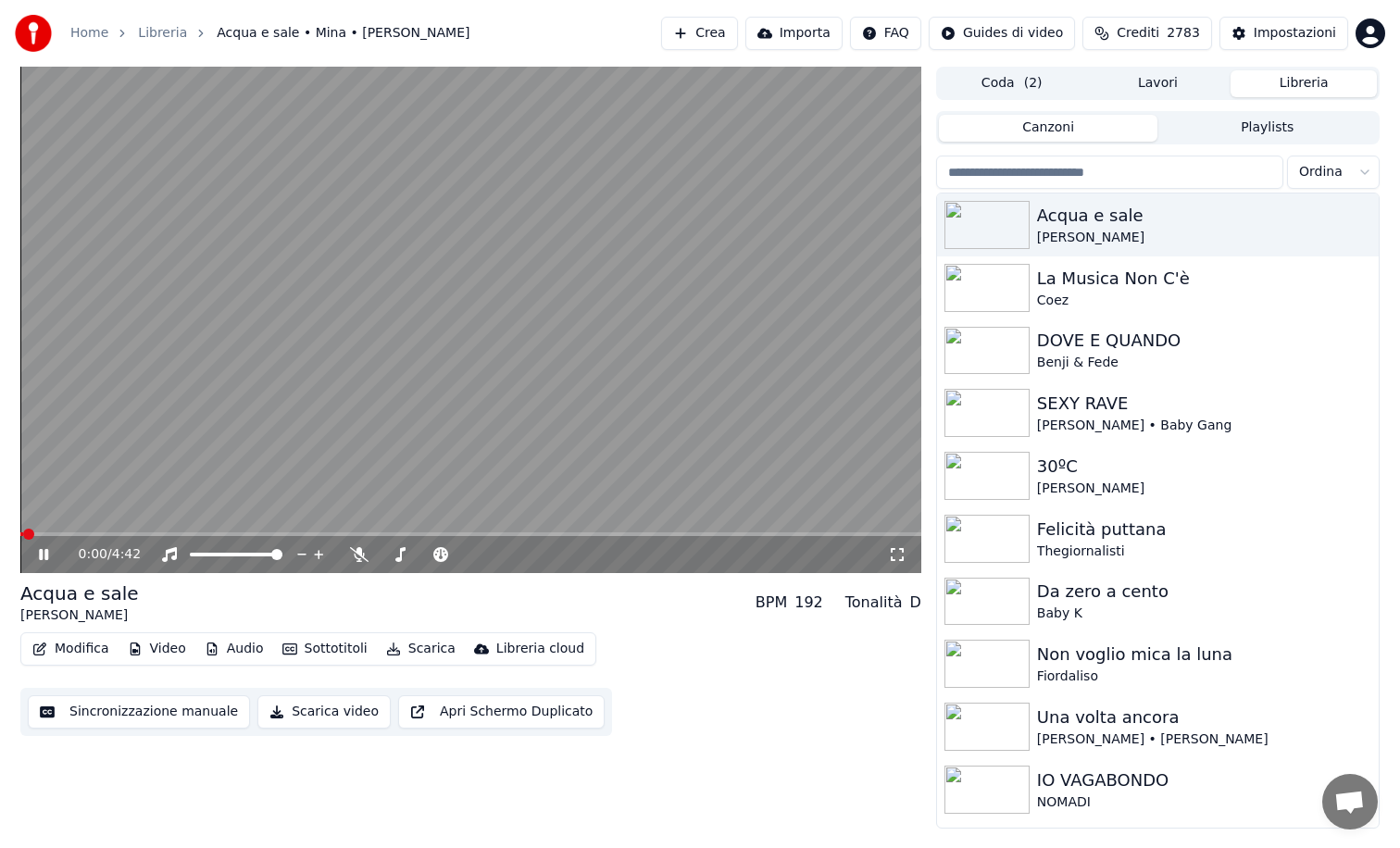
click at [52, 554] on icon at bounding box center [56, 555] width 44 height 15
click at [356, 557] on icon at bounding box center [359, 555] width 19 height 15
click at [148, 533] on span at bounding box center [94, 534] width 146 height 4
click at [135, 531] on video at bounding box center [470, 319] width 901 height 506
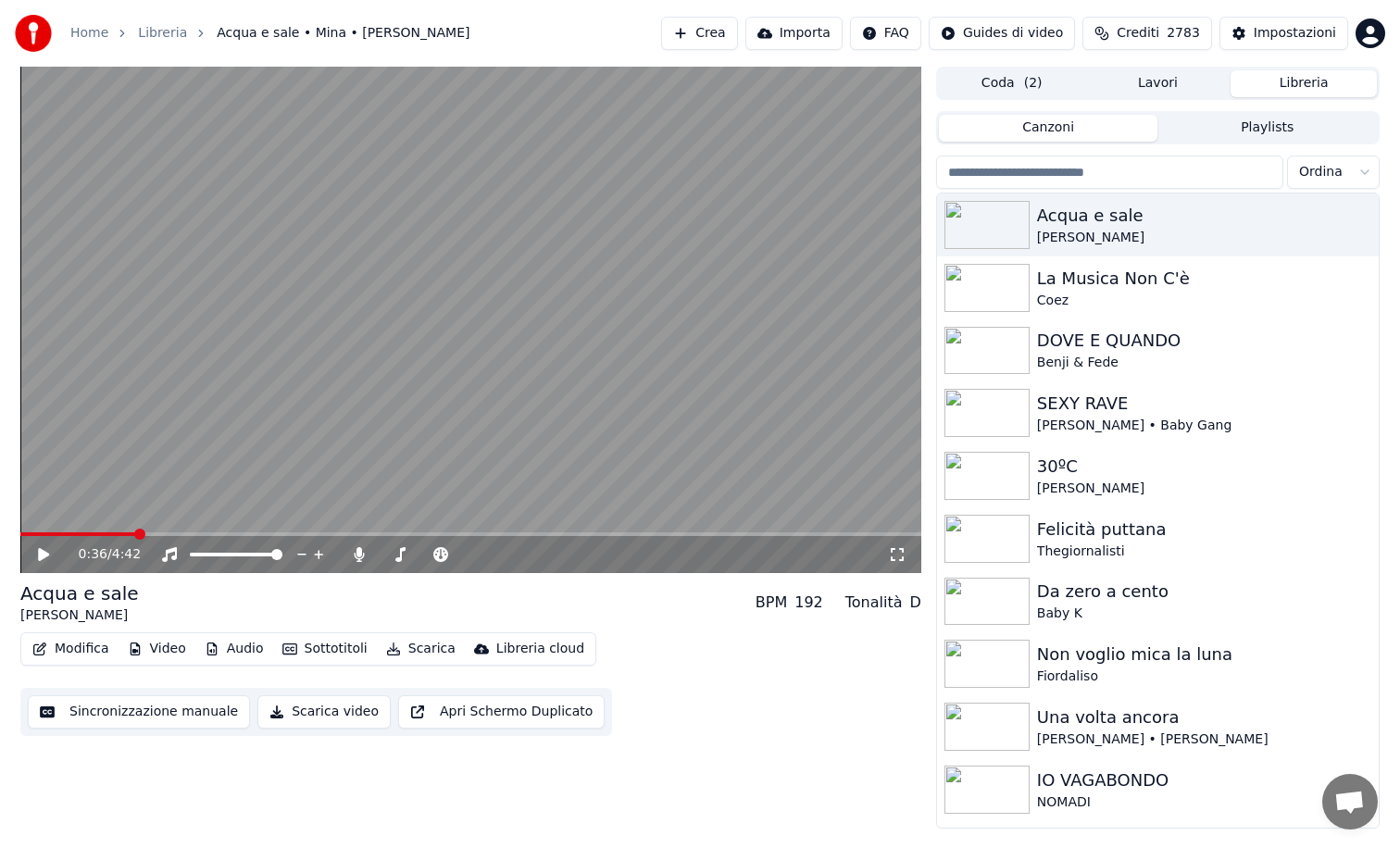
click at [135, 532] on span at bounding box center [78, 534] width 115 height 4
click at [42, 559] on icon at bounding box center [44, 555] width 11 height 13
click at [792, 530] on video at bounding box center [470, 319] width 901 height 506
click at [792, 532] on span at bounding box center [470, 534] width 901 height 4
click at [44, 555] on icon at bounding box center [44, 555] width 11 height 13
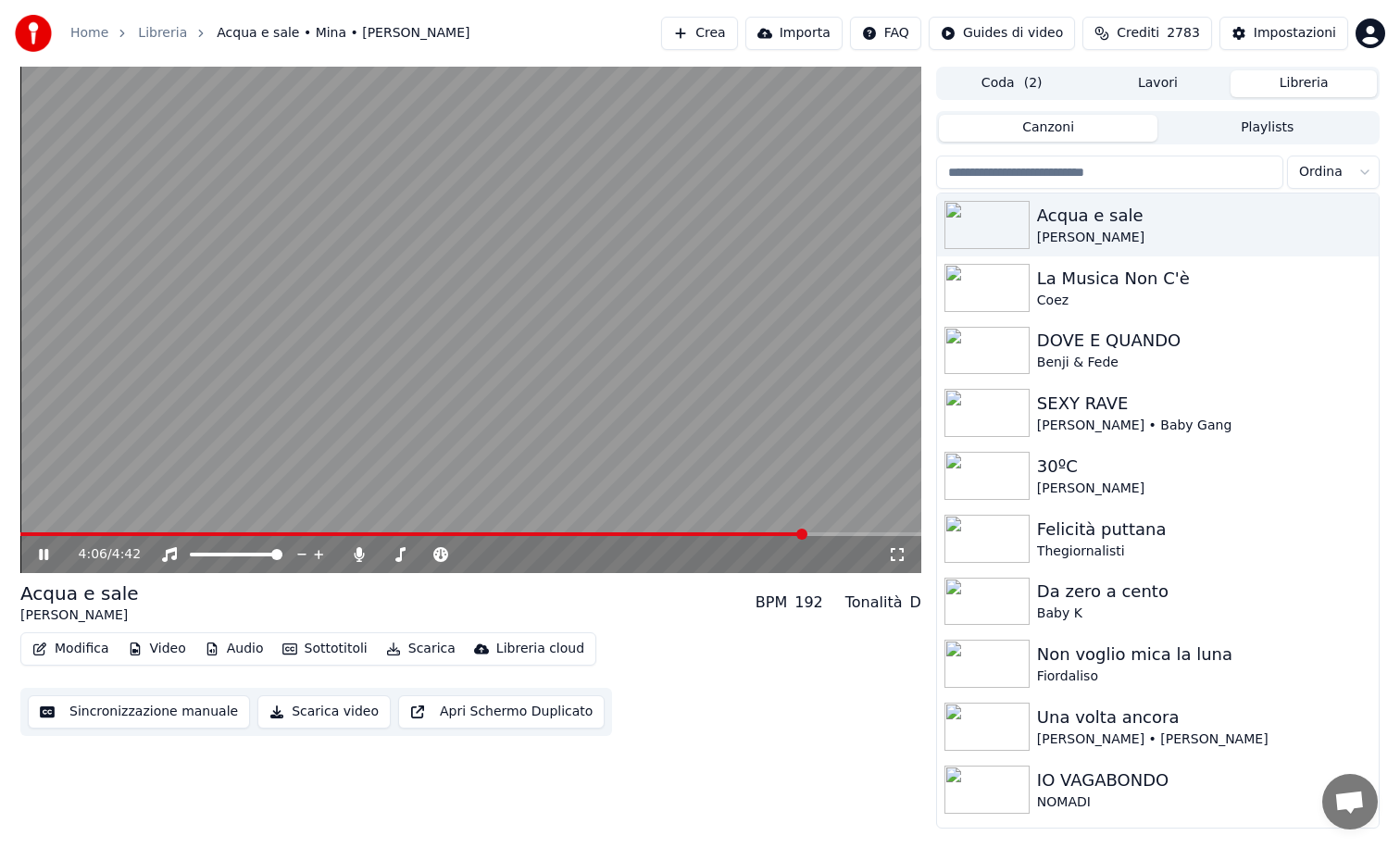
click at [853, 535] on span at bounding box center [470, 534] width 901 height 4
click at [734, 537] on div "4:21 / 4:42" at bounding box center [470, 555] width 901 height 37
click at [725, 533] on span at bounding box center [372, 534] width 705 height 4
click at [150, 709] on button "Sincronizzazione manuale" at bounding box center [139, 712] width 222 height 33
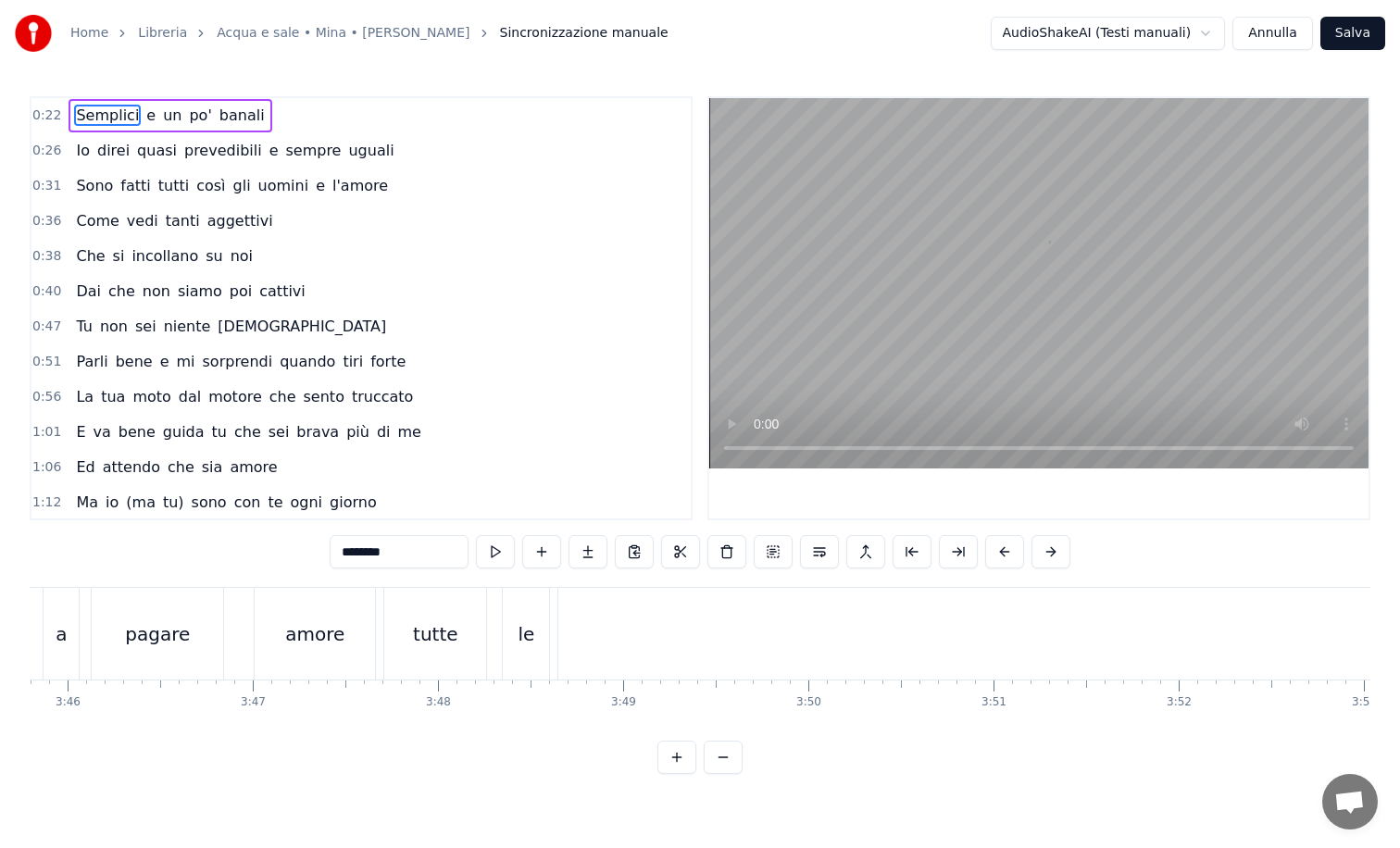
scroll to position [0, 41756]
type input "****"
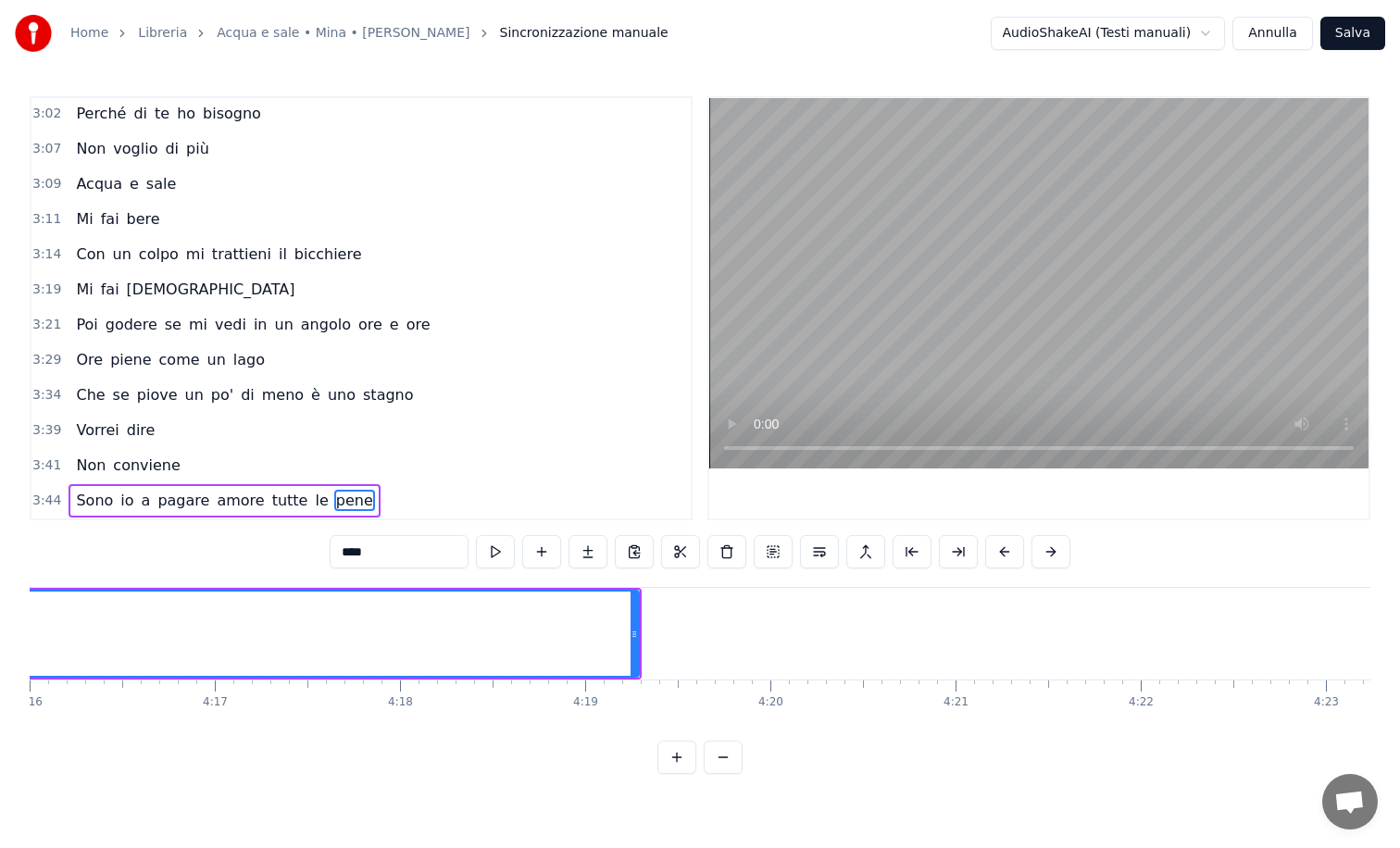
scroll to position [0, 47374]
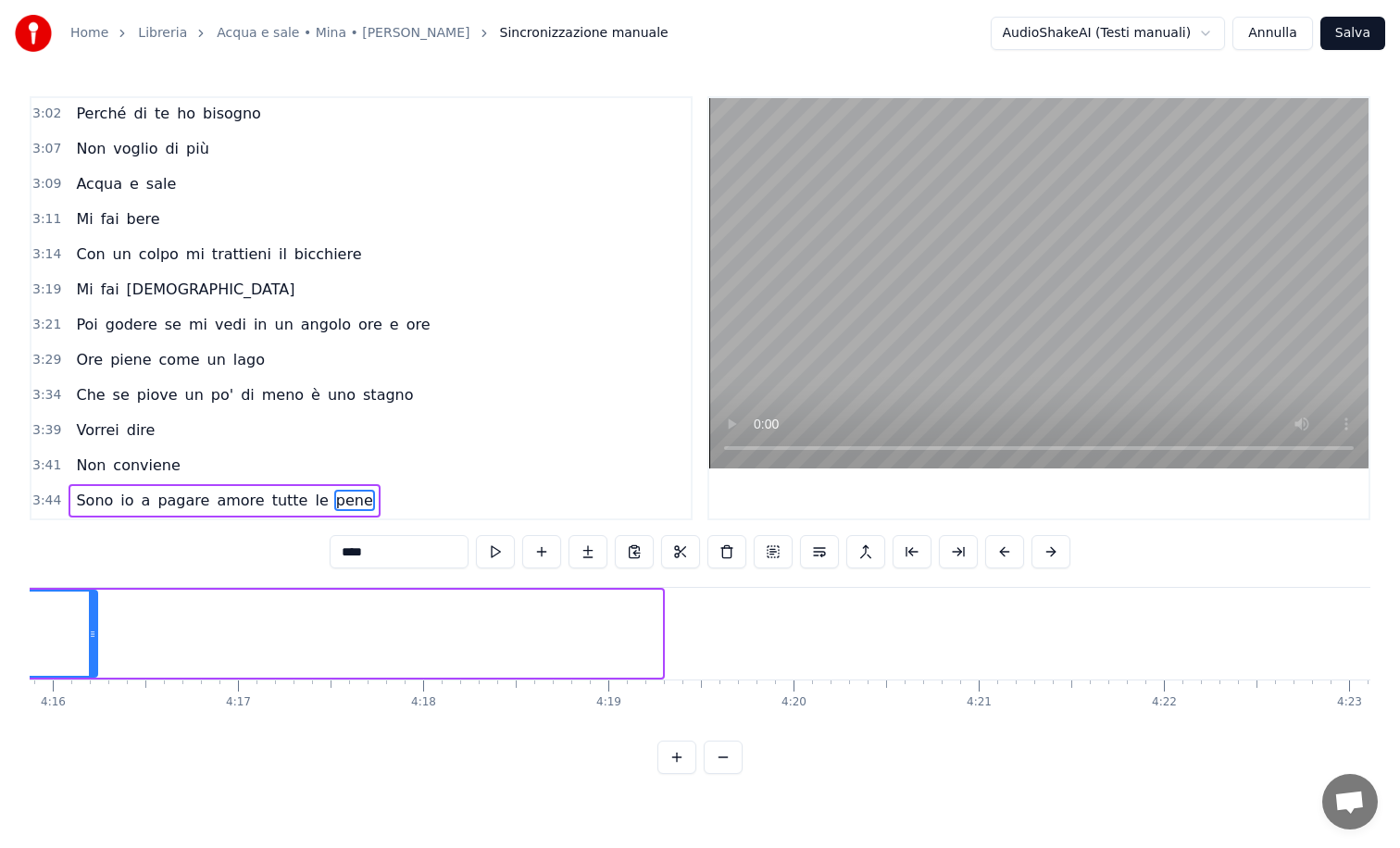
drag, startPoint x: 660, startPoint y: 651, endPoint x: 95, endPoint y: 602, distance: 567.1
click at [95, 602] on div at bounding box center [93, 633] width 7 height 84
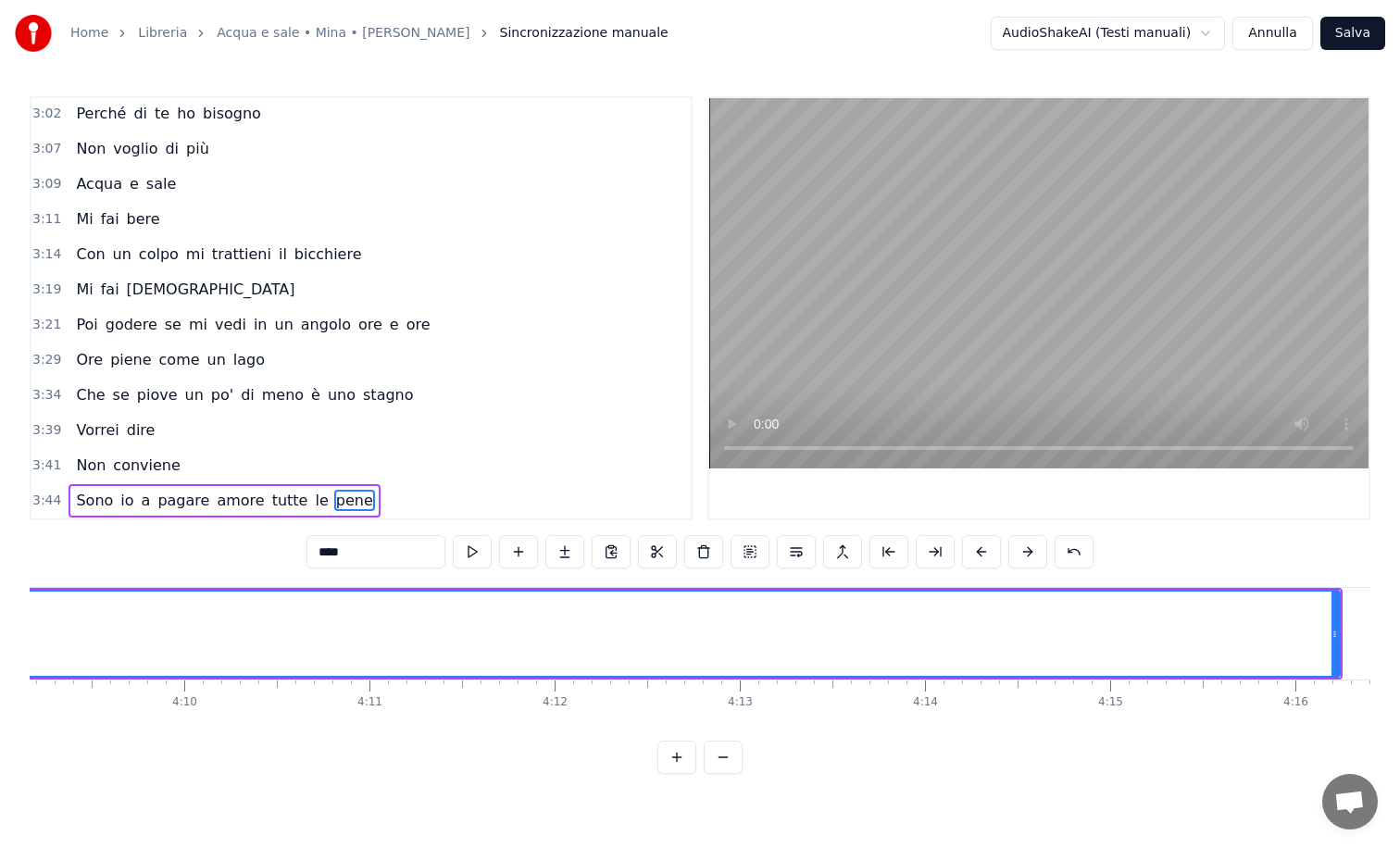
scroll to position [0, 46146]
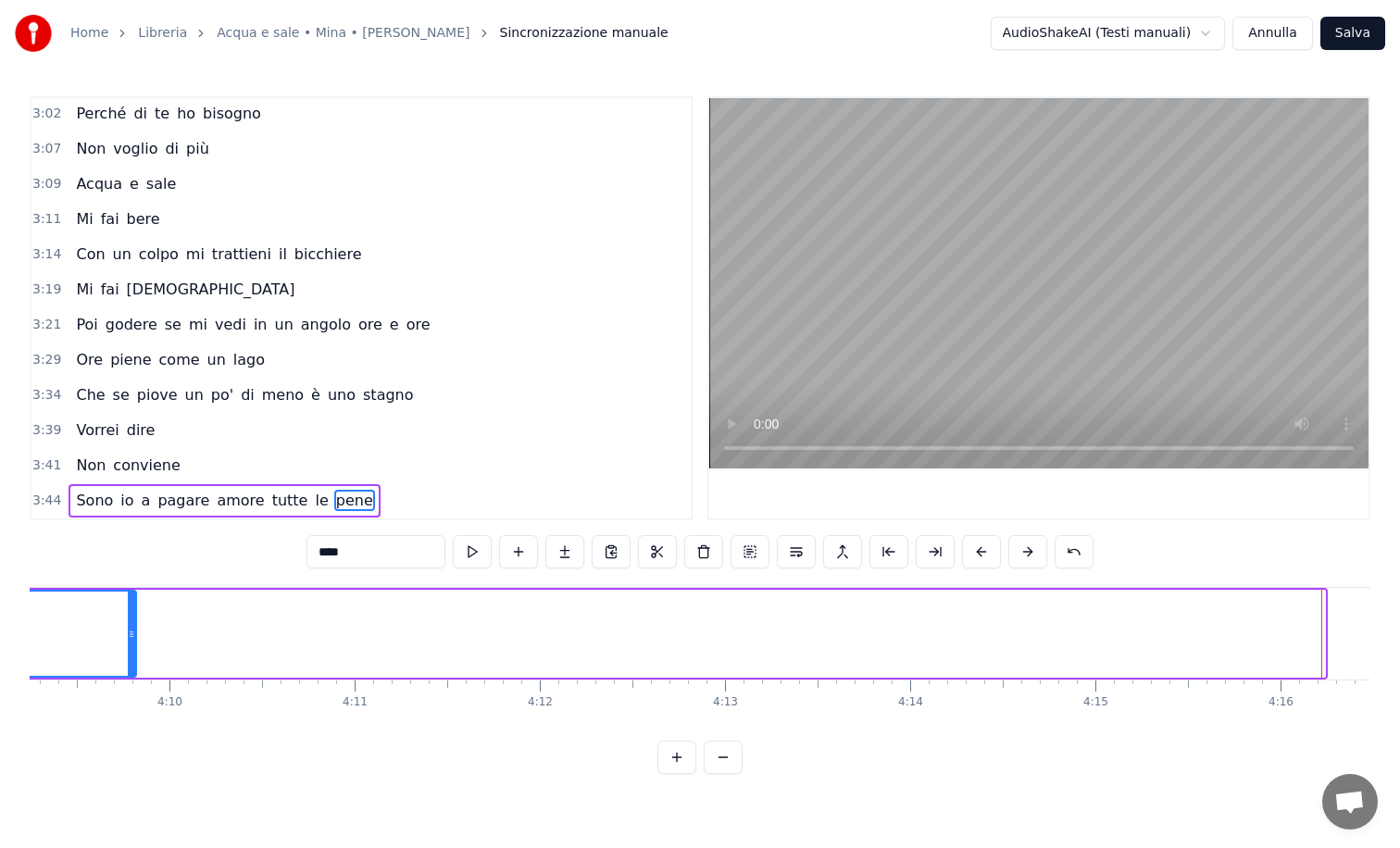
drag, startPoint x: 1319, startPoint y: 649, endPoint x: 130, endPoint y: 612, distance: 1189.6
click at [130, 612] on div at bounding box center [131, 633] width 7 height 84
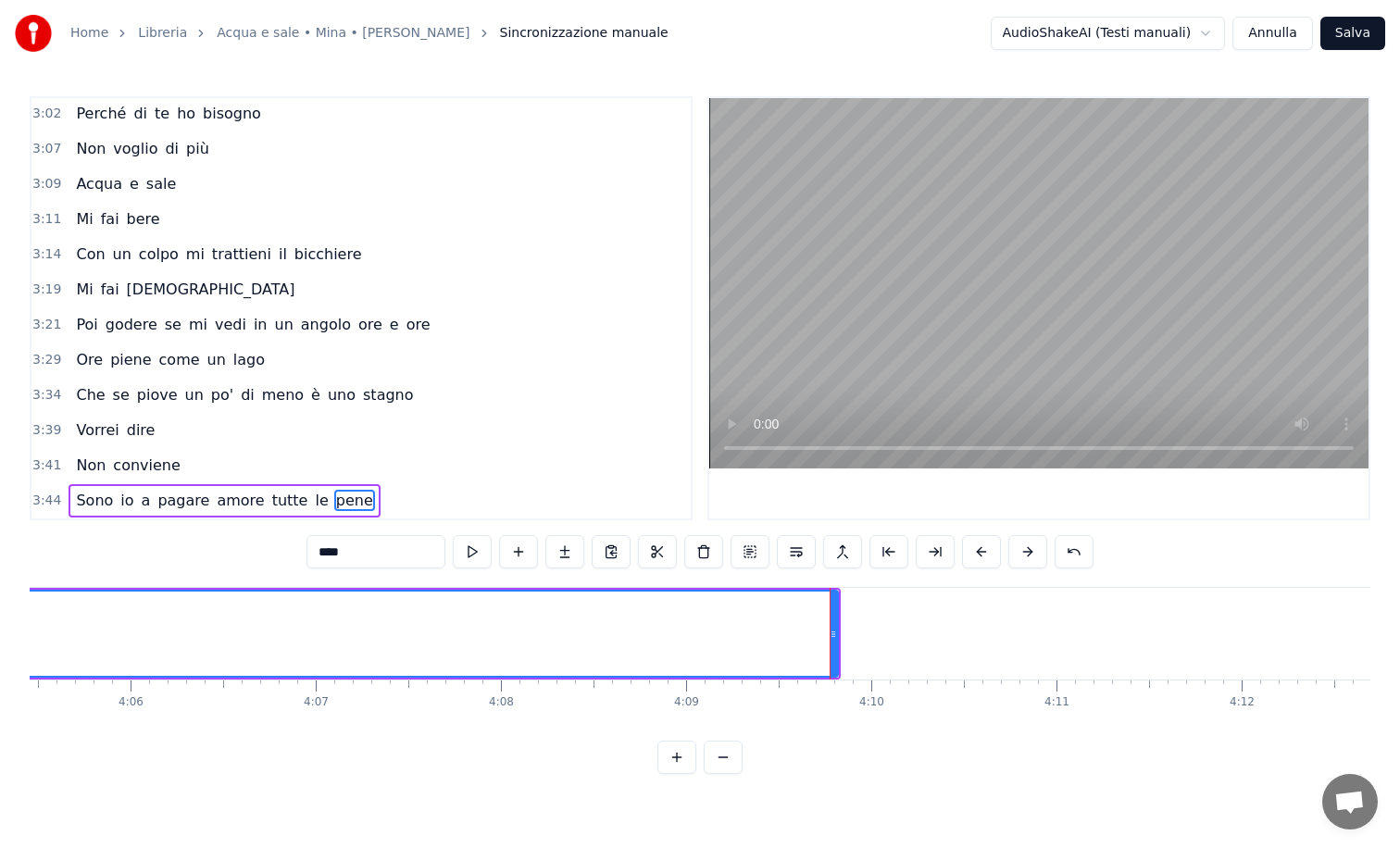
scroll to position [0, 45442]
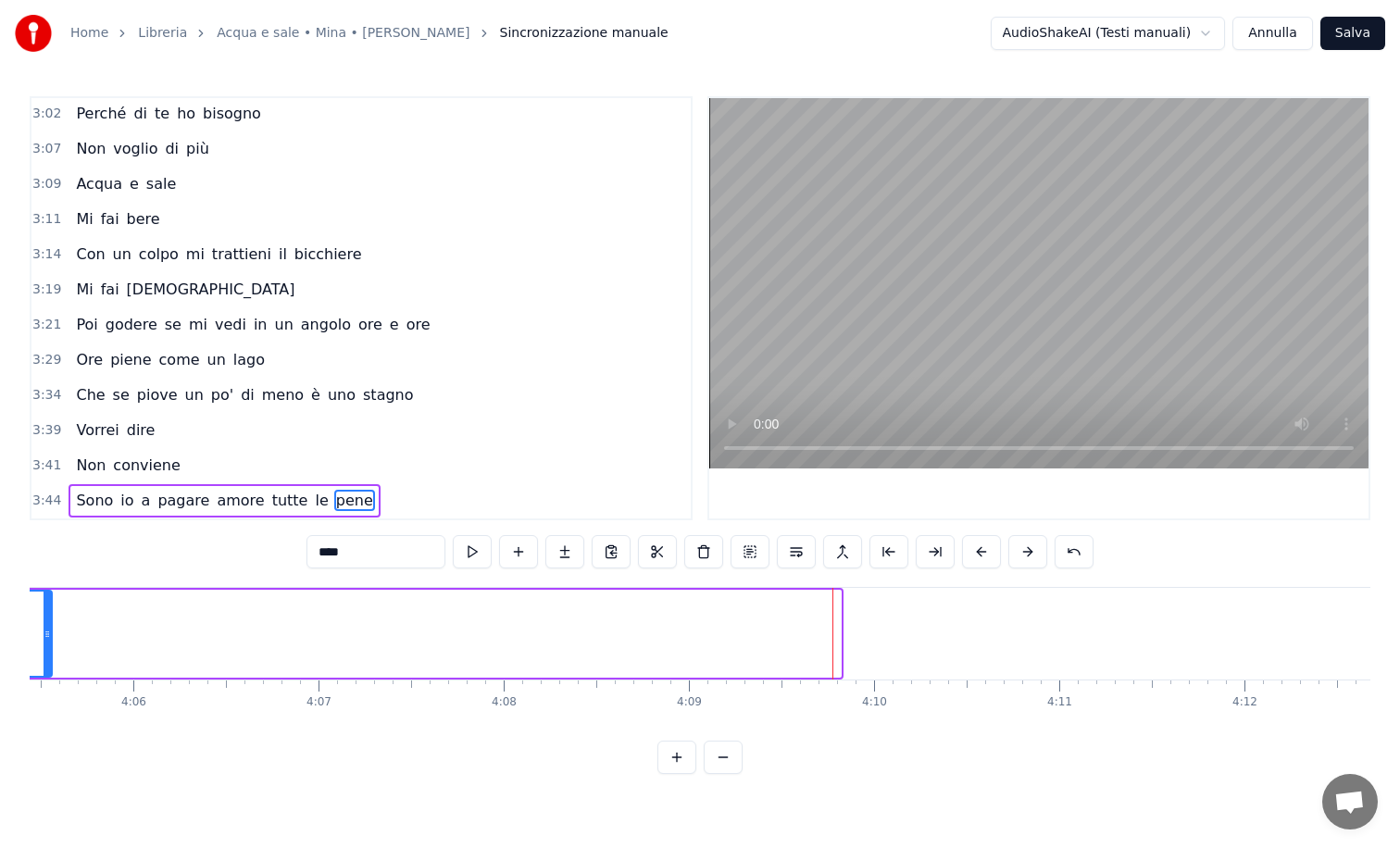
drag, startPoint x: 837, startPoint y: 642, endPoint x: 48, endPoint y: 595, distance: 790.4
click at [48, 595] on div at bounding box center [47, 633] width 7 height 84
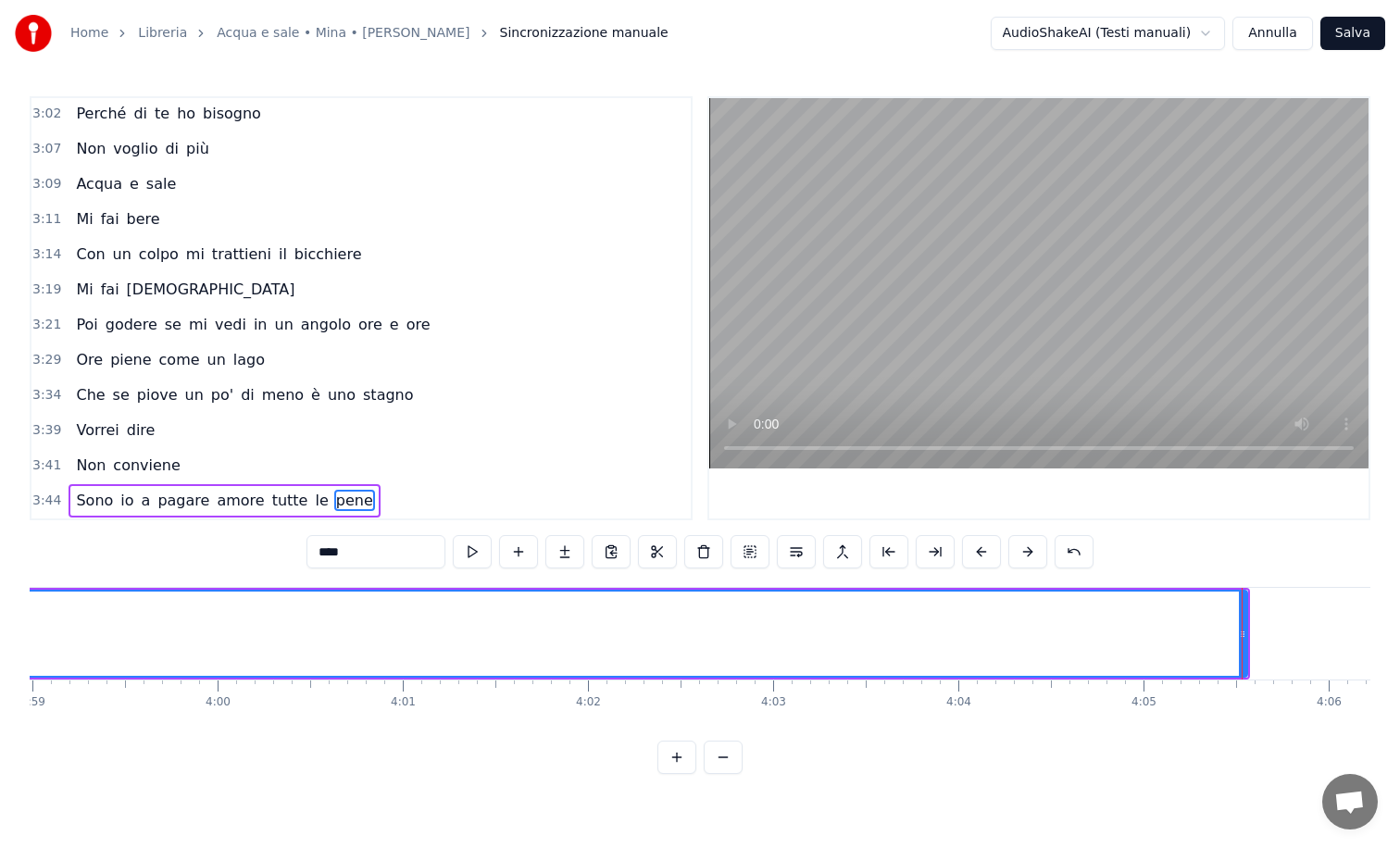
scroll to position [0, 44170]
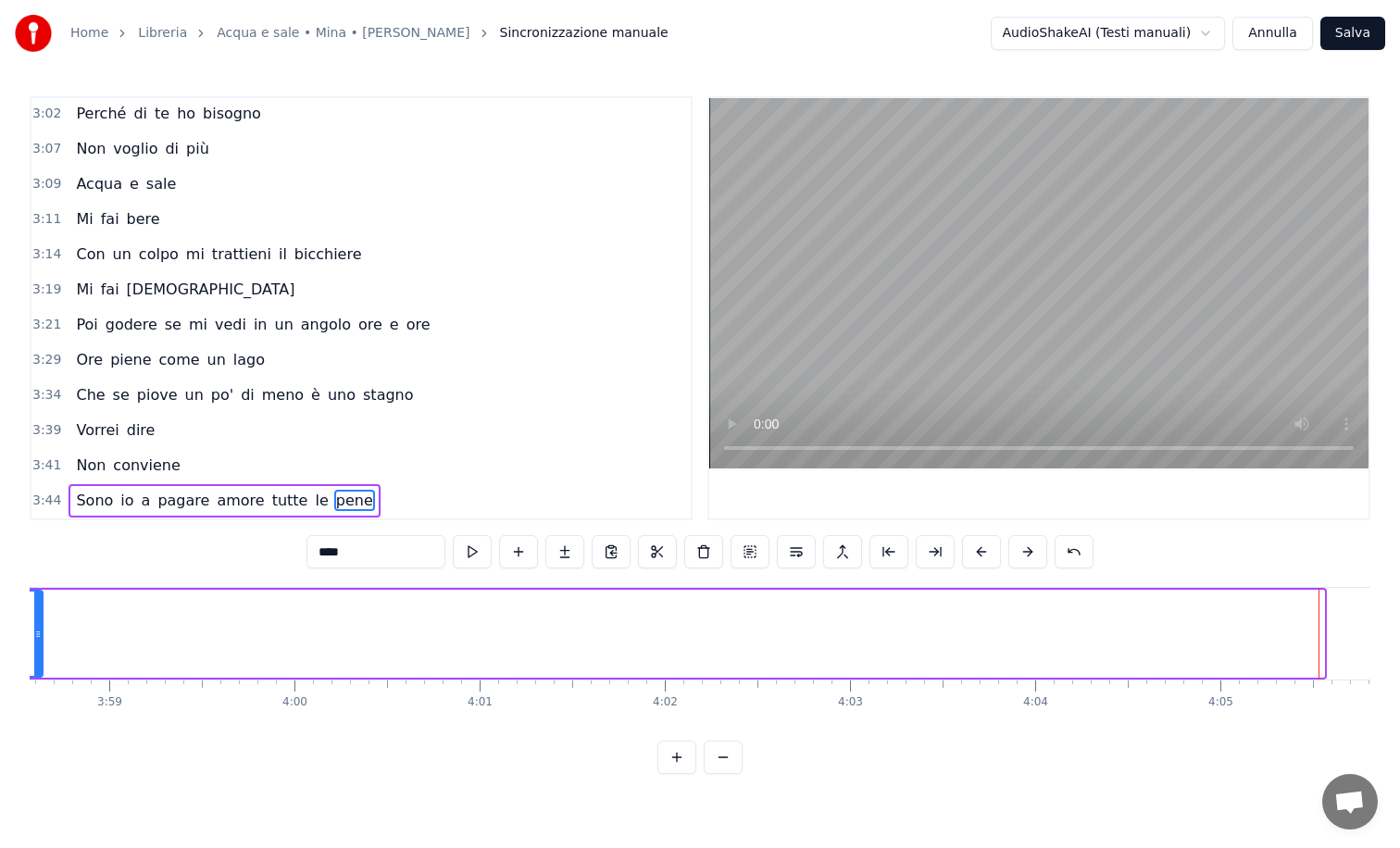
drag, startPoint x: 1319, startPoint y: 642, endPoint x: 38, endPoint y: 599, distance: 1281.7
click at [38, 599] on div at bounding box center [38, 633] width 7 height 84
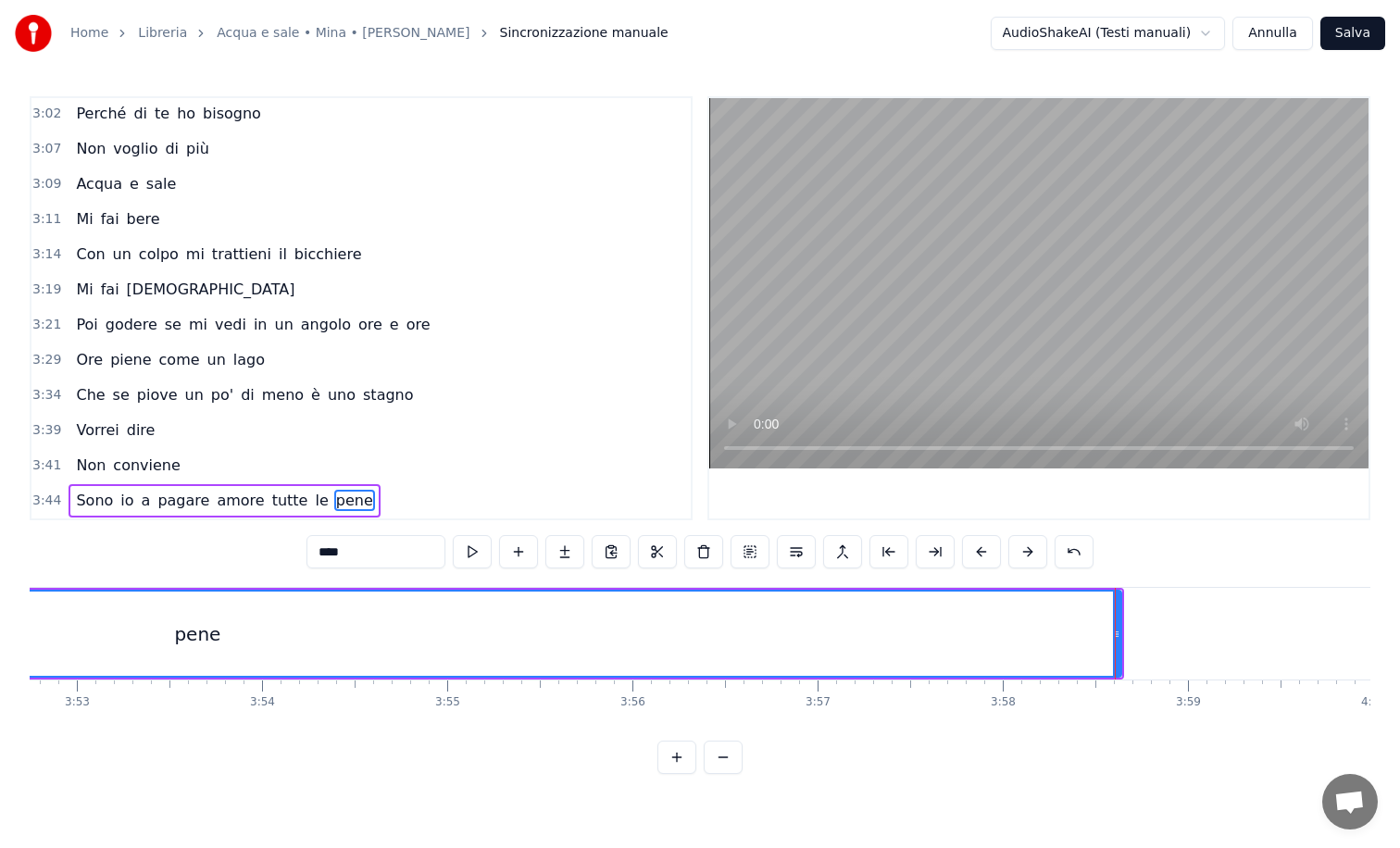
scroll to position [0, 43074]
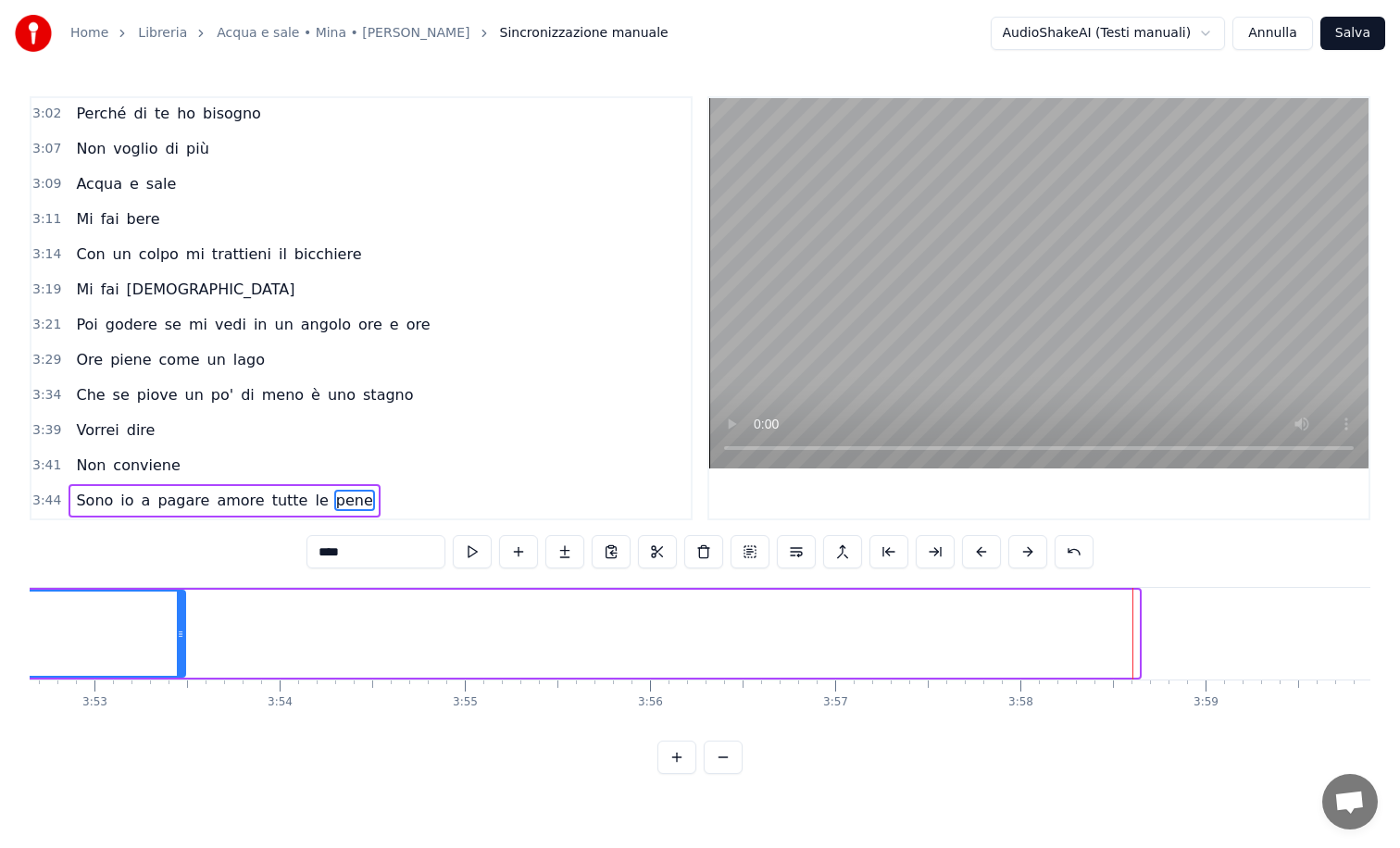
drag, startPoint x: 1133, startPoint y: 634, endPoint x: 173, endPoint y: 684, distance: 961.3
click at [173, 684] on div "Semplici e un po' banali Io direi quasi prevedibili e sempre uguali Sono fatti …" at bounding box center [700, 656] width 1341 height 139
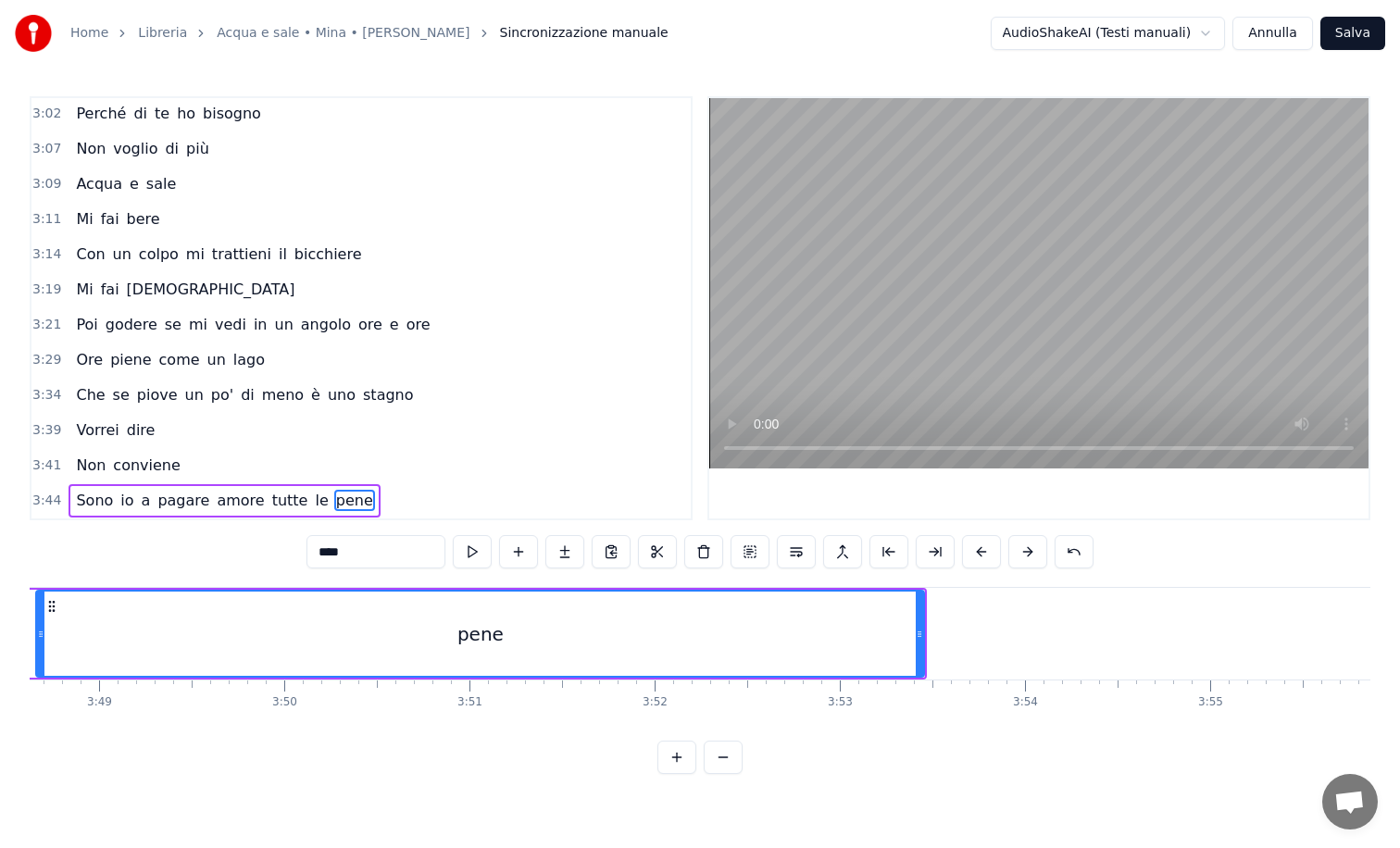
scroll to position [0, 42294]
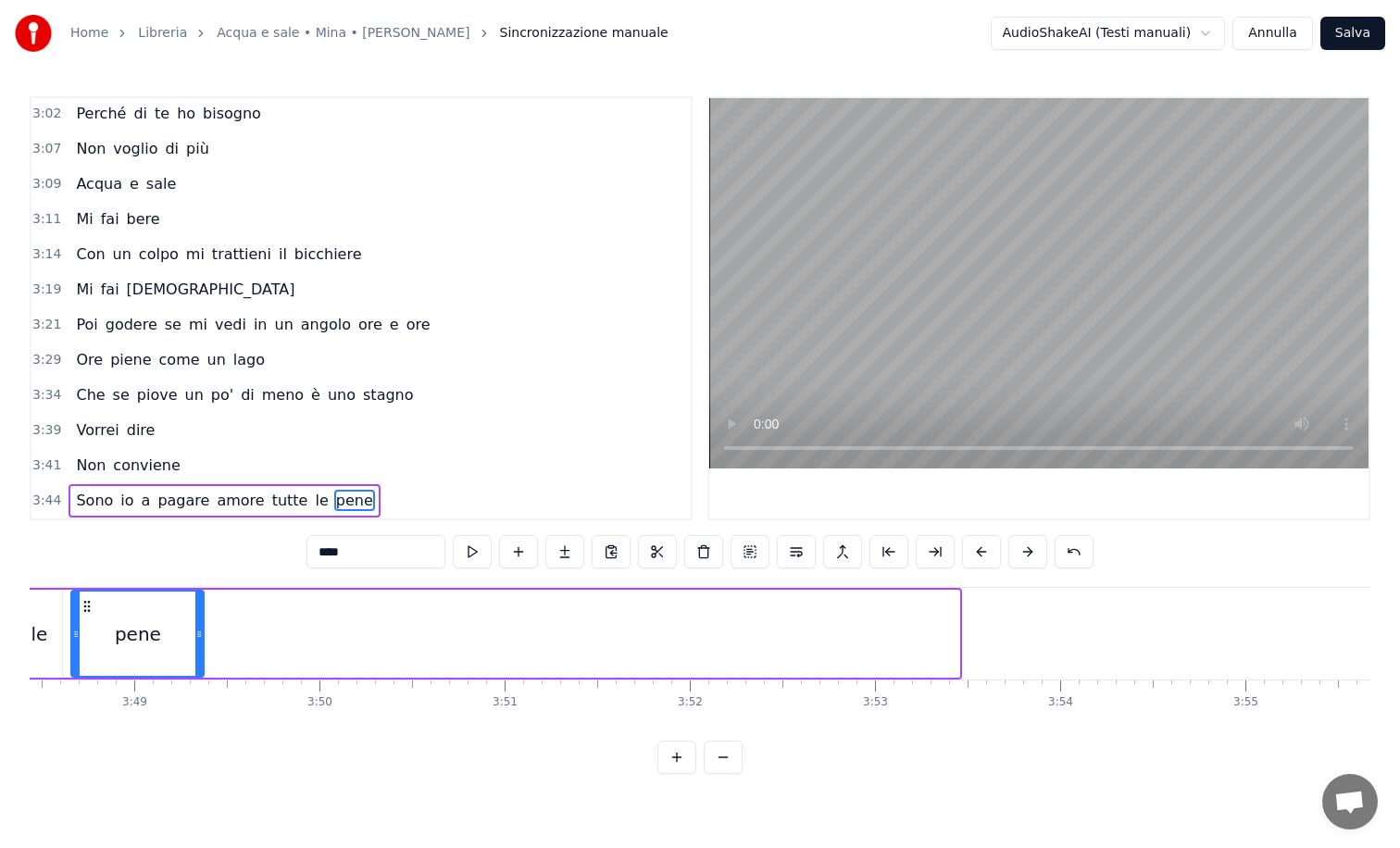
drag, startPoint x: 955, startPoint y: 644, endPoint x: 199, endPoint y: 611, distance: 756.7
click at [199, 611] on div at bounding box center [199, 633] width 7 height 84
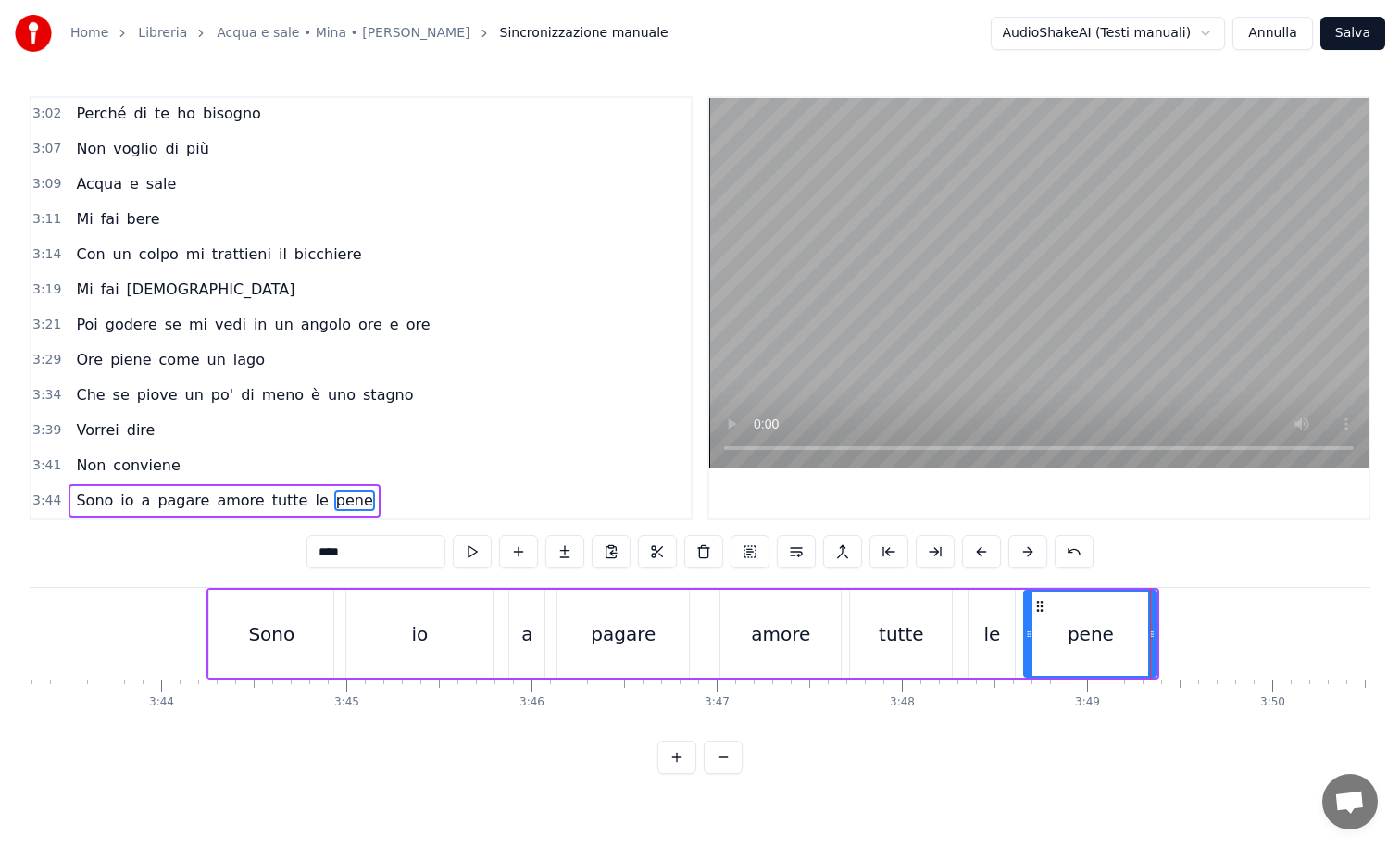
scroll to position [0, 41304]
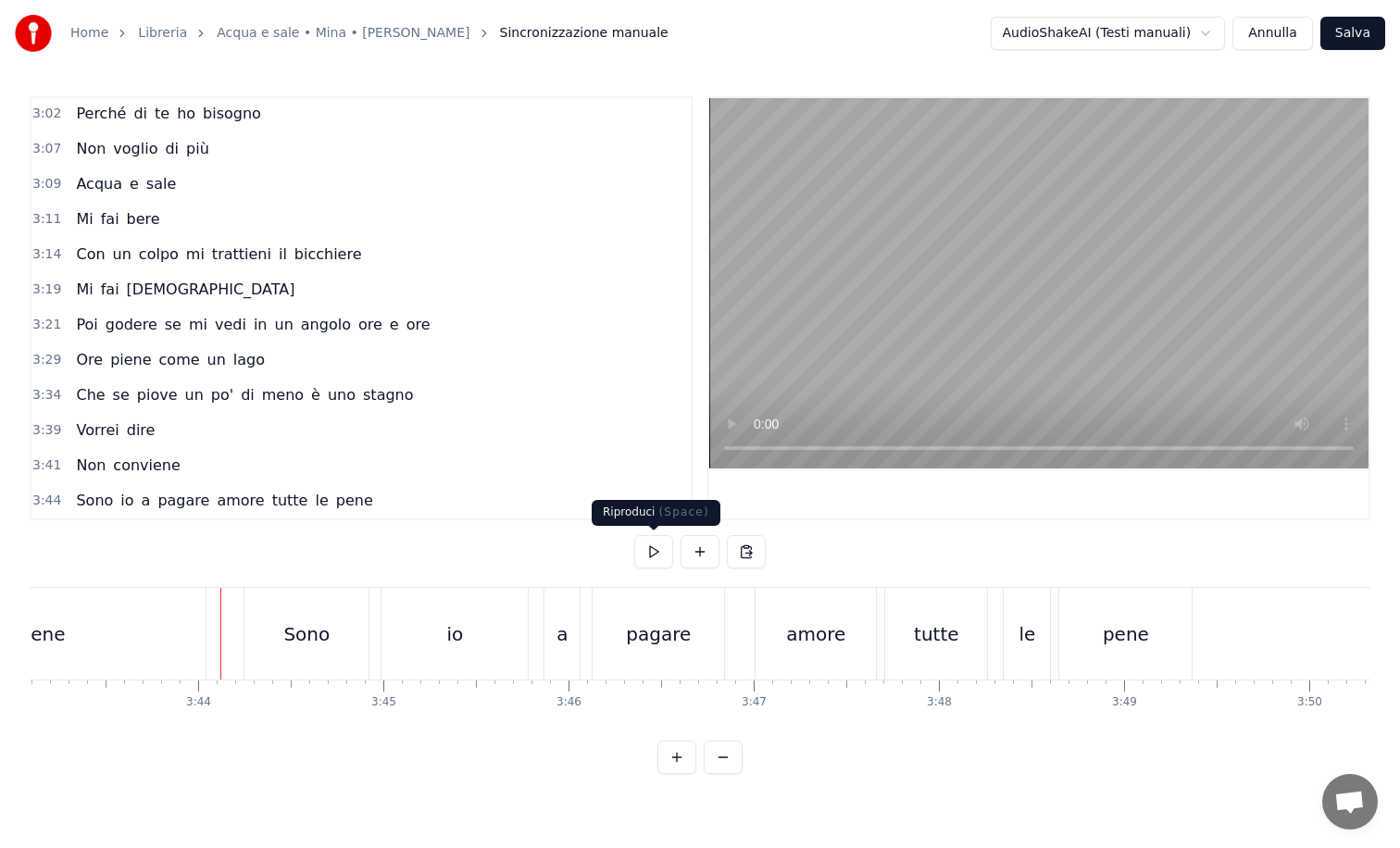
click at [649, 552] on button at bounding box center [654, 552] width 39 height 33
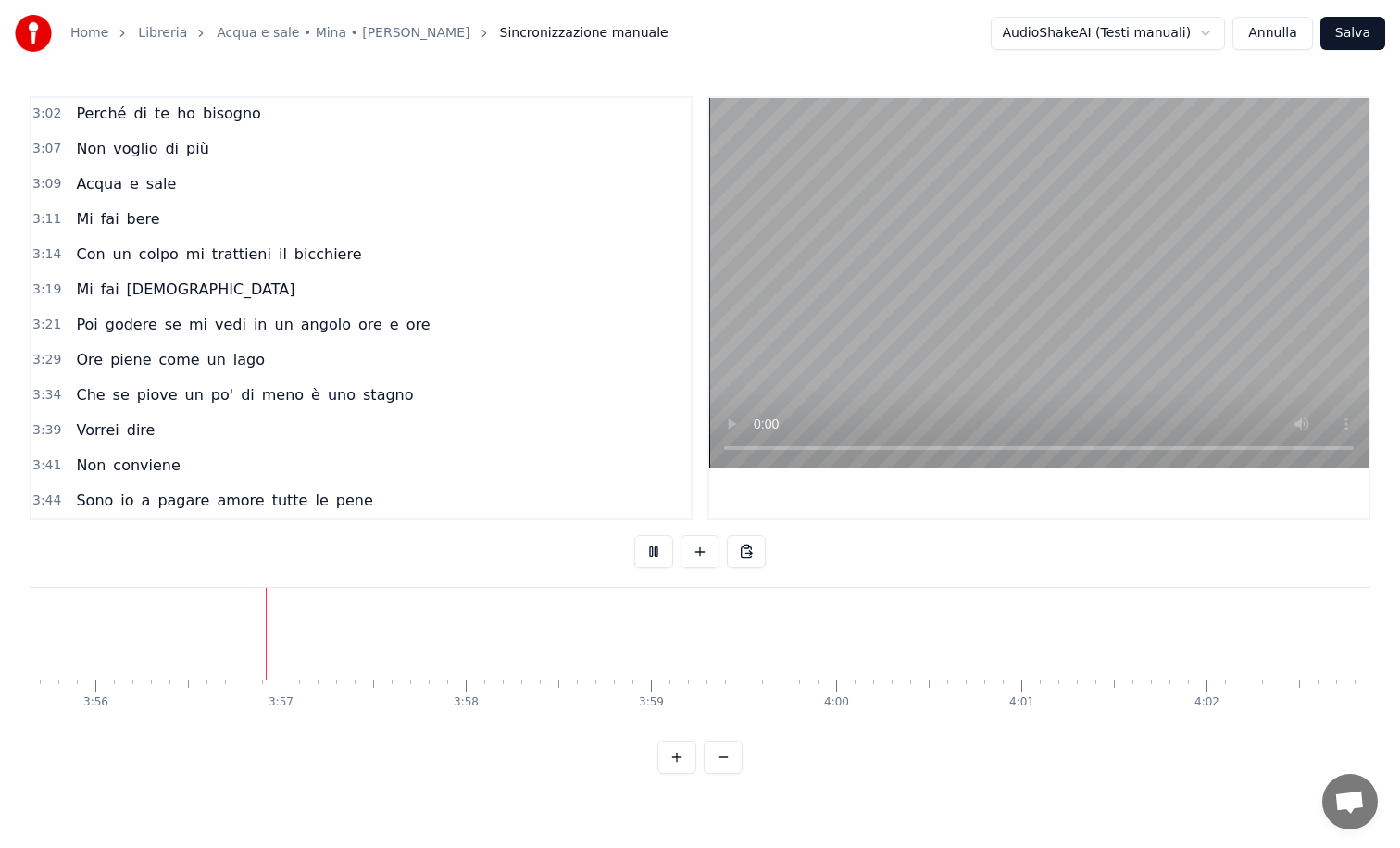
scroll to position [0, 43656]
click at [1369, 40] on button "Salva" at bounding box center [1353, 33] width 65 height 33
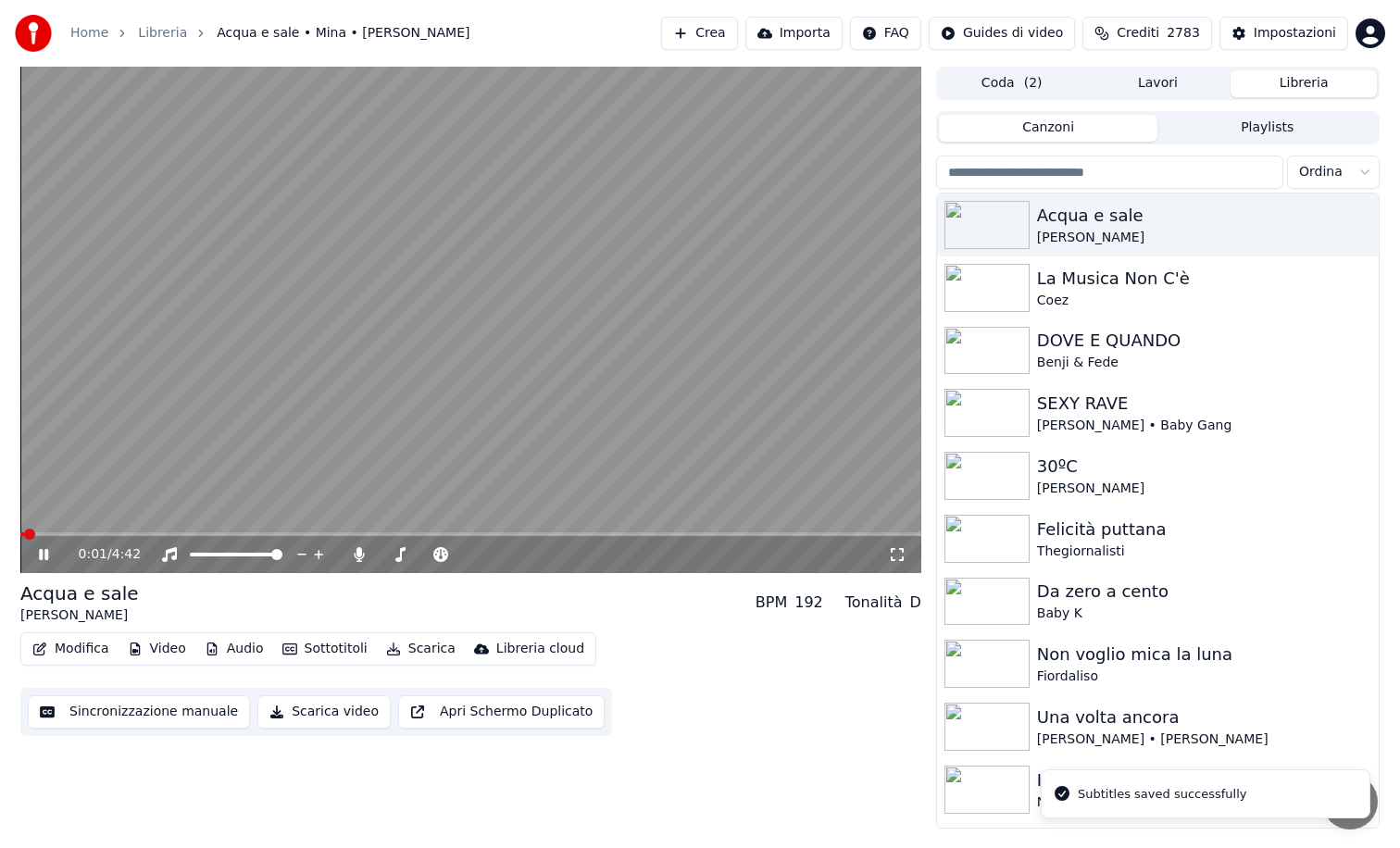
click at [732, 534] on span at bounding box center [470, 534] width 901 height 4
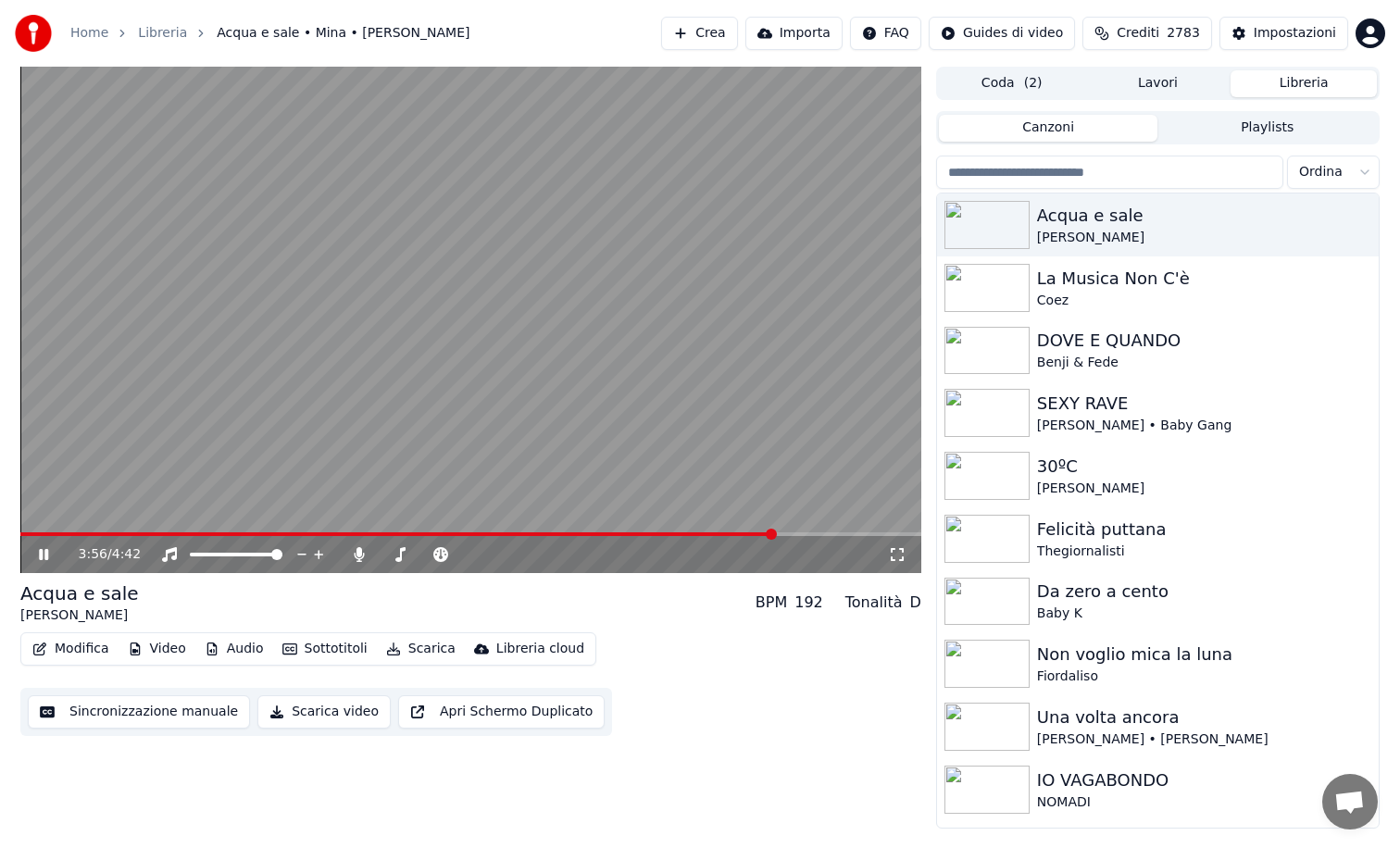
click at [146, 705] on button "Sincronizzazione manuale" at bounding box center [139, 712] width 222 height 33
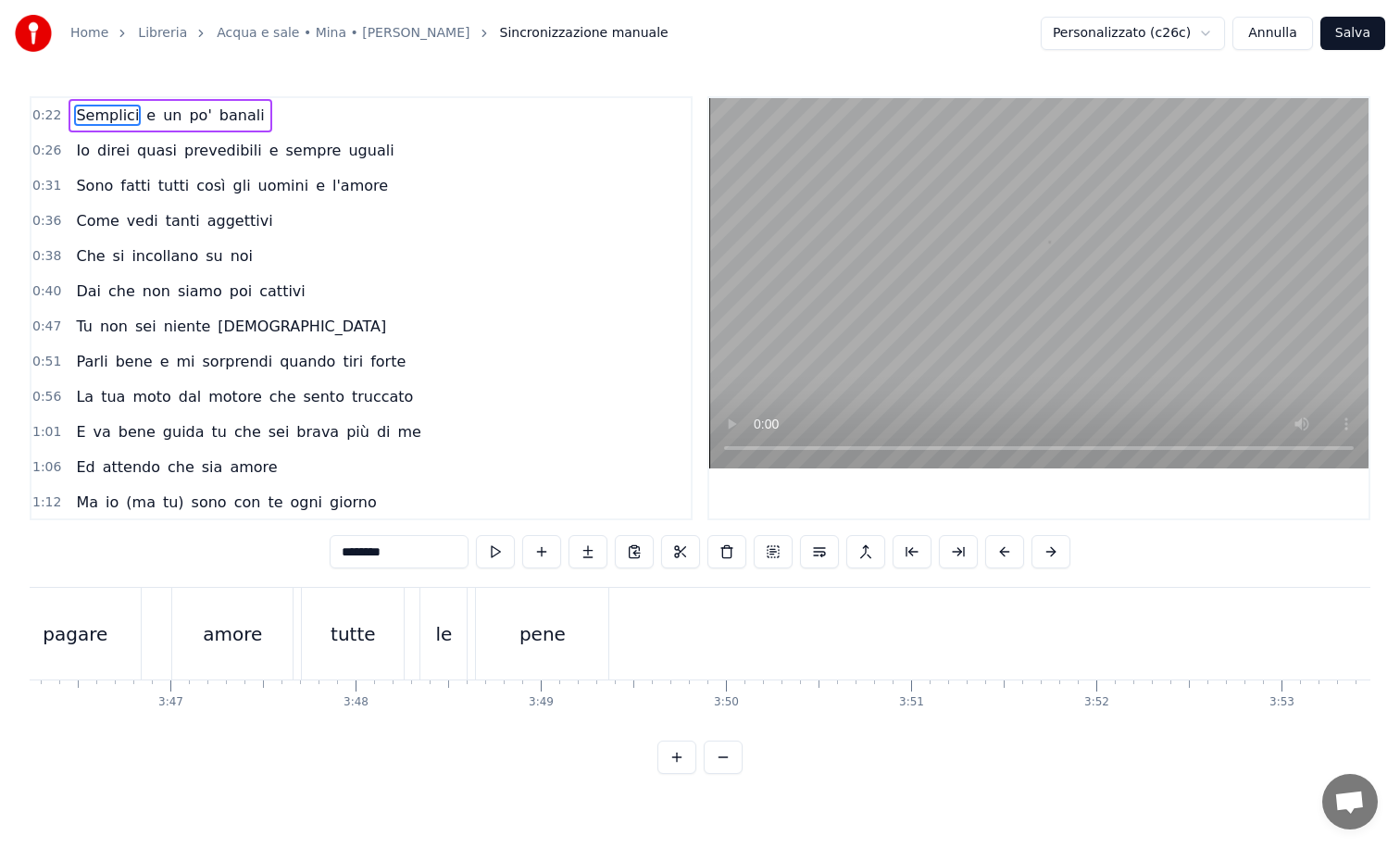
scroll to position [0, 41767]
click at [725, 639] on div "pene" at bounding box center [662, 633] width 132 height 92
type input "****"
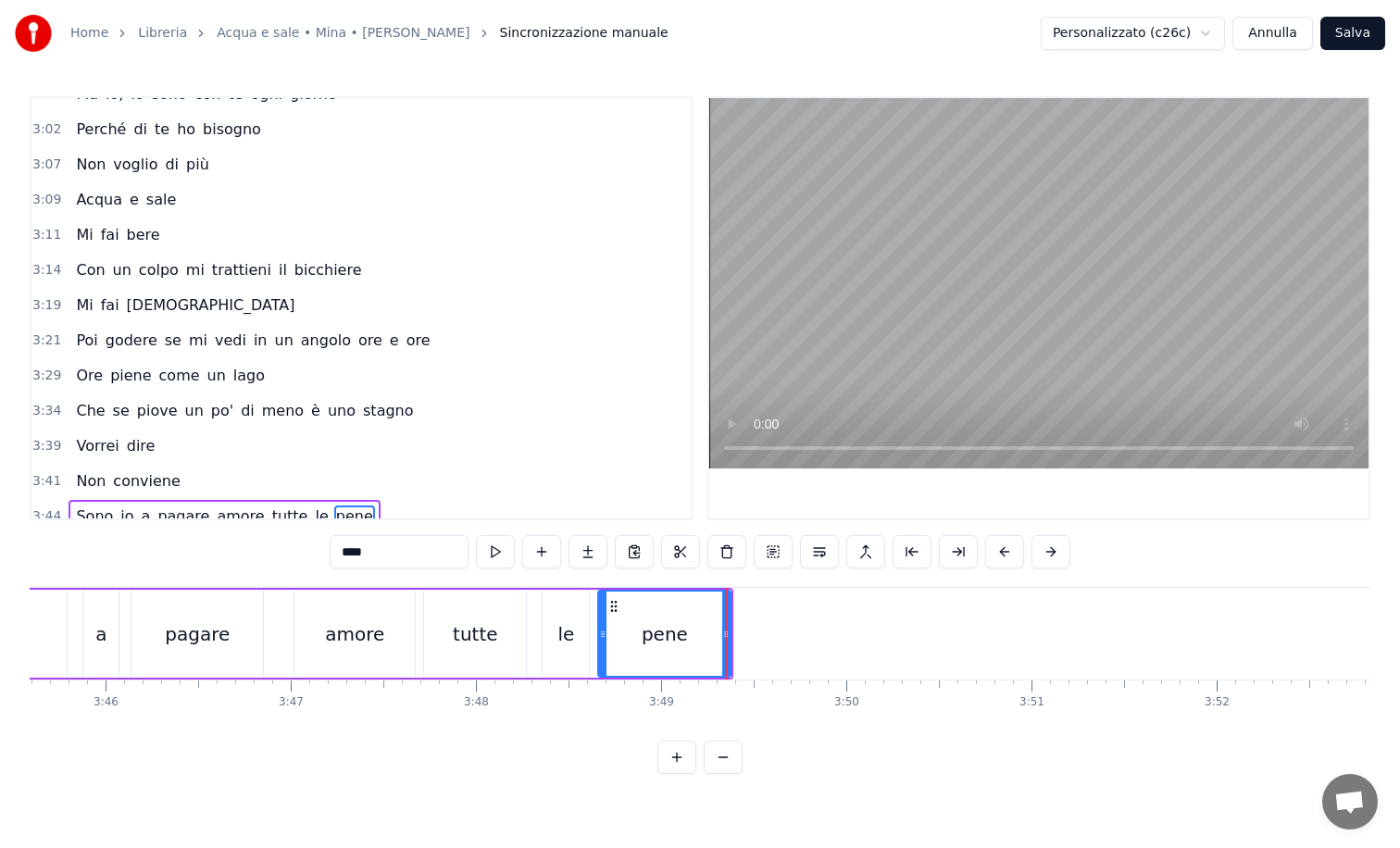
scroll to position [1128, 0]
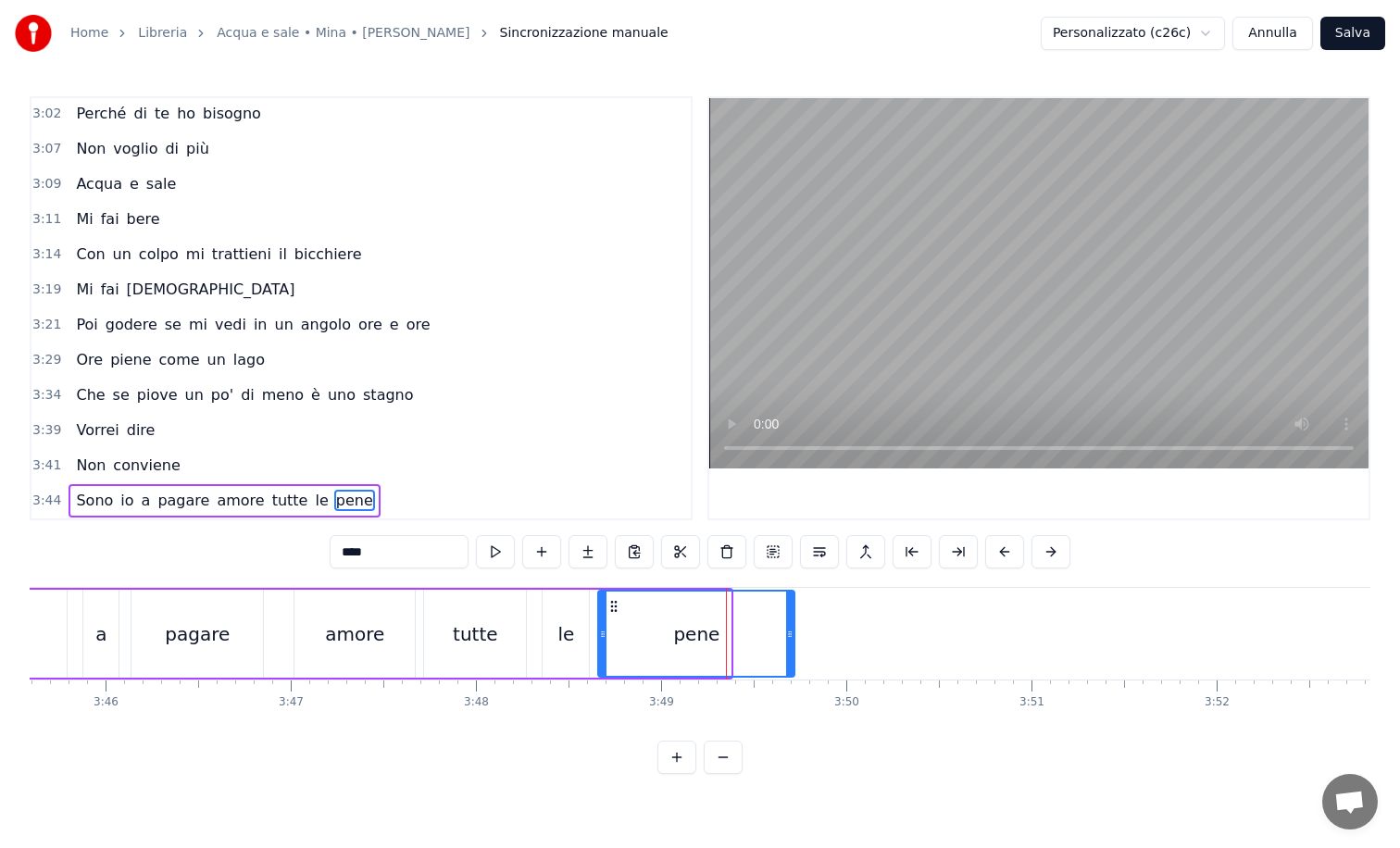
drag, startPoint x: 729, startPoint y: 636, endPoint x: 793, endPoint y: 642, distance: 64.3
click at [793, 642] on div at bounding box center [790, 633] width 7 height 84
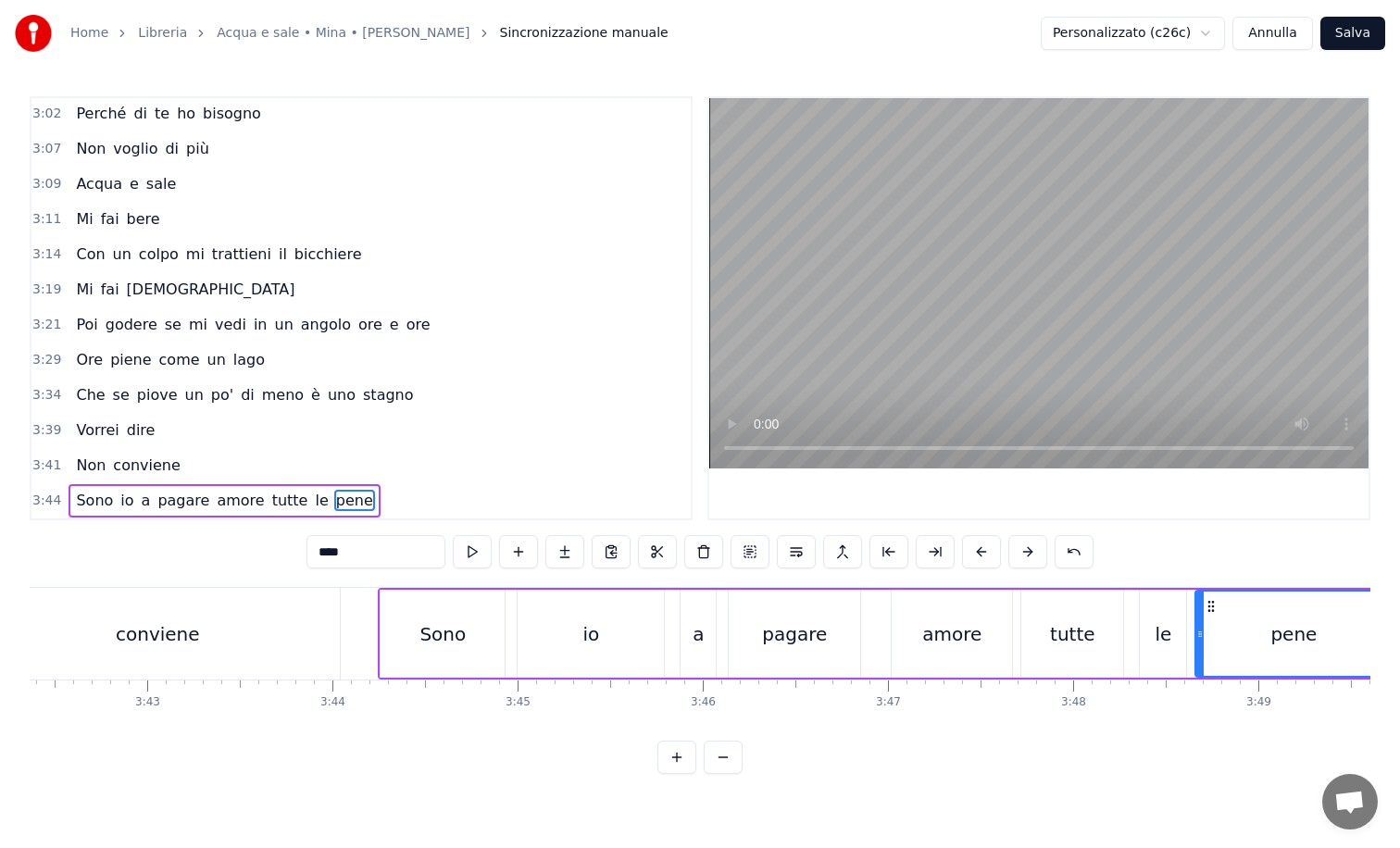
scroll to position [0, 41146]
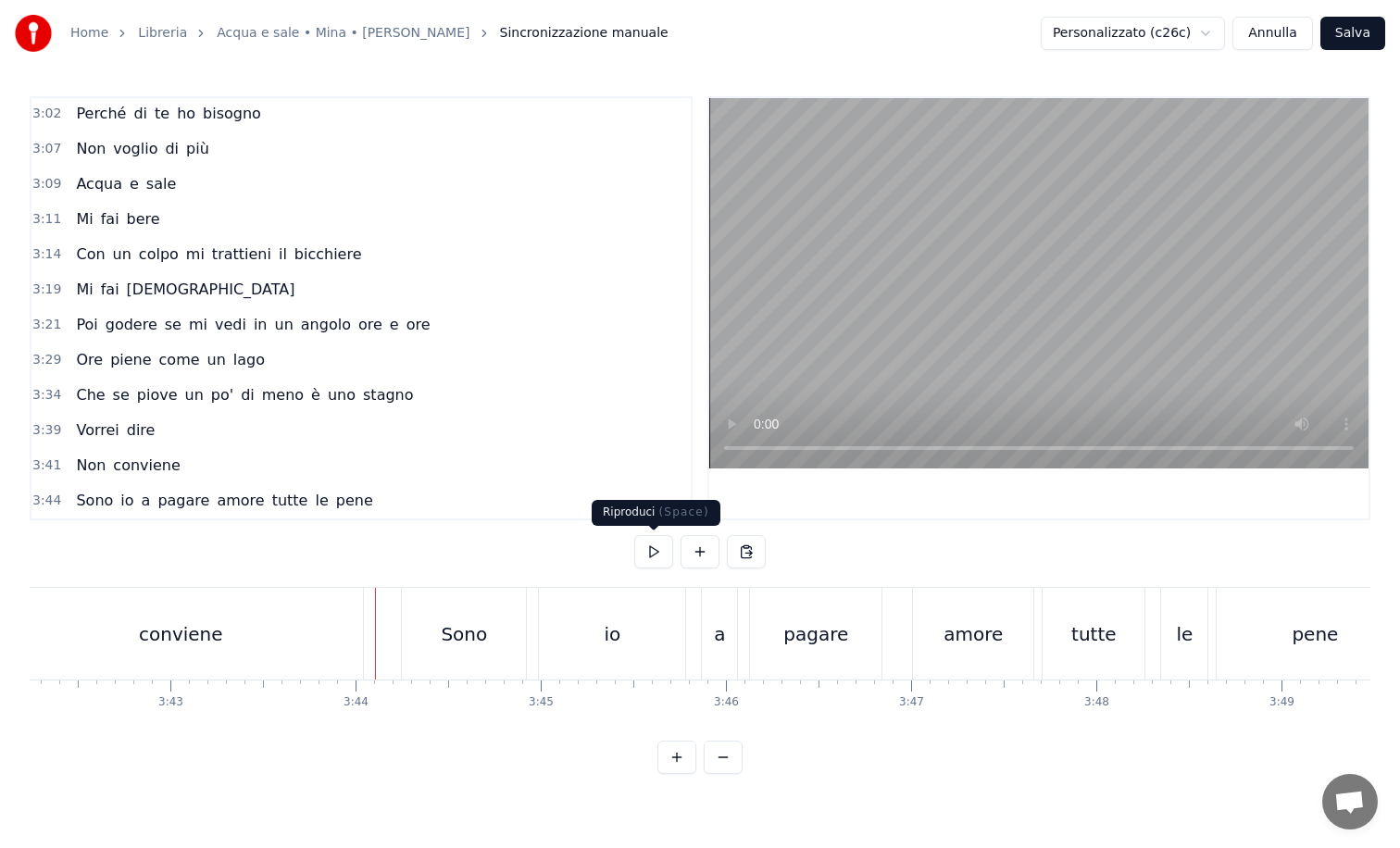
click at [651, 542] on button at bounding box center [654, 552] width 39 height 33
click at [634, 535] on button at bounding box center [654, 552] width 39 height 33
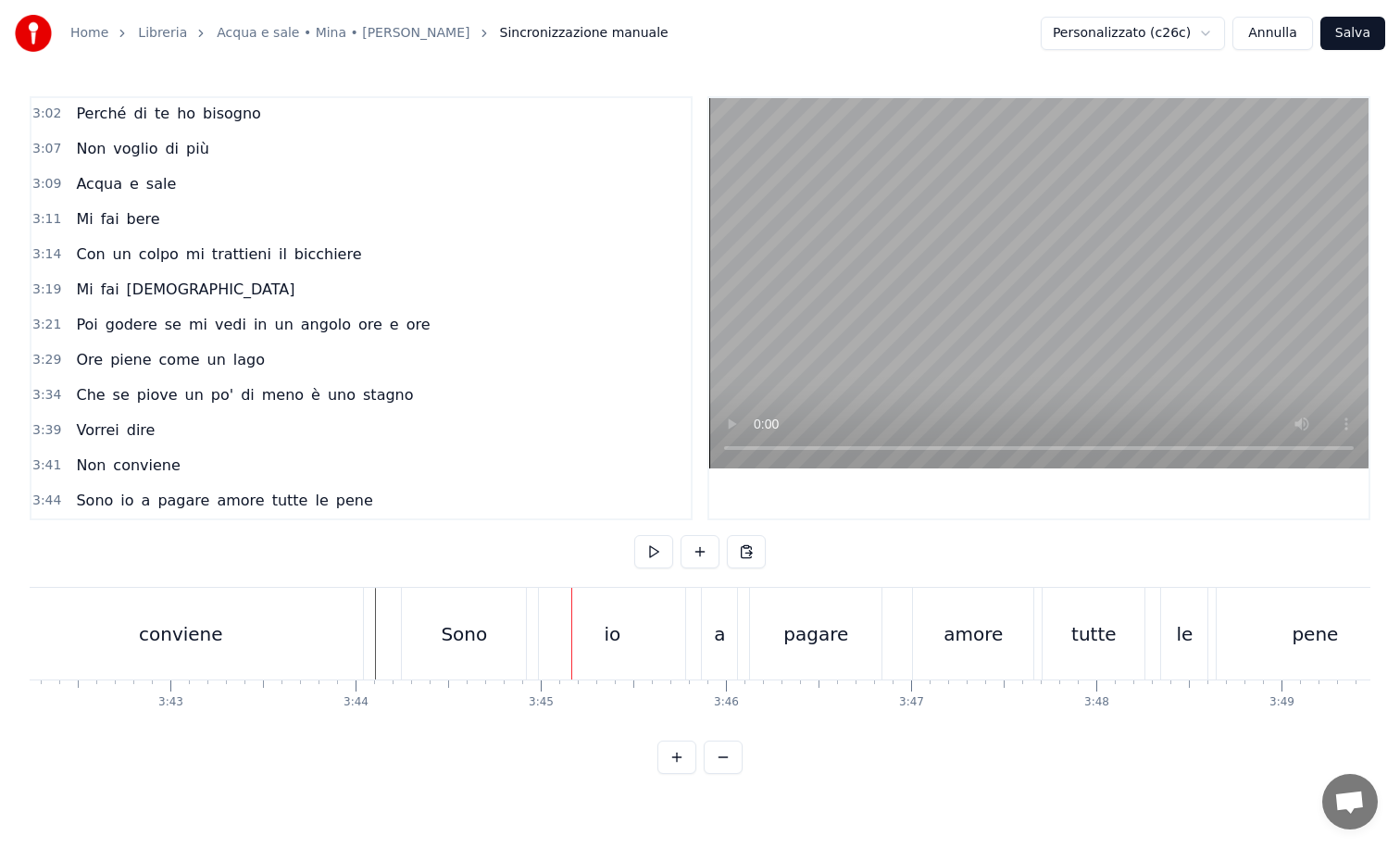
click at [581, 624] on div "io" at bounding box center [612, 633] width 146 height 92
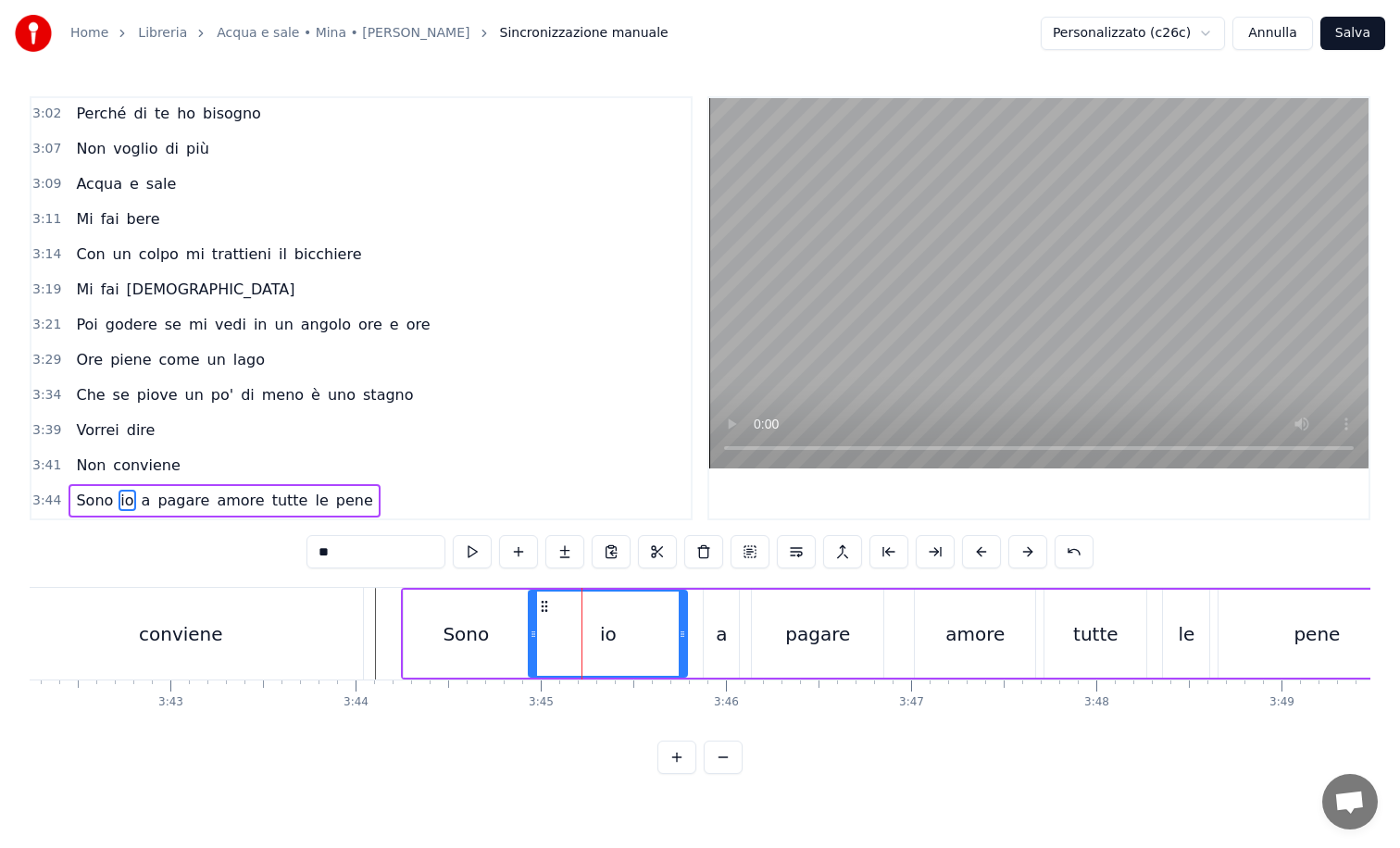
drag, startPoint x: 546, startPoint y: 630, endPoint x: 533, endPoint y: 630, distance: 13.0
click at [533, 630] on icon at bounding box center [533, 634] width 7 height 15
click at [725, 629] on div "a" at bounding box center [721, 634] width 11 height 28
type input "*"
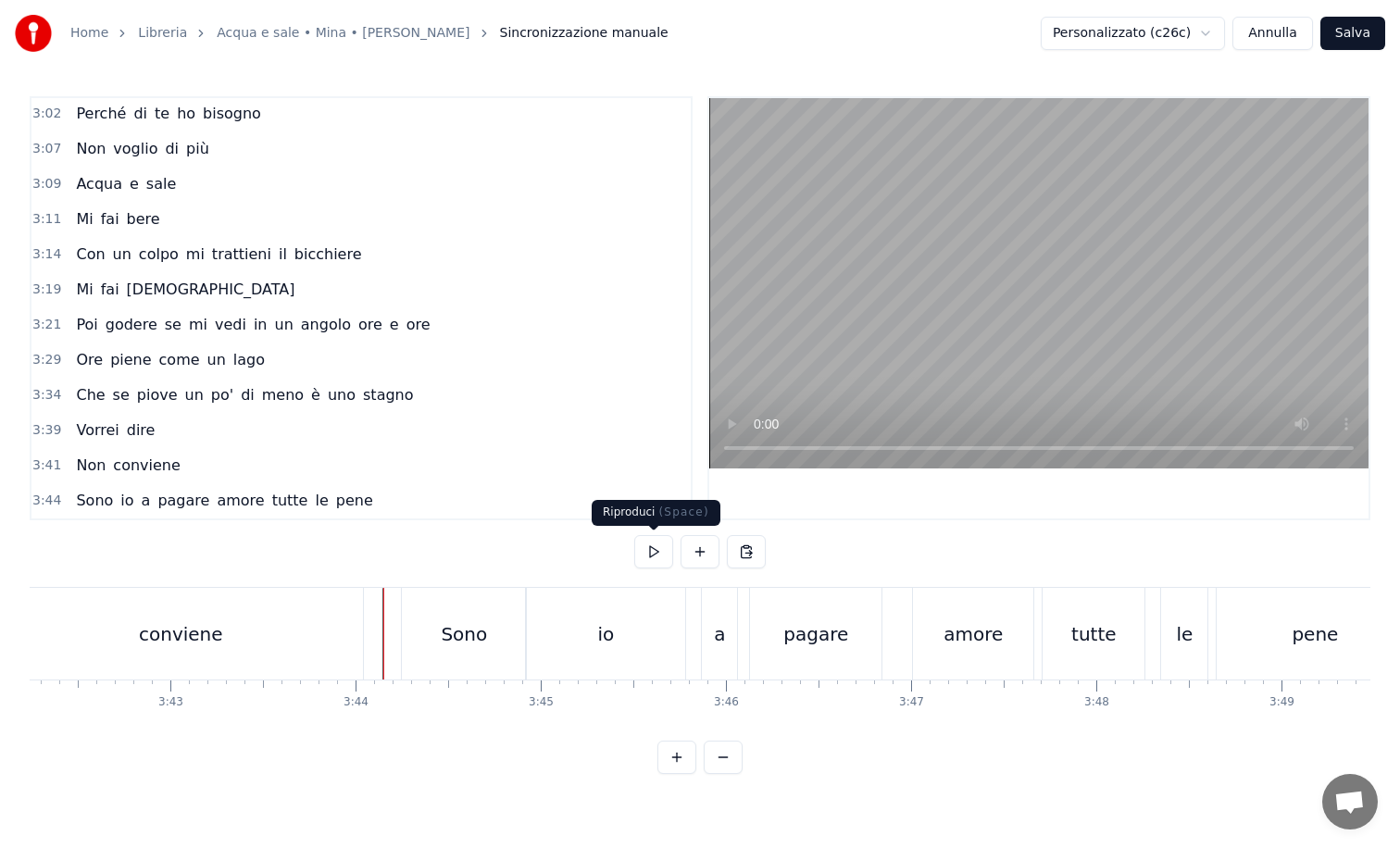
click at [646, 551] on button at bounding box center [654, 552] width 39 height 33
click at [634, 535] on button at bounding box center [654, 552] width 39 height 33
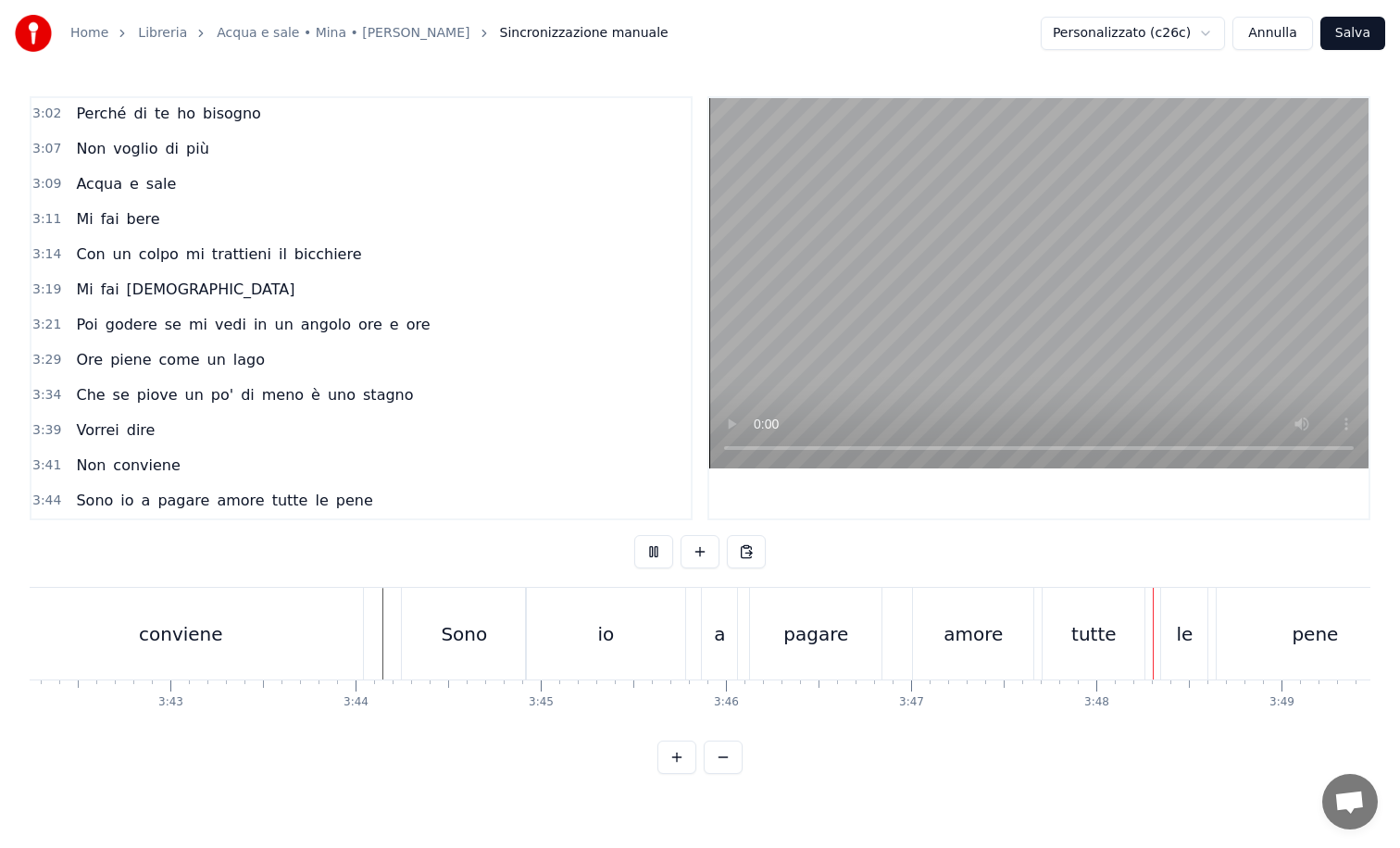
click at [646, 551] on button at bounding box center [654, 552] width 39 height 33
click at [719, 617] on div "a" at bounding box center [719, 633] width 35 height 92
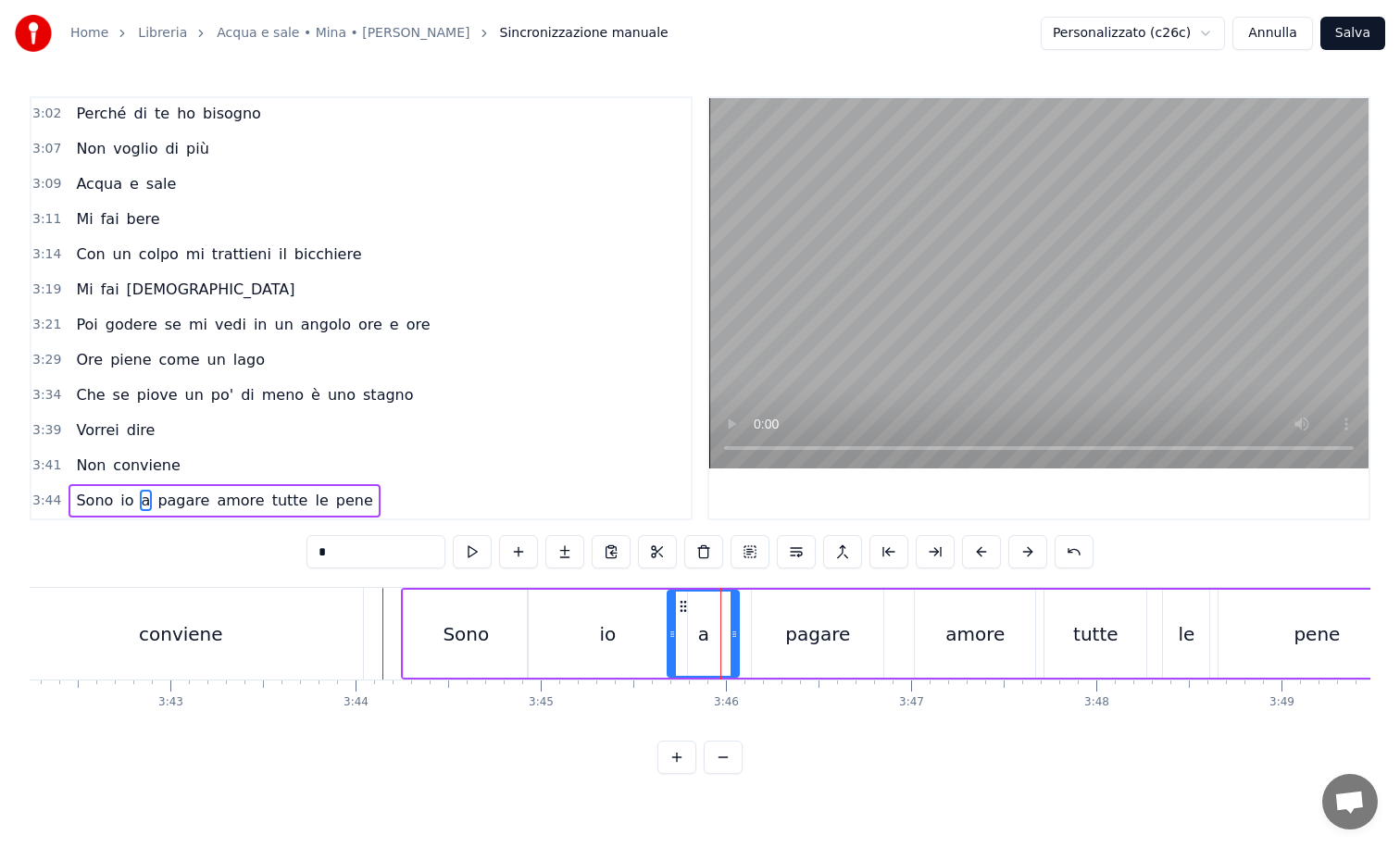
drag, startPoint x: 707, startPoint y: 629, endPoint x: 671, endPoint y: 629, distance: 36.0
click at [671, 629] on icon at bounding box center [672, 634] width 7 height 15
click at [755, 636] on div "pagare" at bounding box center [818, 633] width 131 height 88
type input "******"
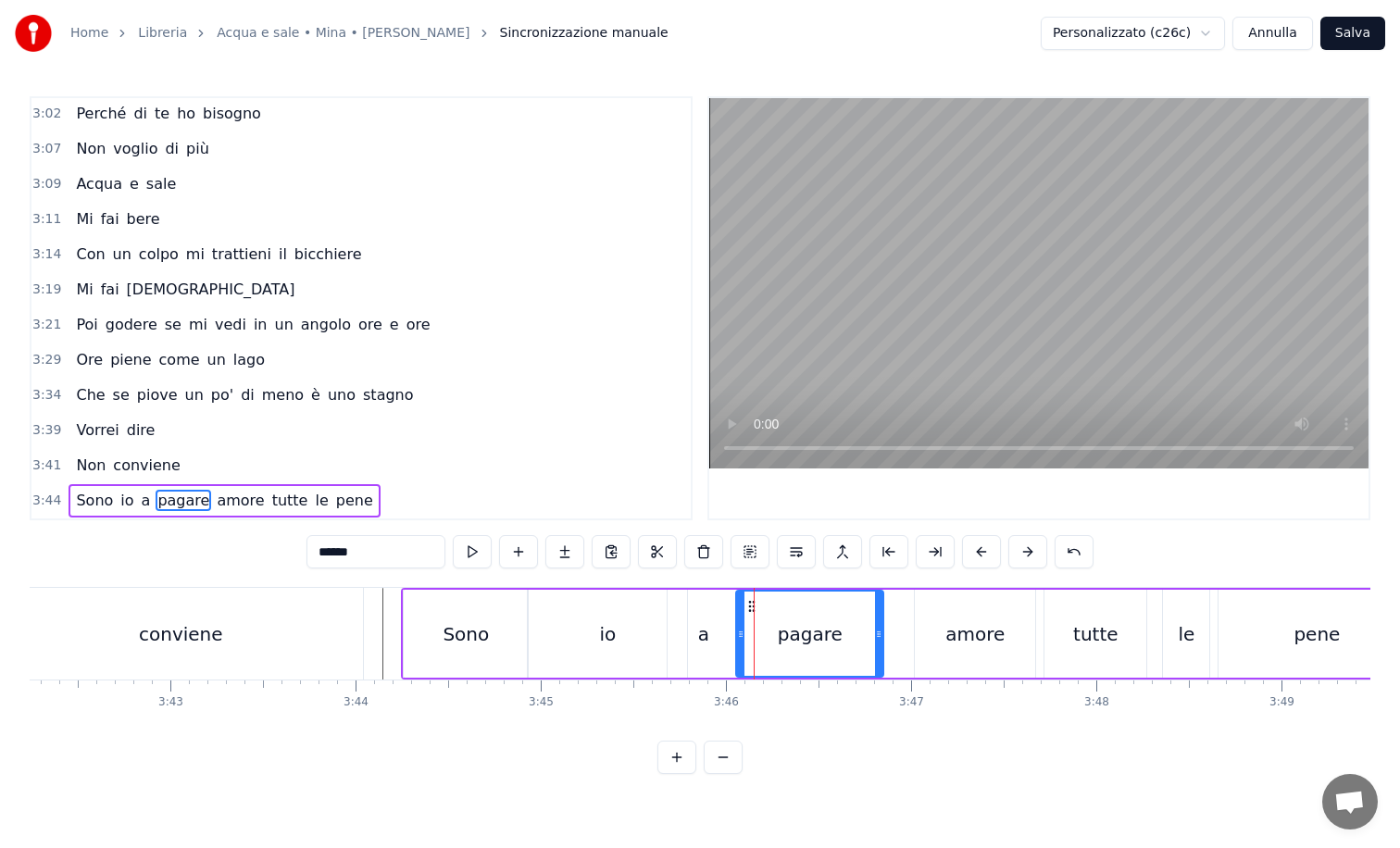
drag, startPoint x: 755, startPoint y: 636, endPoint x: 739, endPoint y: 636, distance: 16.0
click at [740, 636] on circle at bounding box center [740, 636] width 1 height 1
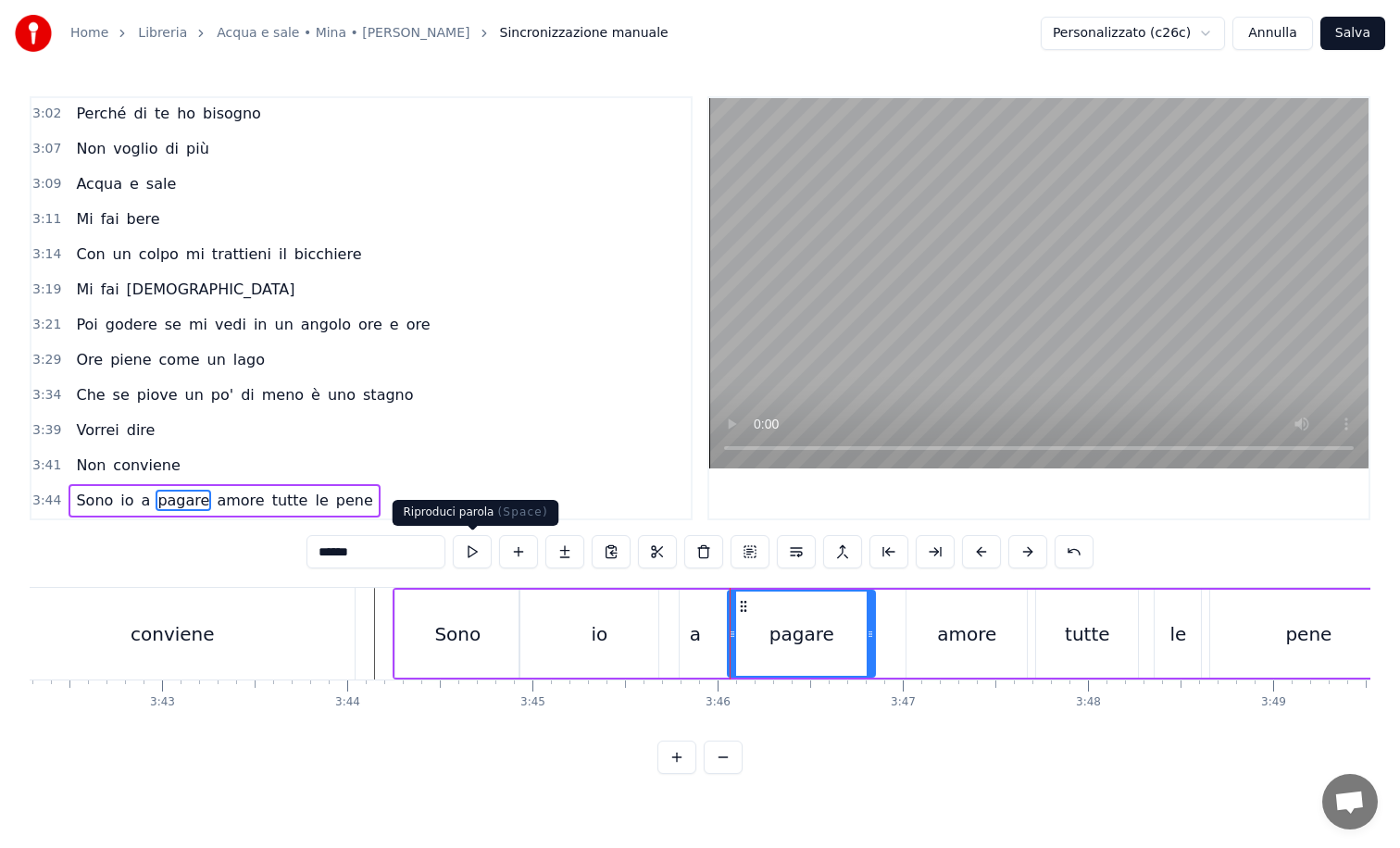
click at [471, 552] on button at bounding box center [472, 552] width 39 height 33
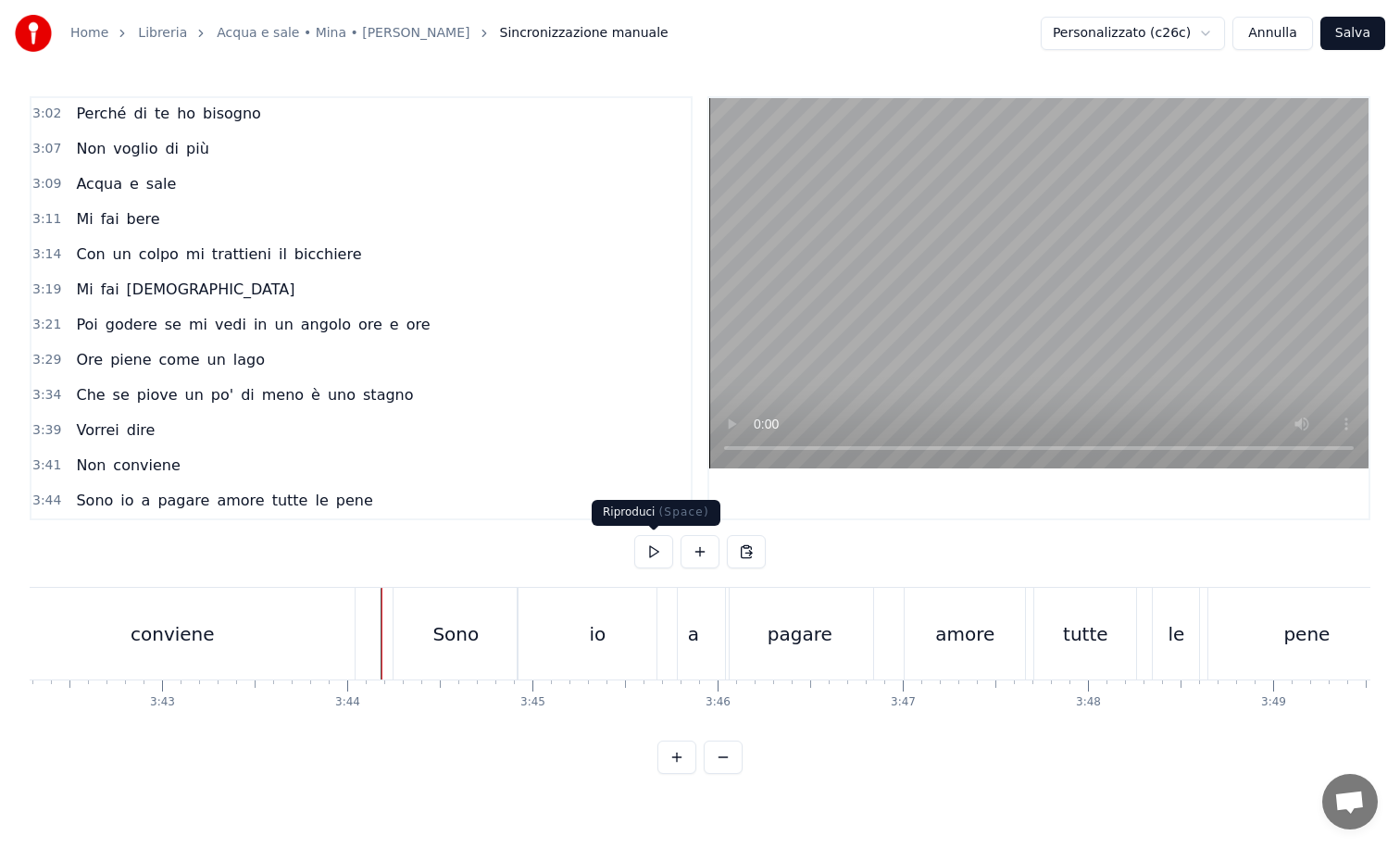
click at [648, 548] on button at bounding box center [654, 552] width 39 height 33
click at [654, 549] on button at bounding box center [654, 552] width 39 height 33
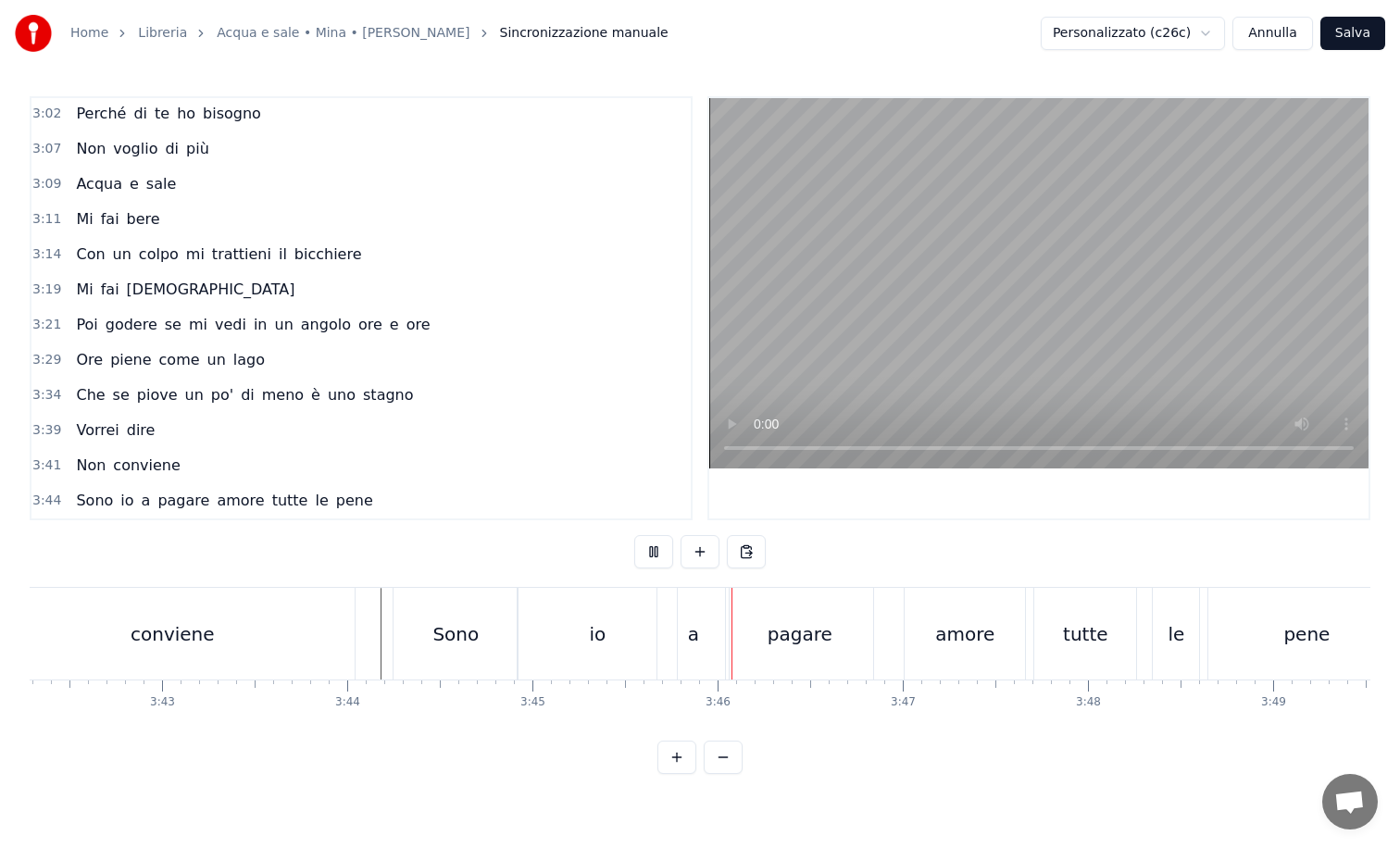
click at [654, 549] on button at bounding box center [654, 552] width 39 height 33
click at [744, 623] on div at bounding box center [744, 633] width 1 height 92
click at [763, 608] on div "pagare" at bounding box center [799, 633] width 147 height 92
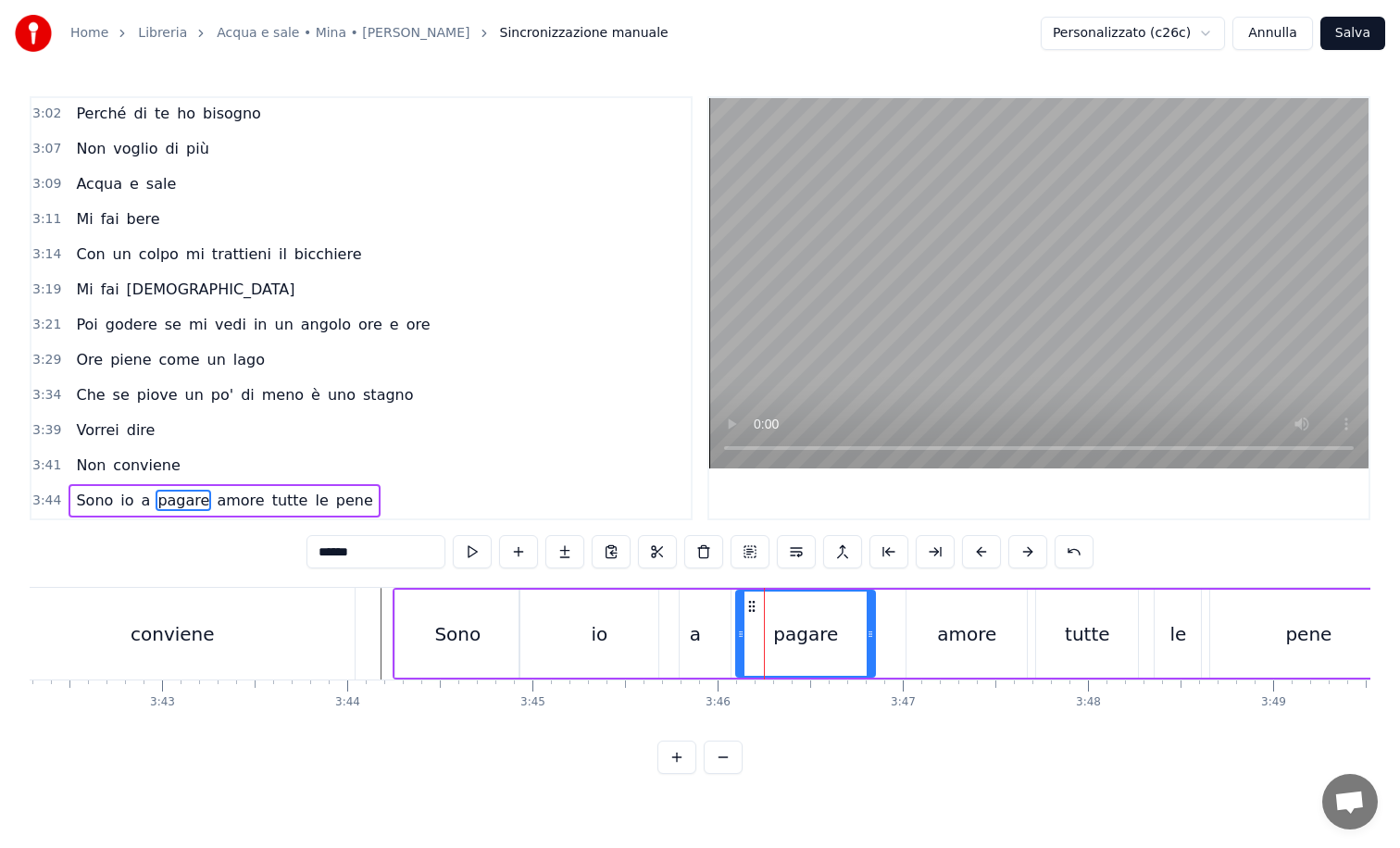
click at [740, 632] on icon at bounding box center [741, 634] width 7 height 15
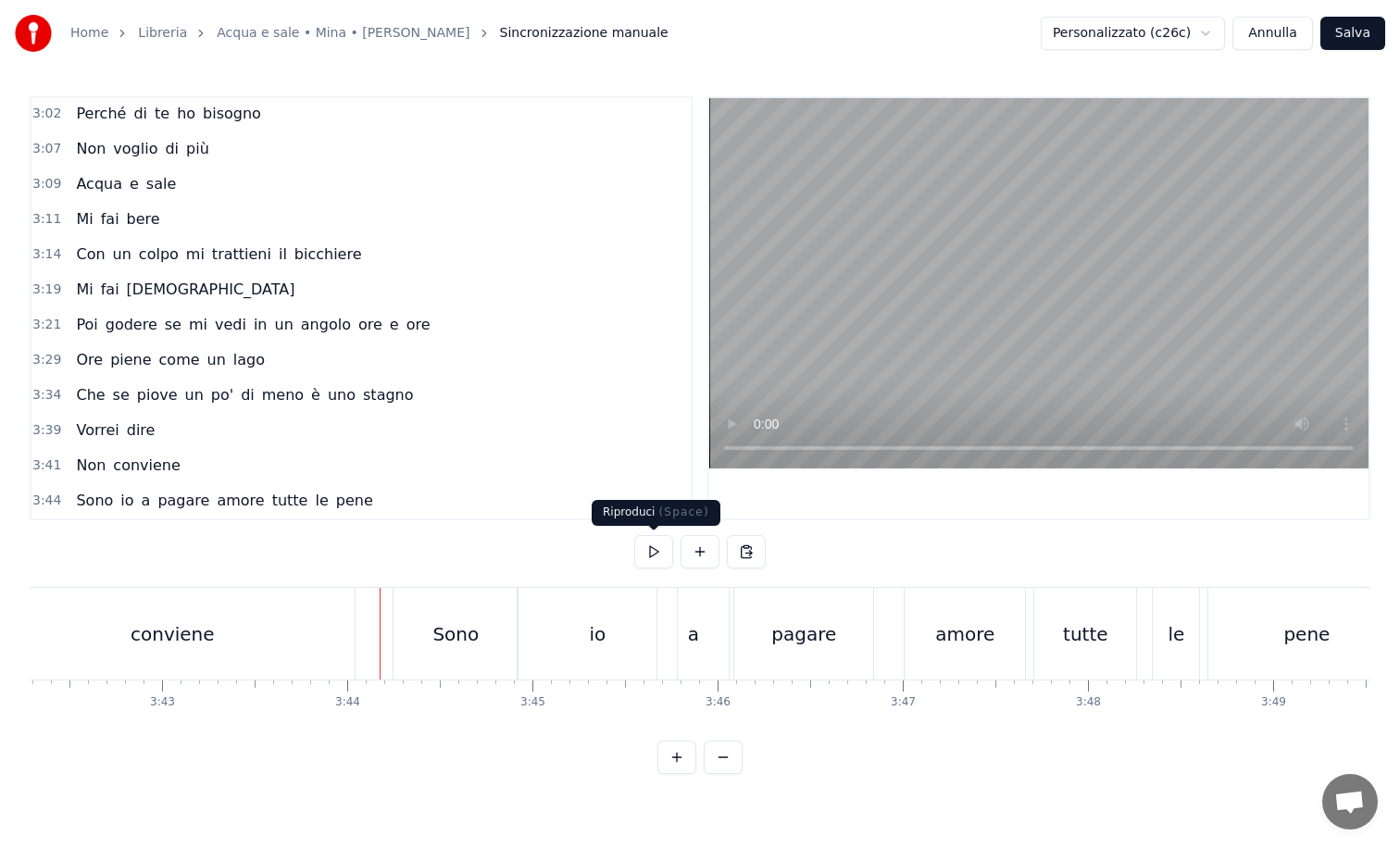
click at [648, 546] on button at bounding box center [654, 552] width 39 height 33
click at [934, 604] on div "amore" at bounding box center [965, 633] width 120 height 92
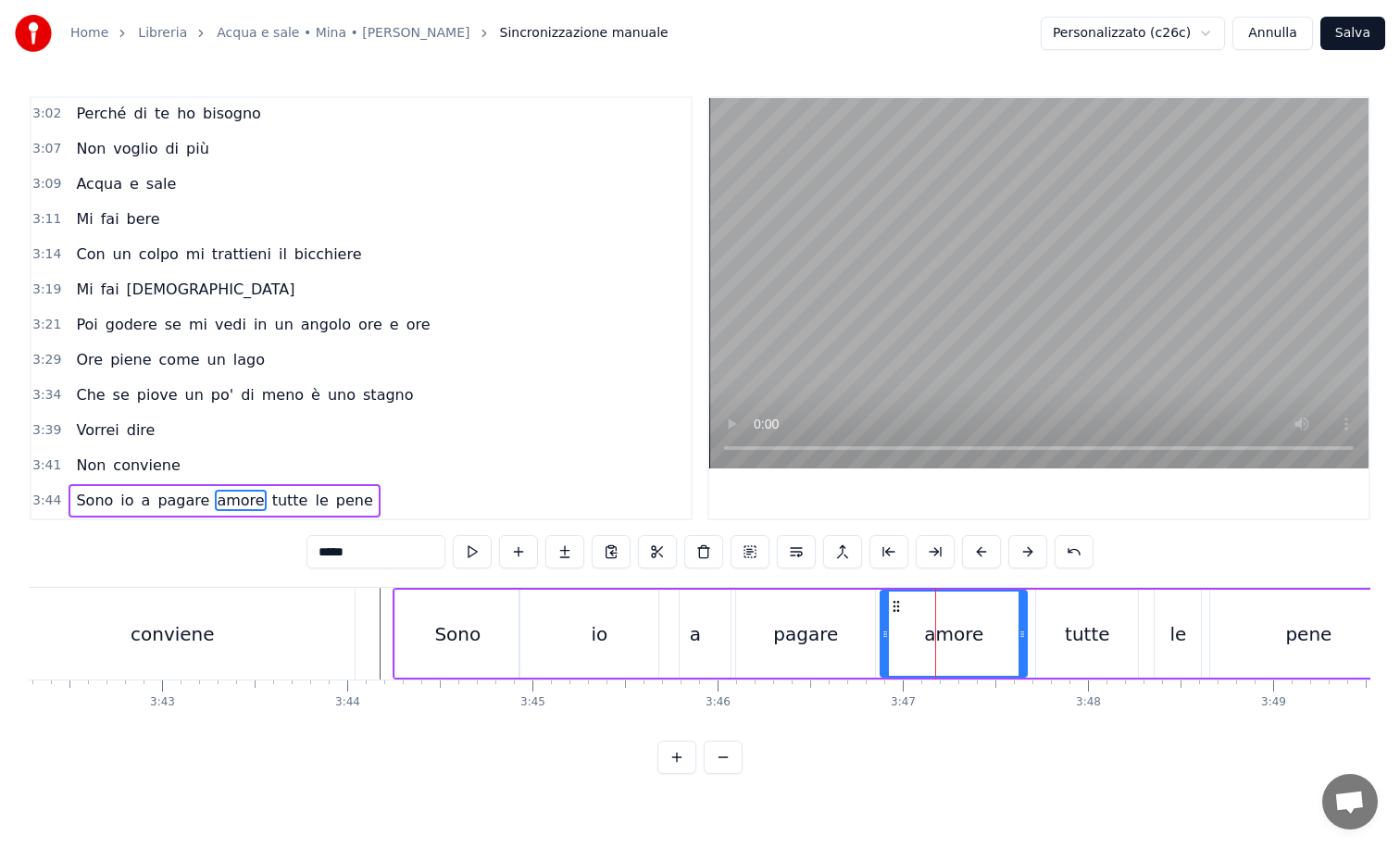
drag, startPoint x: 912, startPoint y: 632, endPoint x: 886, endPoint y: 633, distance: 26.0
click at [886, 633] on icon at bounding box center [885, 634] width 7 height 15
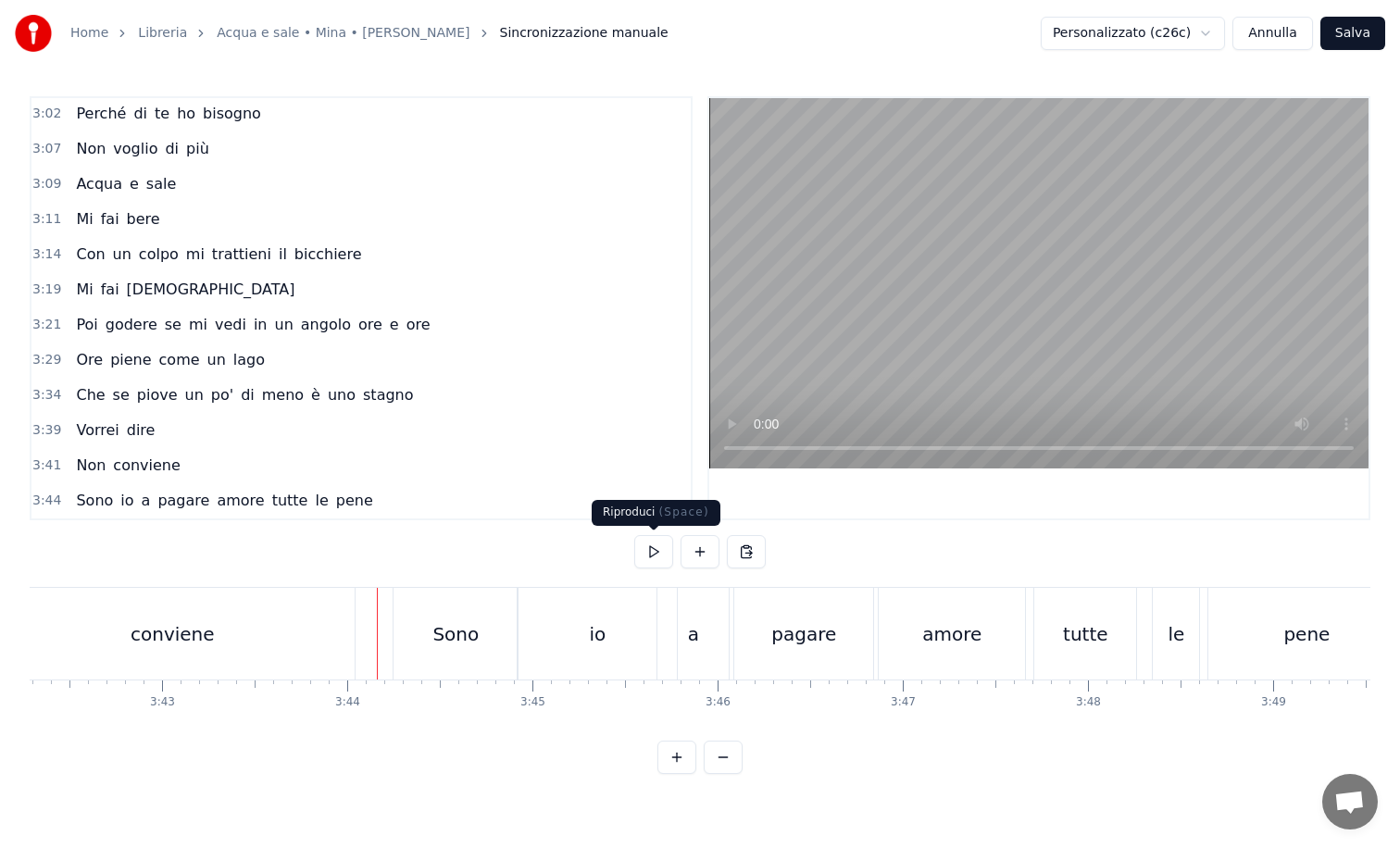
click at [656, 546] on button at bounding box center [654, 552] width 39 height 33
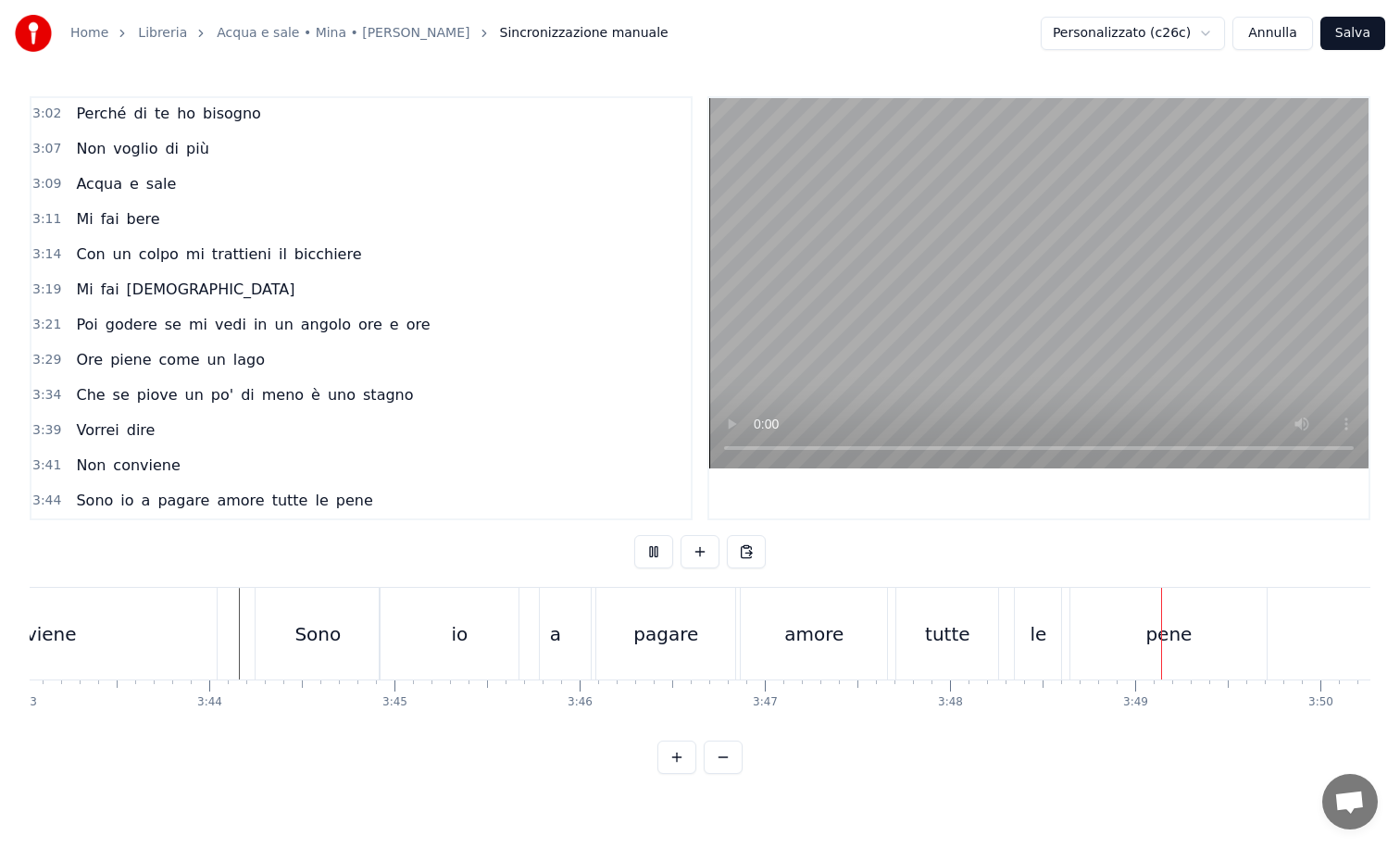
click at [634, 535] on button at bounding box center [654, 552] width 39 height 33
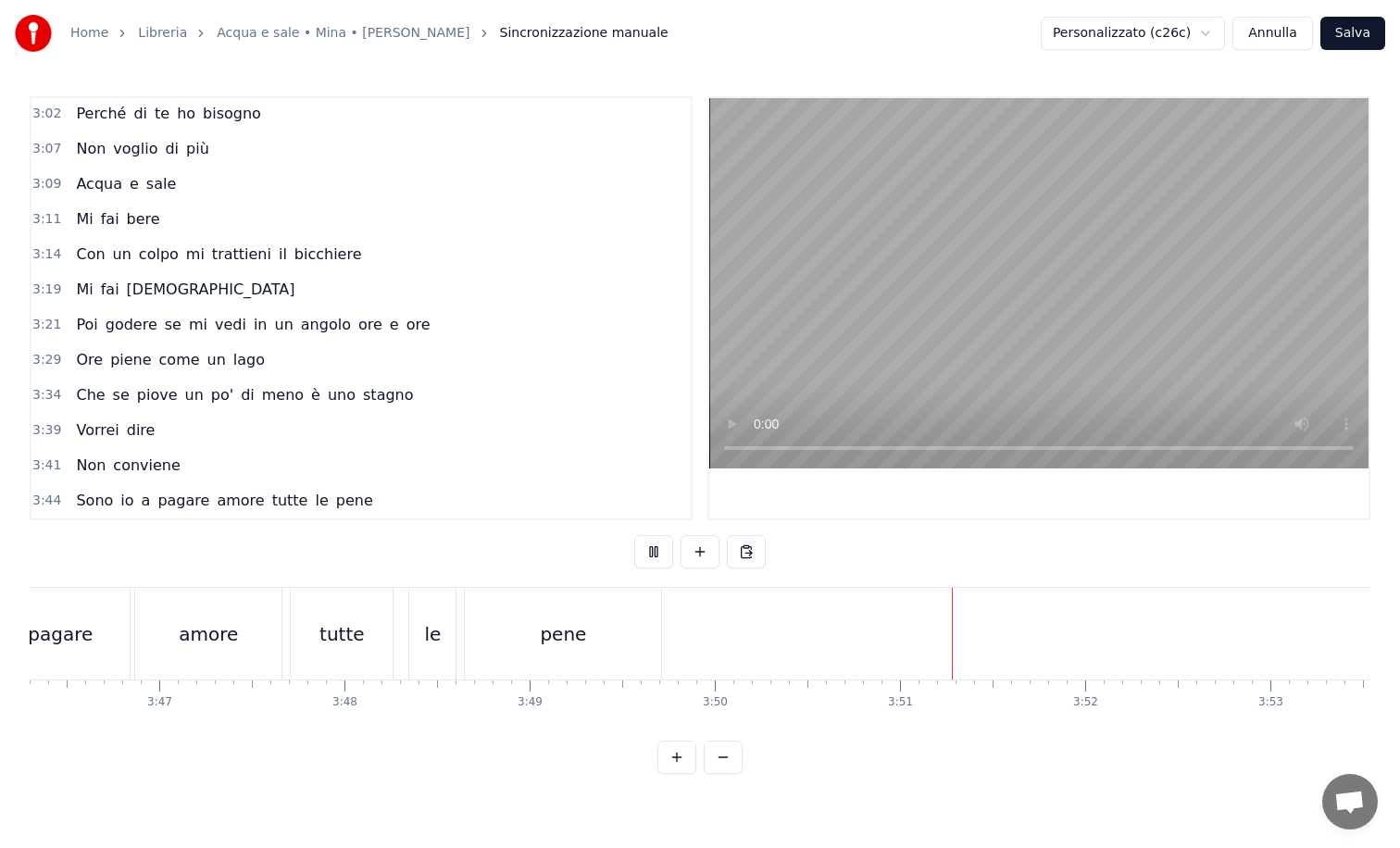
scroll to position [0, 41781]
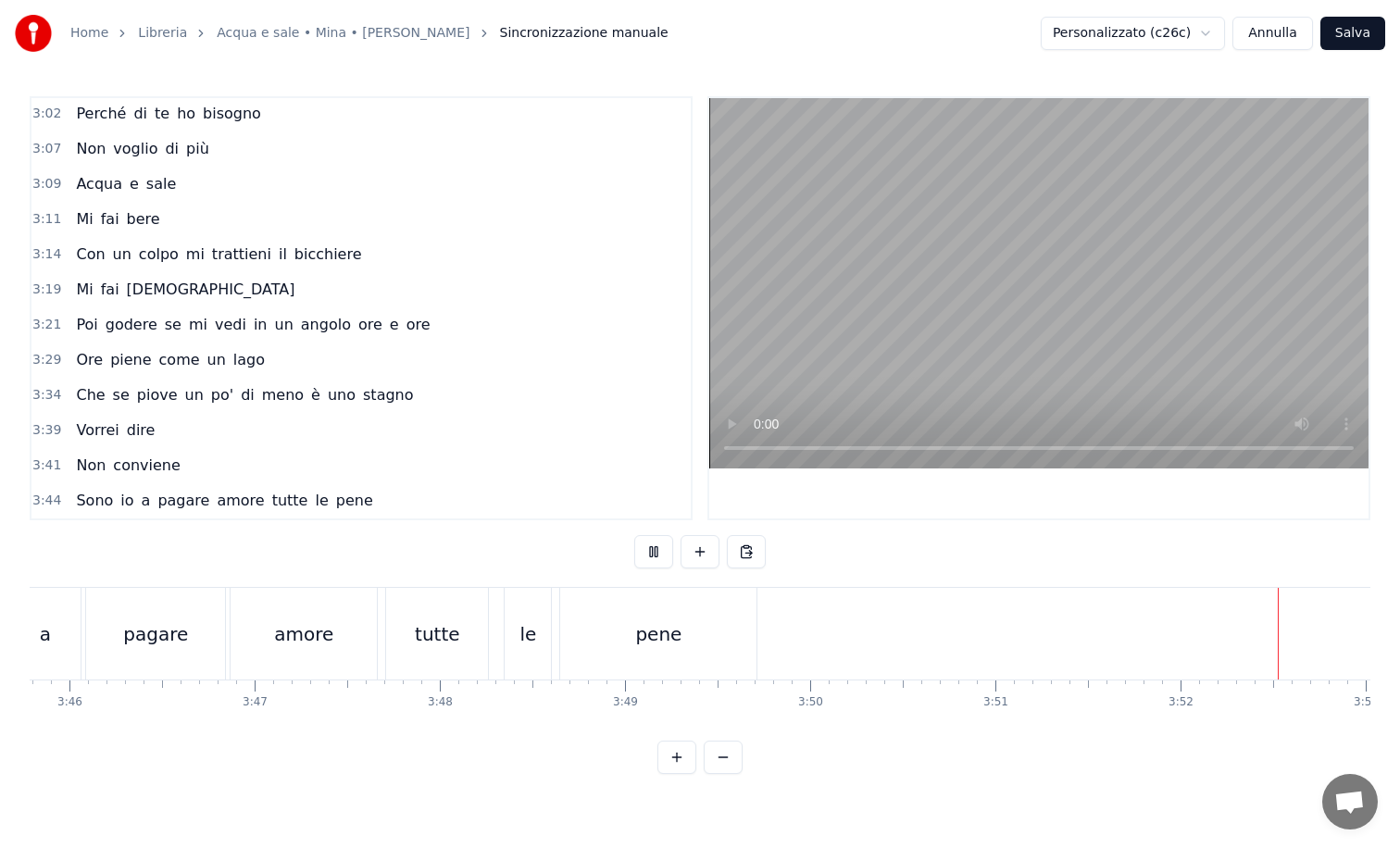
click at [481, 615] on div "Sono io a pagare amore tutte le pene" at bounding box center [253, 633] width 1017 height 92
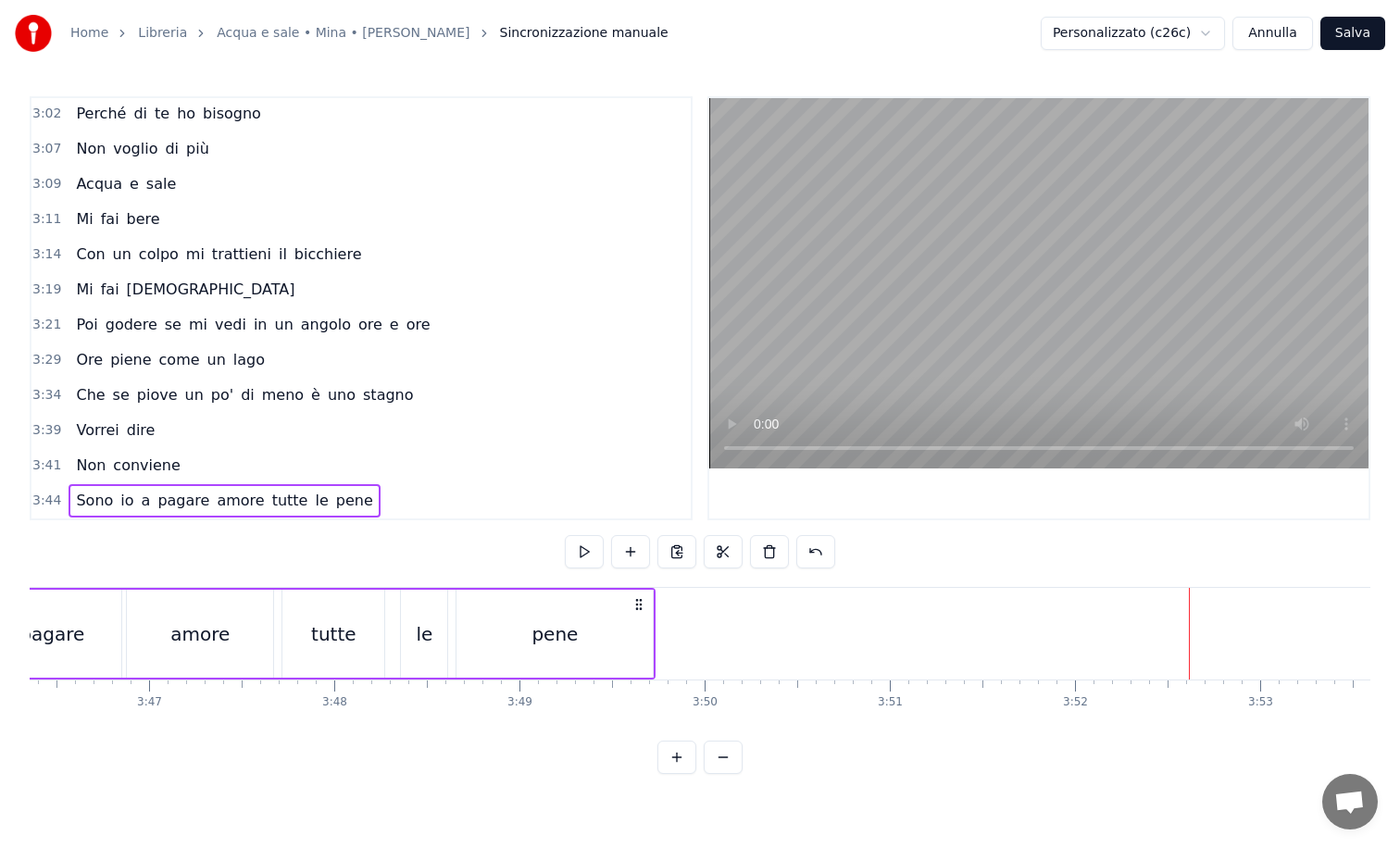
scroll to position [0, 41792]
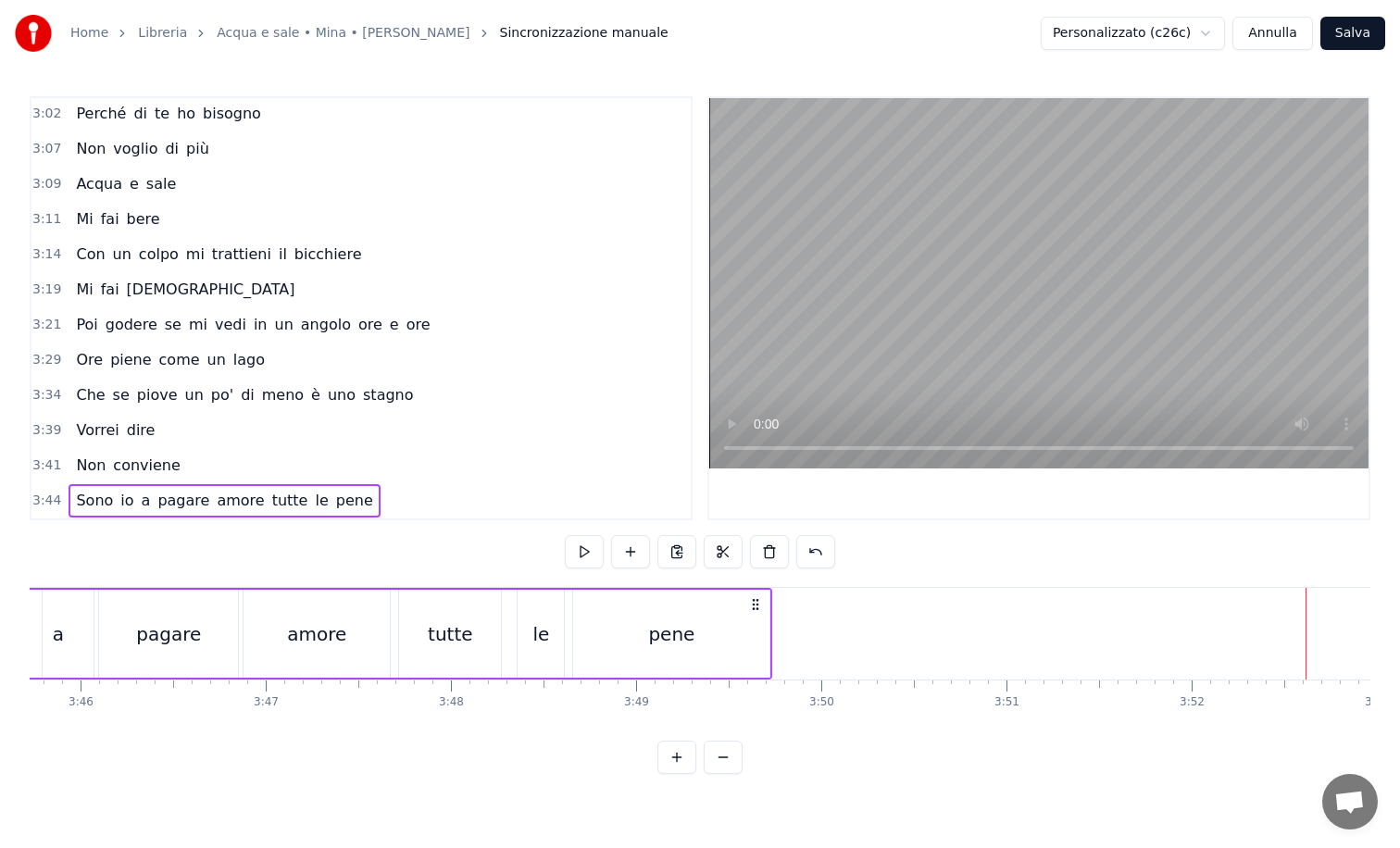
click at [456, 612] on div "tutte" at bounding box center [450, 633] width 102 height 88
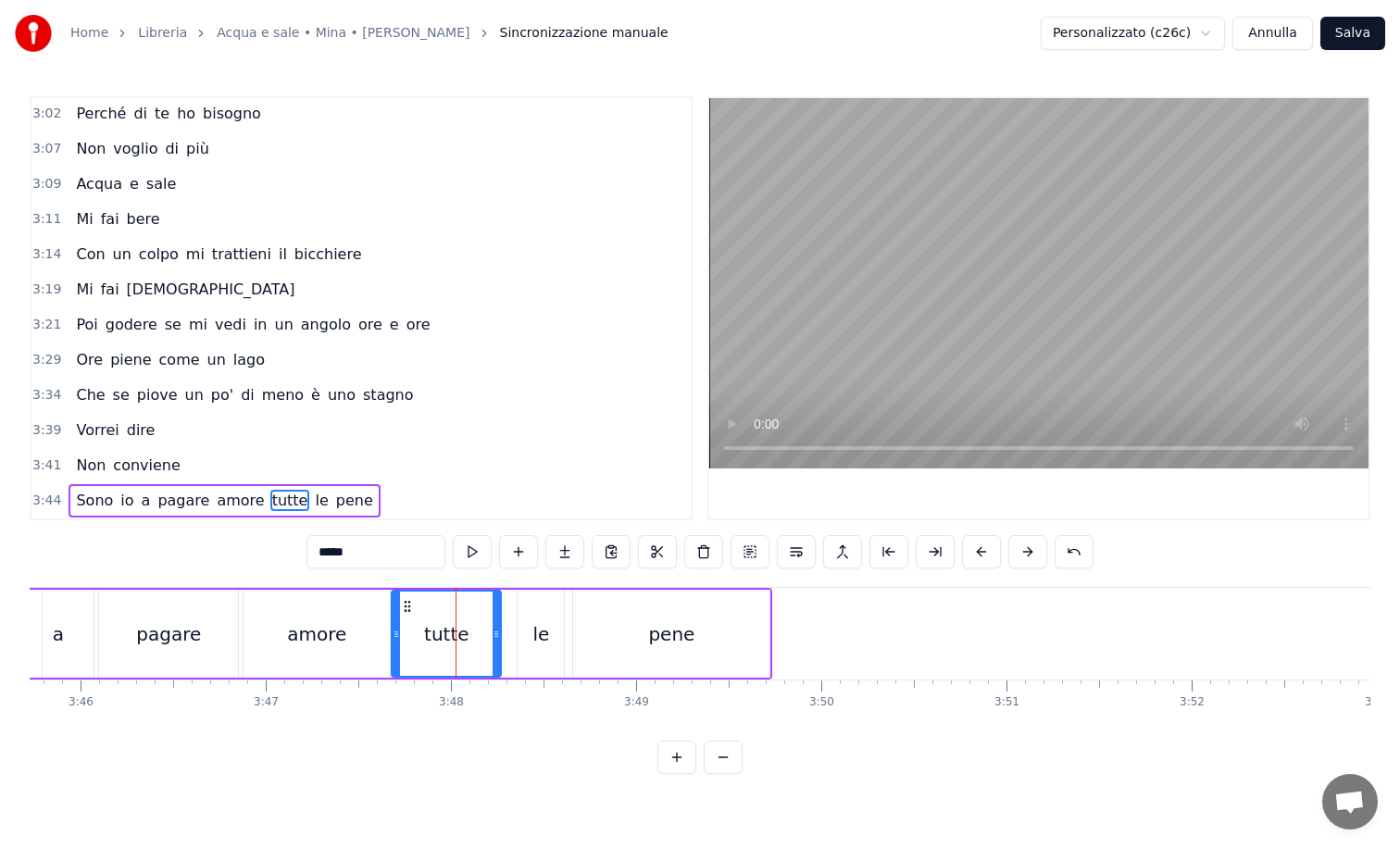
click at [397, 629] on icon at bounding box center [396, 634] width 7 height 15
click at [518, 632] on div "le" at bounding box center [541, 633] width 46 height 88
drag, startPoint x: 518, startPoint y: 632, endPoint x: 506, endPoint y: 632, distance: 12.0
click at [506, 632] on icon at bounding box center [510, 634] width 7 height 15
click at [599, 626] on div "pene" at bounding box center [671, 633] width 196 height 88
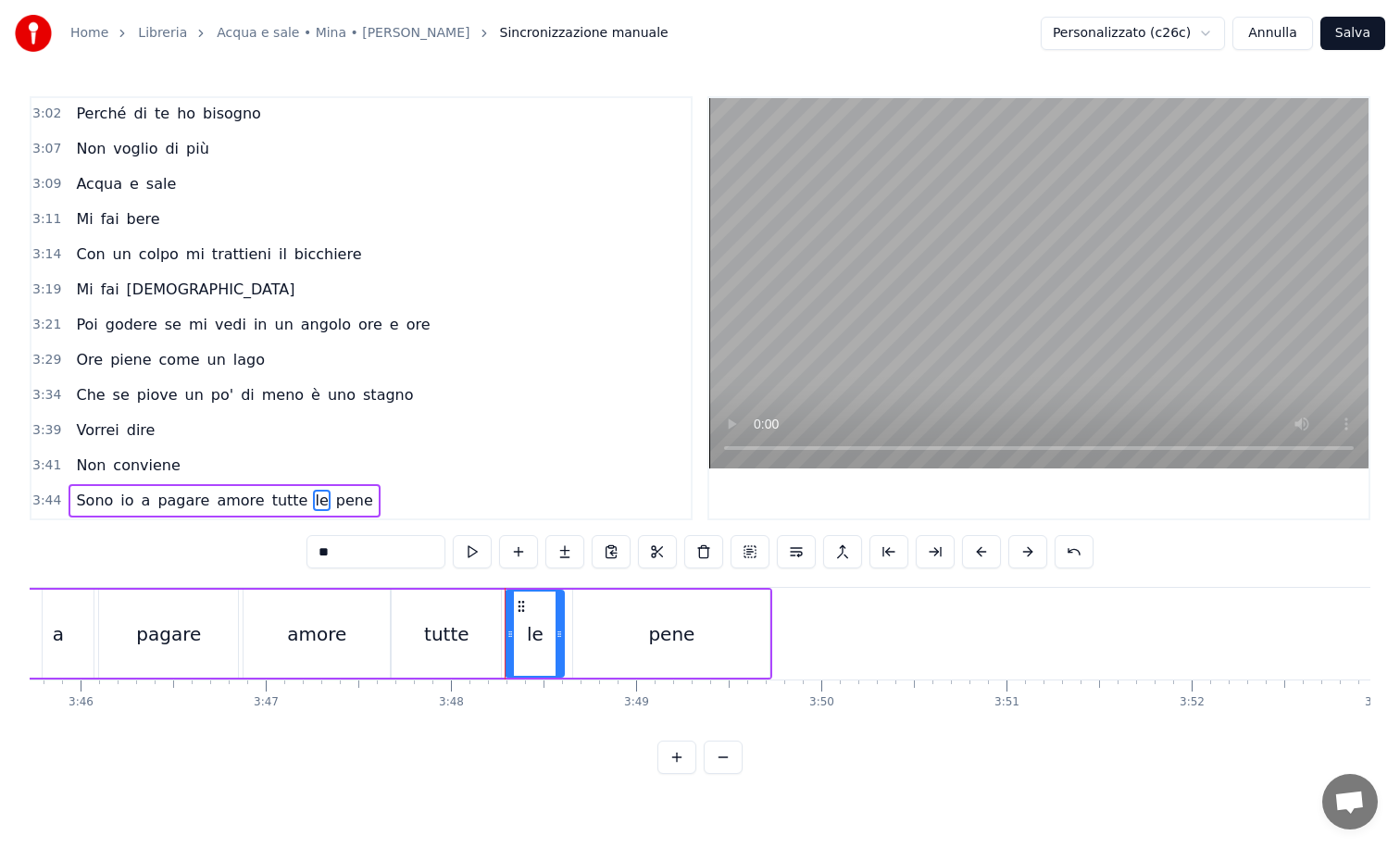
type input "****"
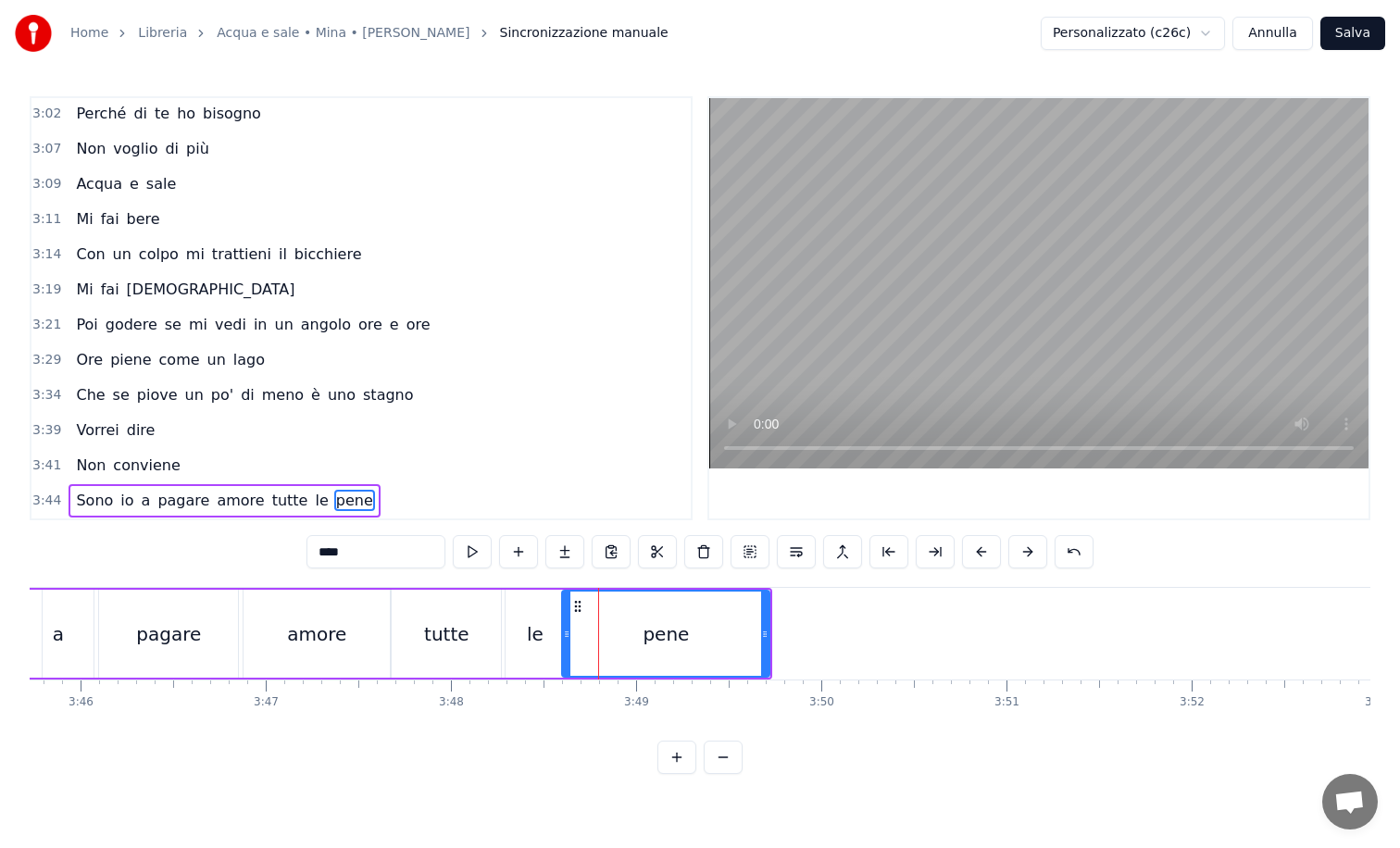
drag, startPoint x: 575, startPoint y: 629, endPoint x: 564, endPoint y: 629, distance: 11.0
click at [564, 629] on icon at bounding box center [567, 634] width 7 height 15
click at [471, 550] on button at bounding box center [472, 552] width 39 height 33
drag, startPoint x: 765, startPoint y: 632, endPoint x: 802, endPoint y: 634, distance: 37.1
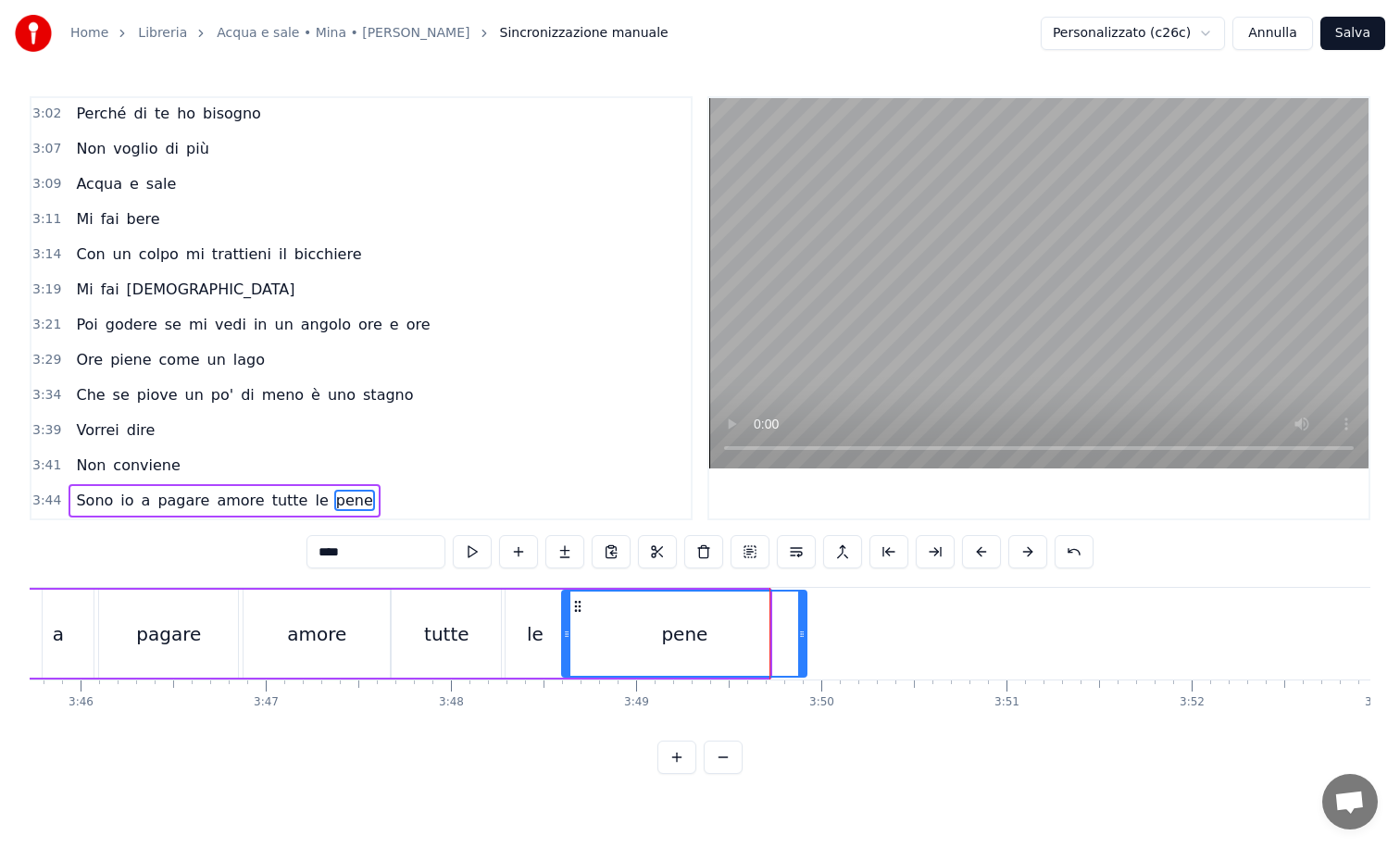
click at [802, 634] on icon at bounding box center [802, 634] width 7 height 15
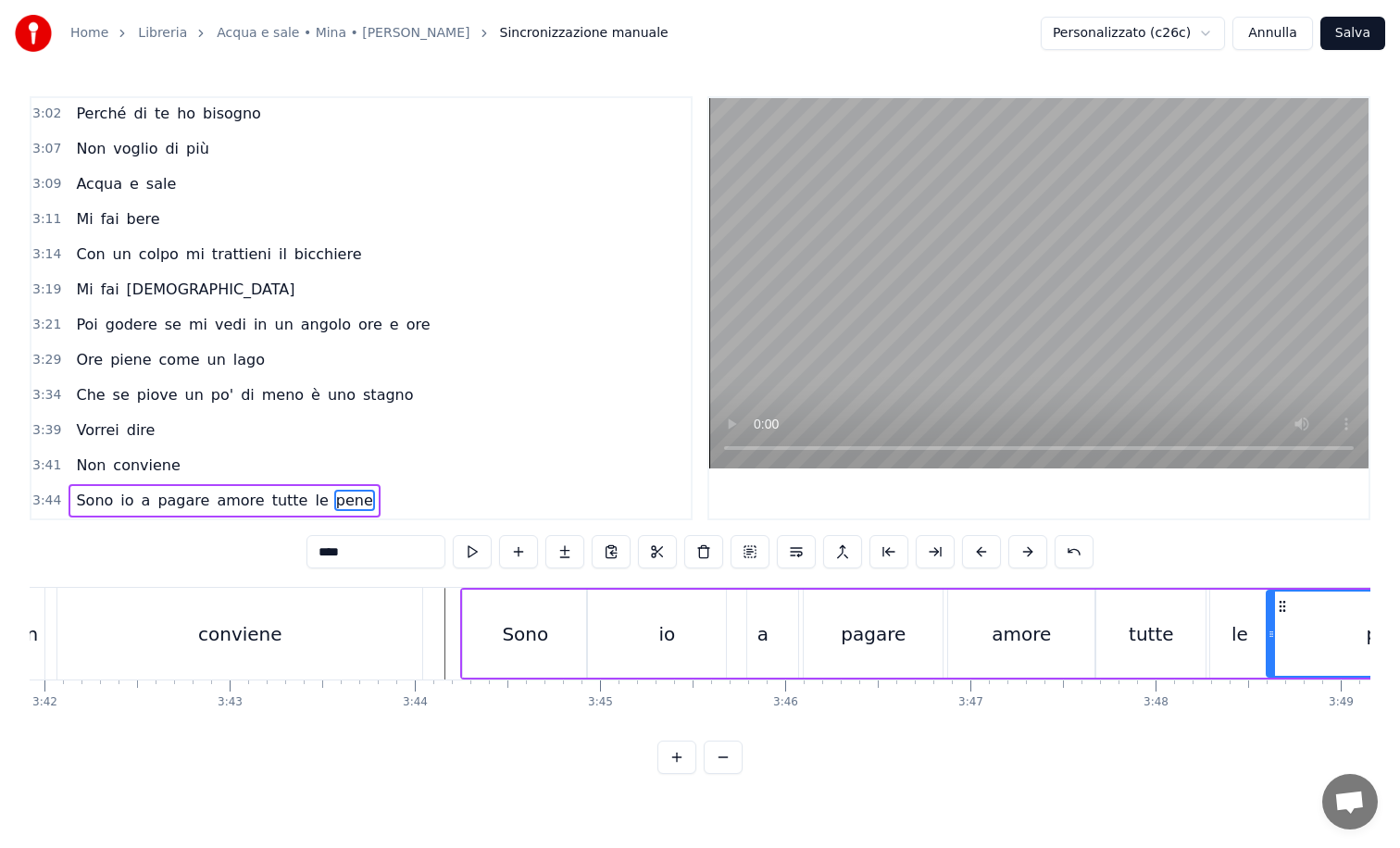
scroll to position [0, 41018]
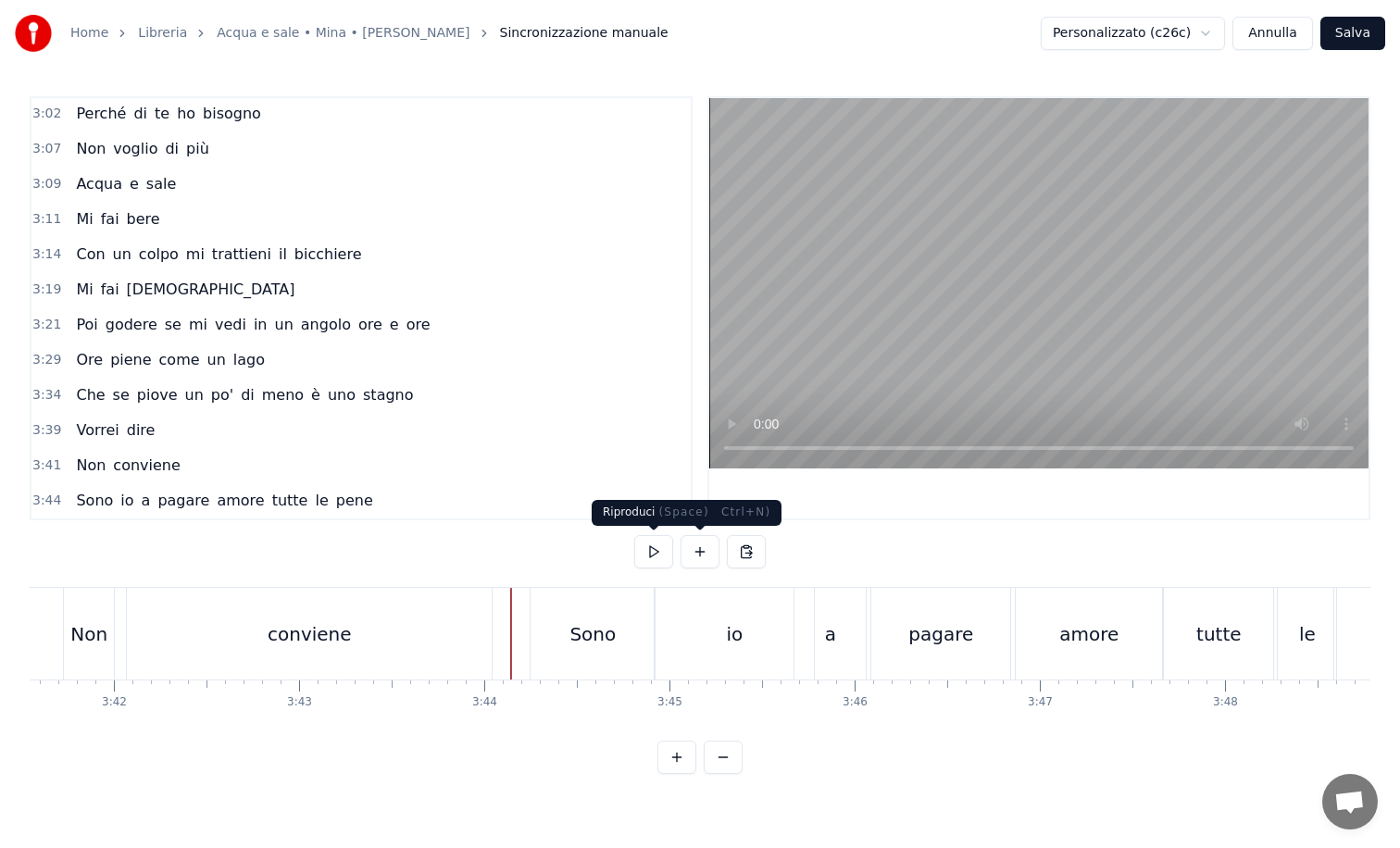
click at [652, 545] on button at bounding box center [654, 552] width 39 height 33
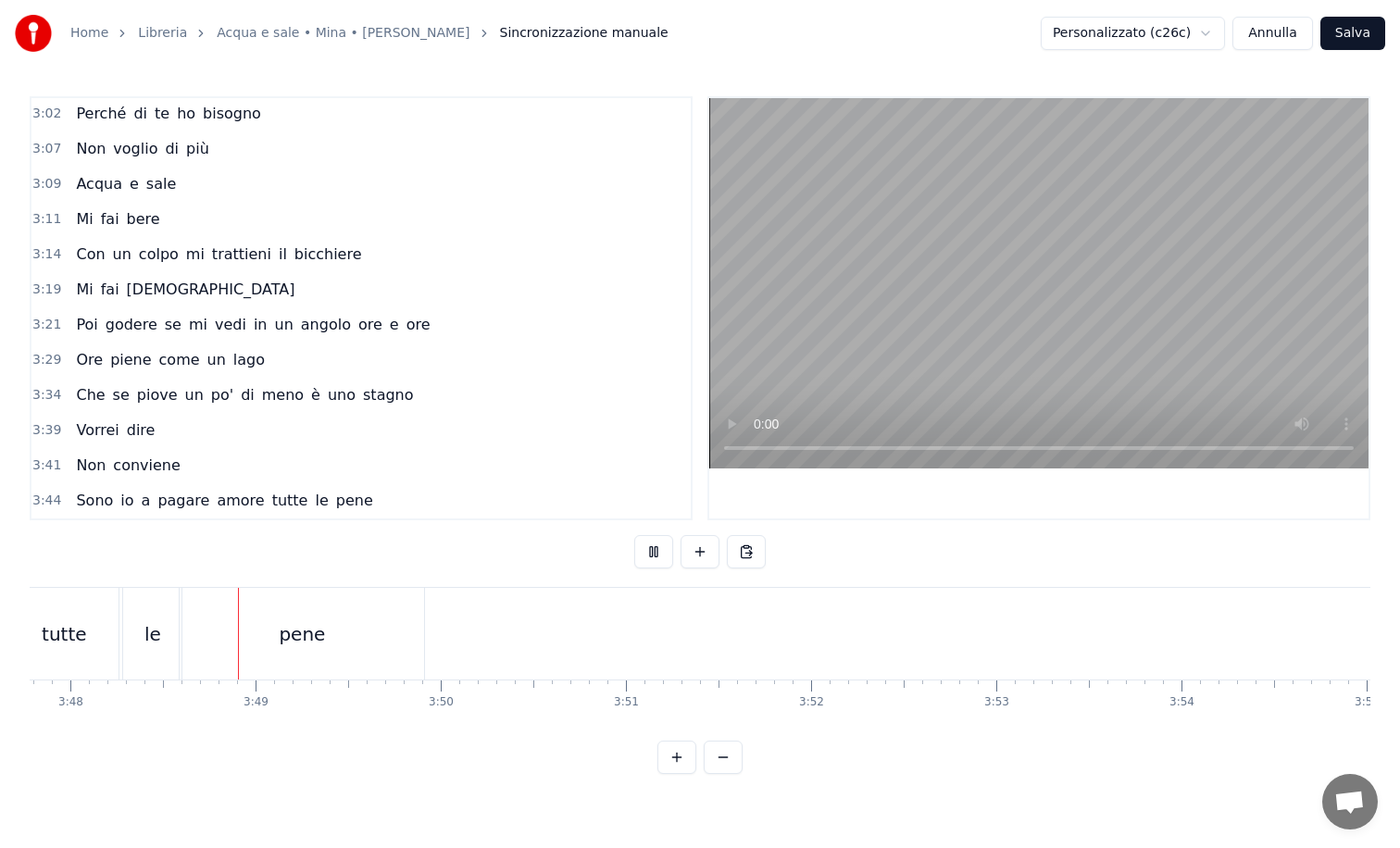
scroll to position [0, 42180]
click at [634, 535] on button at bounding box center [654, 552] width 39 height 33
click at [655, 550] on button at bounding box center [654, 552] width 39 height 33
click at [1352, 32] on button "Salva" at bounding box center [1353, 33] width 65 height 33
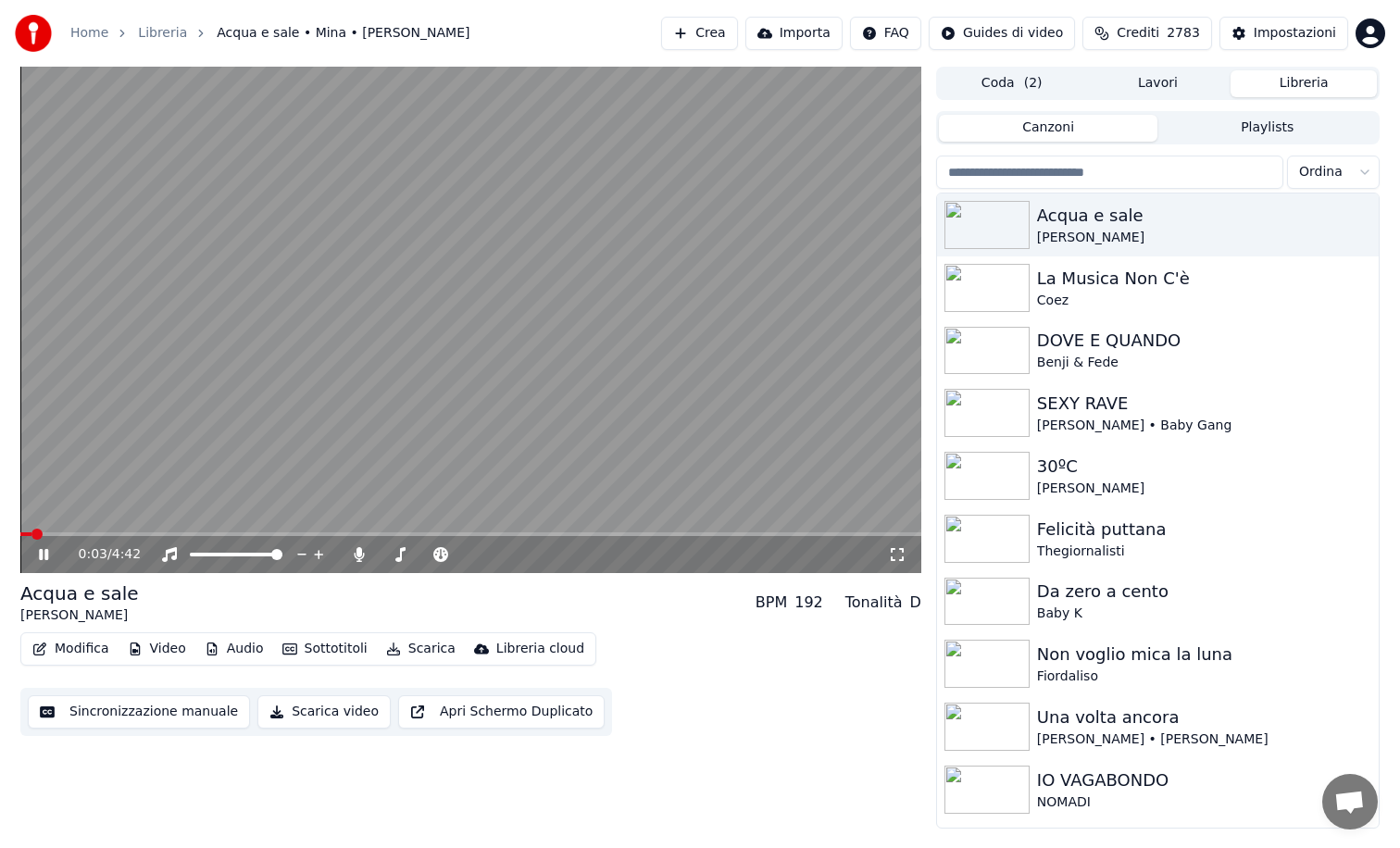
click at [84, 533] on span at bounding box center [470, 534] width 901 height 4
click at [193, 534] on span at bounding box center [470, 534] width 901 height 4
click at [776, 535] on span at bounding box center [470, 534] width 901 height 4
click at [845, 534] on span at bounding box center [470, 534] width 901 height 4
click at [687, 532] on span at bounding box center [354, 534] width 667 height 4
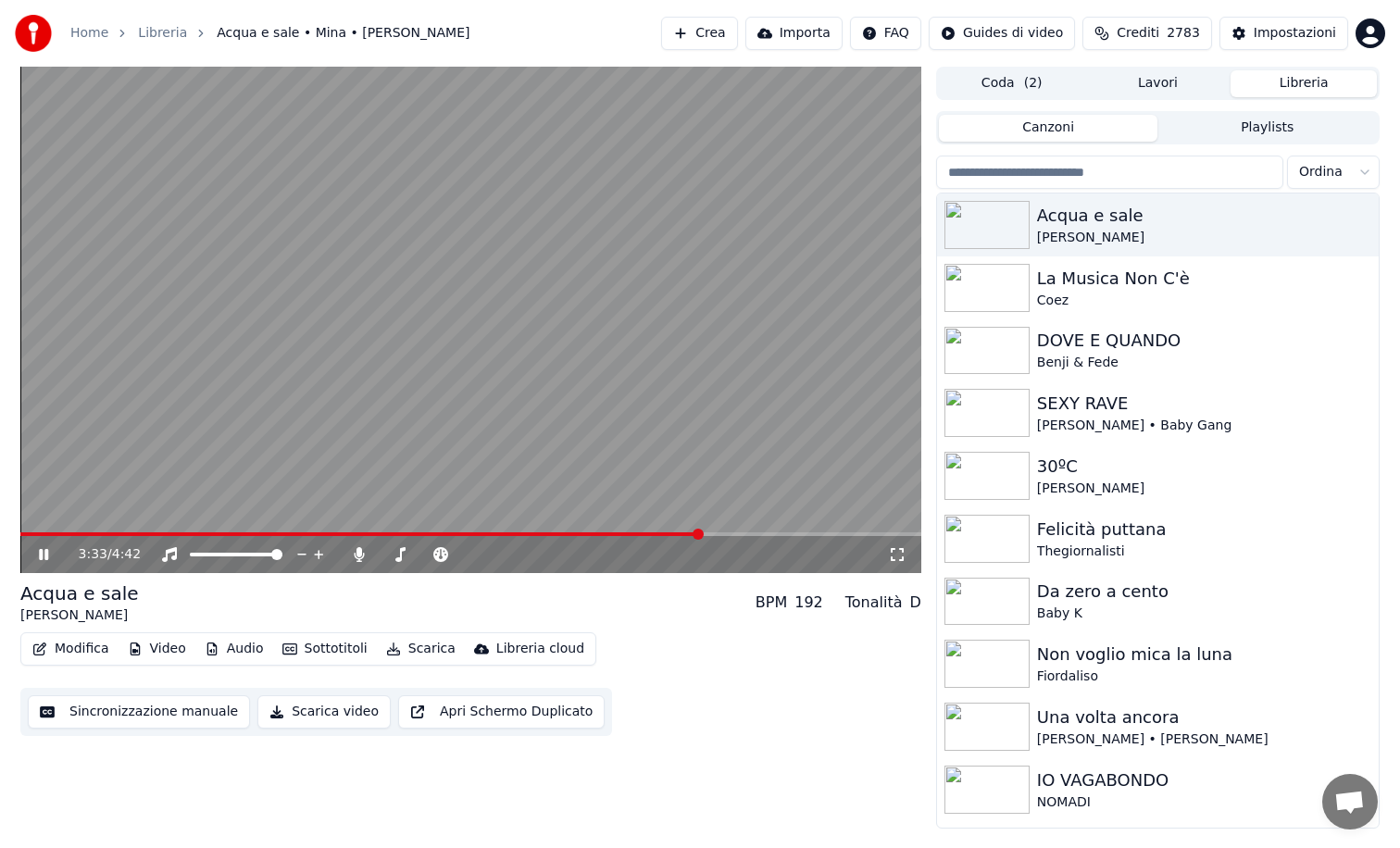
click at [44, 557] on icon at bounding box center [56, 555] width 44 height 15
click at [302, 710] on button "Scarica video" at bounding box center [324, 712] width 133 height 33
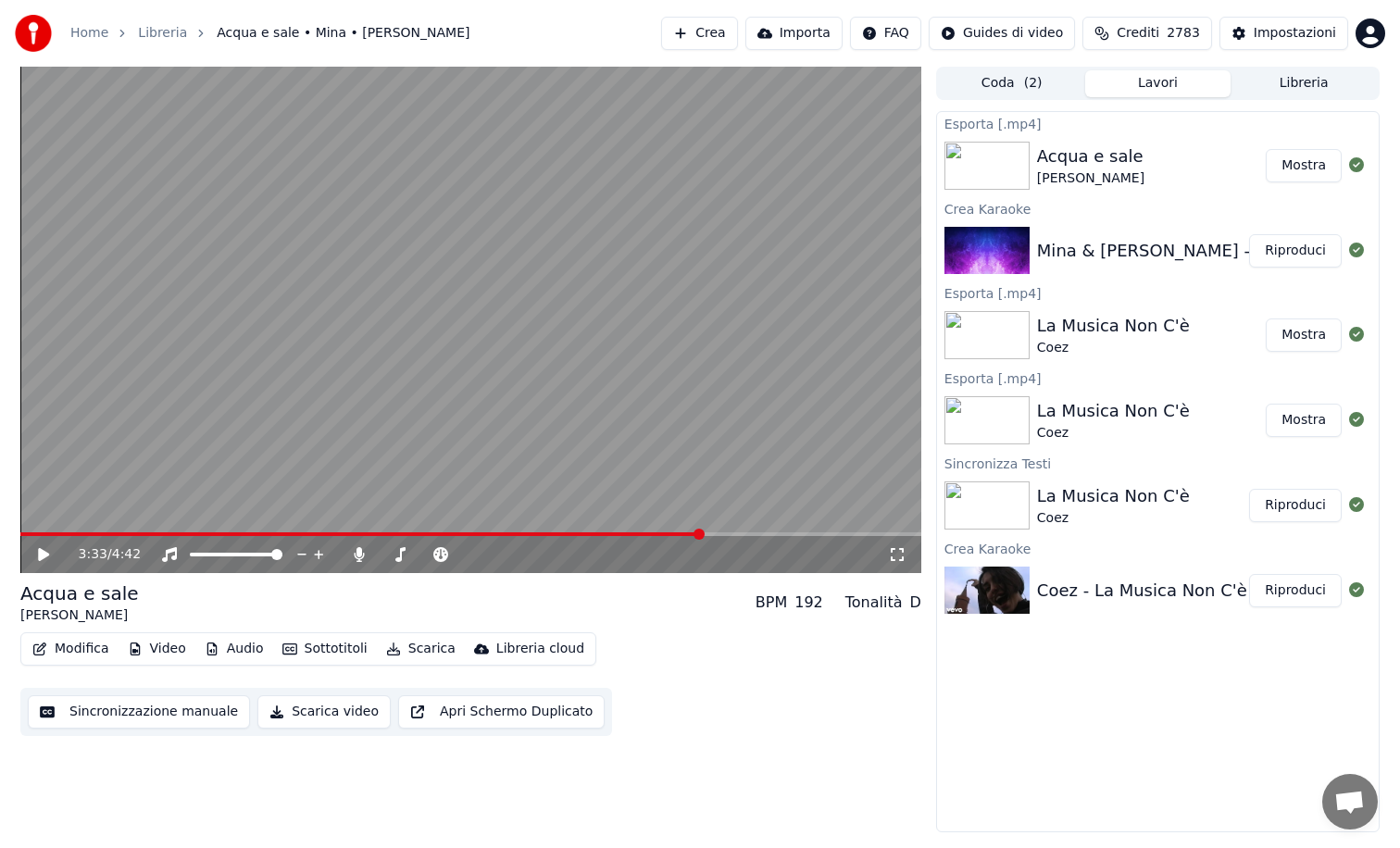
click at [1302, 170] on button "Mostra" at bounding box center [1304, 166] width 76 height 33
